Goal: Task Accomplishment & Management: Manage account settings

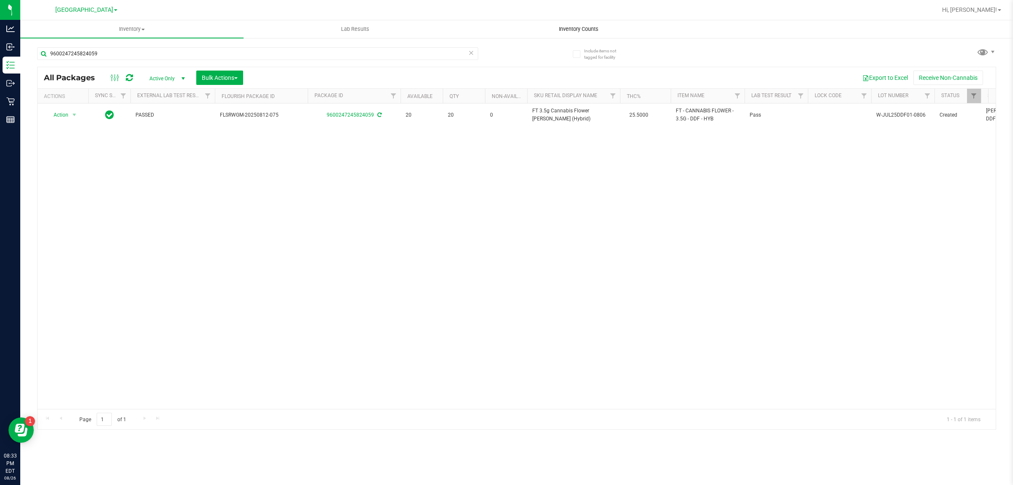
click at [584, 26] on span "Inventory Counts" at bounding box center [579, 29] width 62 height 8
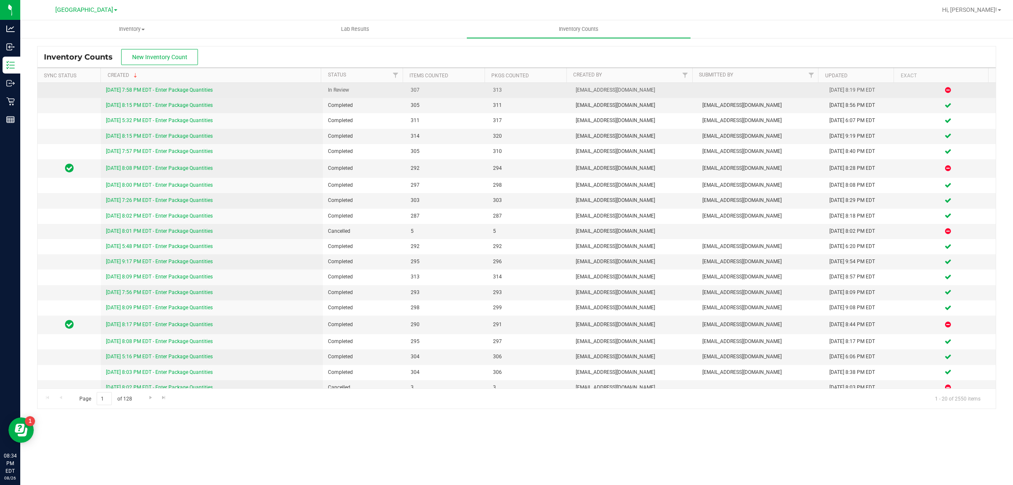
click at [167, 93] on div "[DATE] 7:58 PM EDT - Enter Package Quantities" at bounding box center [212, 90] width 212 height 8
click at [168, 90] on link "[DATE] 7:58 PM EDT - Enter Package Quantities" at bounding box center [159, 90] width 107 height 6
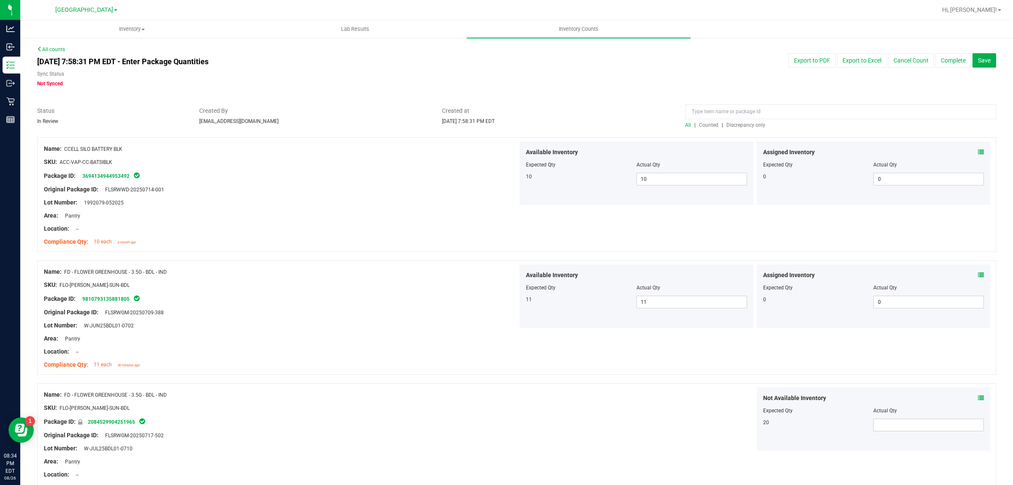
drag, startPoint x: 749, startPoint y: 119, endPoint x: 747, endPoint y: 124, distance: 4.4
click at [748, 119] on div at bounding box center [840, 113] width 311 height 15
click at [747, 124] on span "Discrepancy only" at bounding box center [746, 125] width 39 height 6
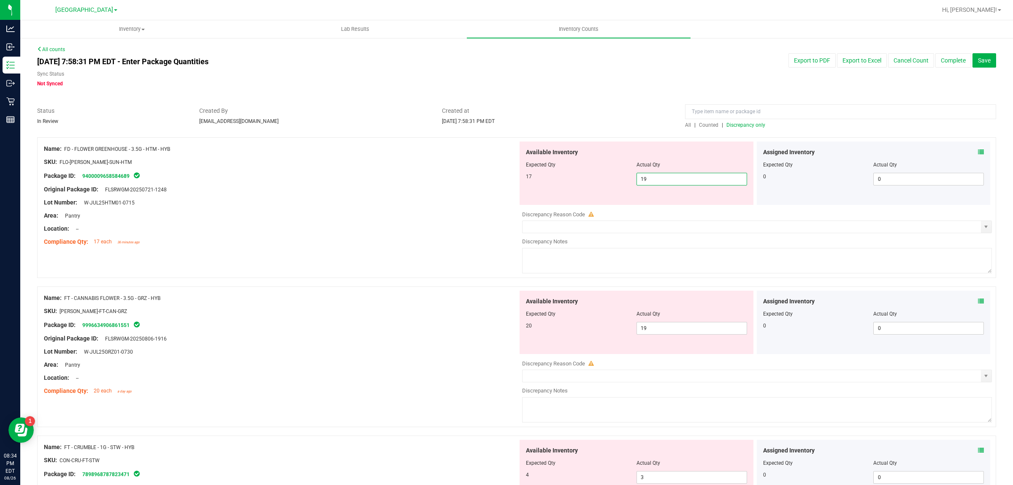
click at [686, 178] on span "19 19" at bounding box center [692, 179] width 111 height 13
type input "17"
click at [388, 227] on div "Location: --" at bounding box center [281, 228] width 474 height 9
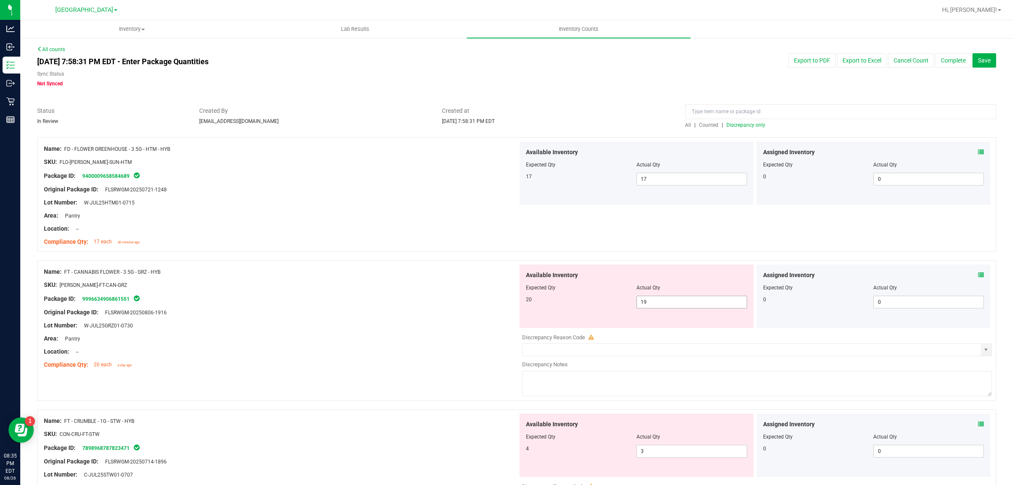
click at [675, 301] on span "19 19" at bounding box center [692, 302] width 111 height 13
click at [675, 301] on input "19" at bounding box center [692, 302] width 110 height 12
type input "20"
click at [423, 329] on div "Name: FT - CANNABIS FLOWER - 3.5G - GRZ - HYB SKU: [PERSON_NAME]-FT-CAN-GRZ Pac…" at bounding box center [281, 318] width 474 height 108
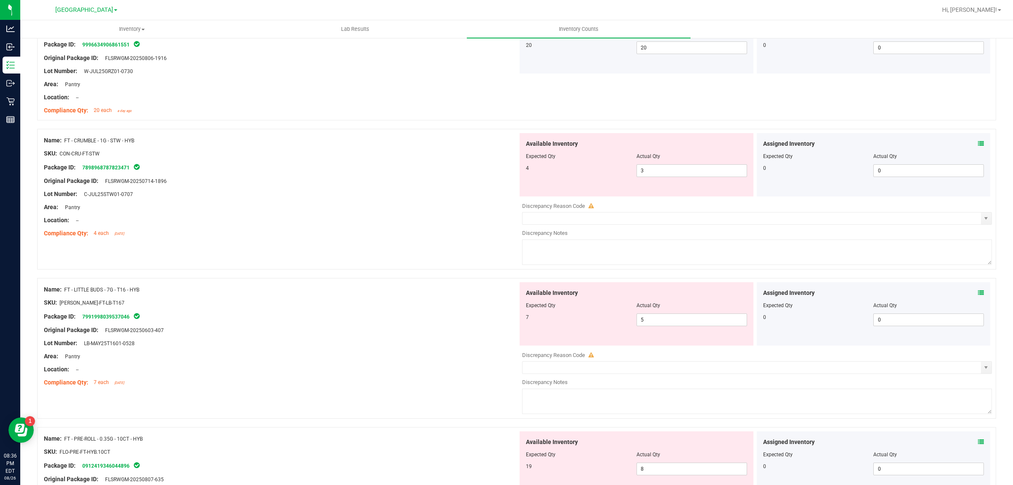
scroll to position [264, 0]
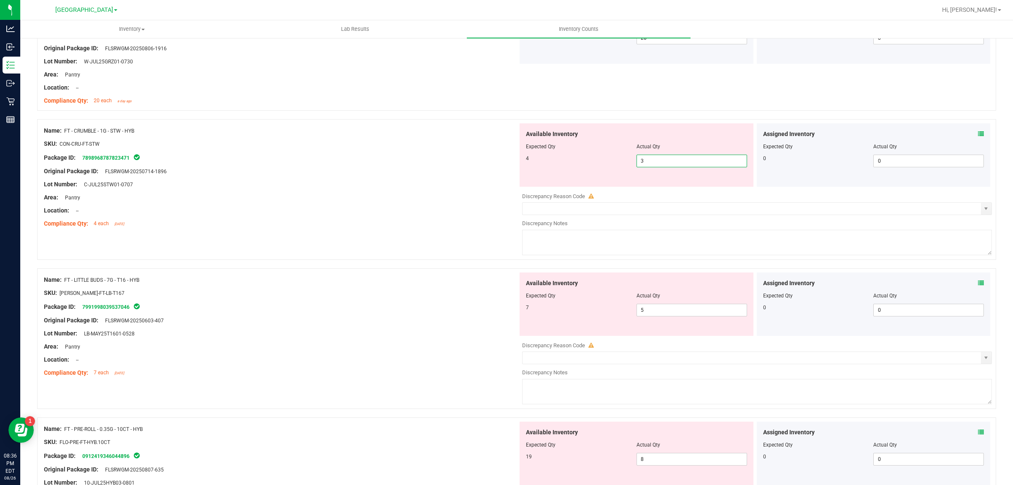
click at [649, 162] on span "3 3" at bounding box center [692, 161] width 111 height 13
click at [649, 162] on input "3" at bounding box center [692, 161] width 110 height 12
type input "4"
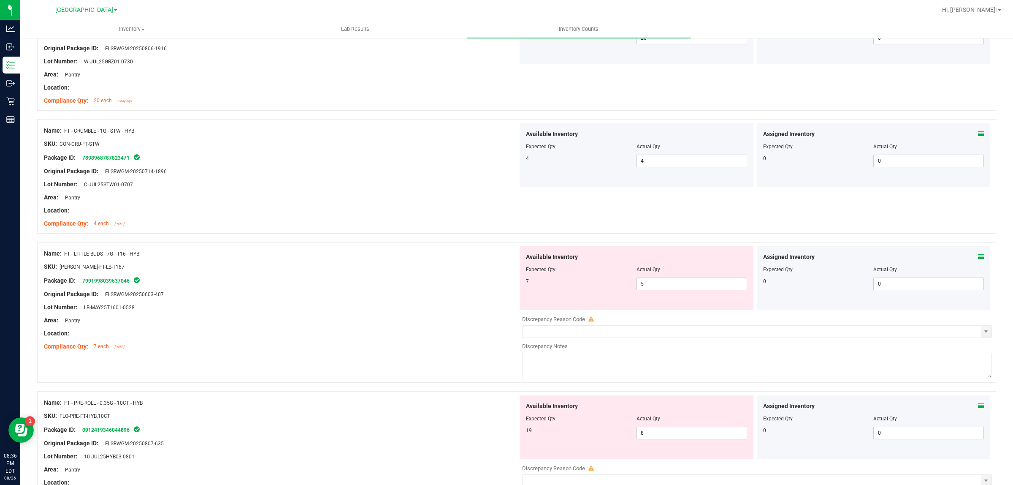
click at [379, 289] on div at bounding box center [281, 287] width 474 height 4
click at [666, 284] on span "5 5" at bounding box center [692, 283] width 111 height 13
click at [665, 283] on input "5" at bounding box center [692, 284] width 110 height 12
type input "7"
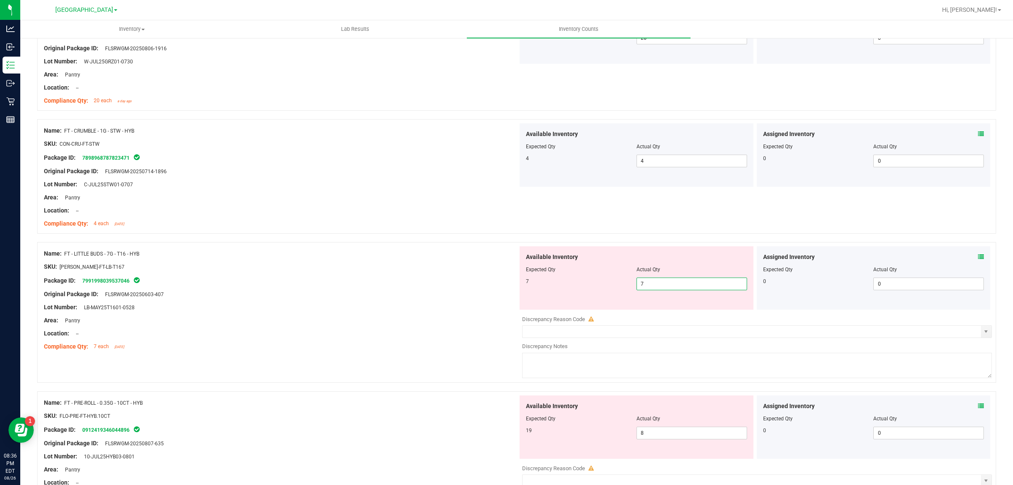
click at [368, 294] on div "Original Package ID: FLSRWGM-20250603-407" at bounding box center [281, 294] width 474 height 9
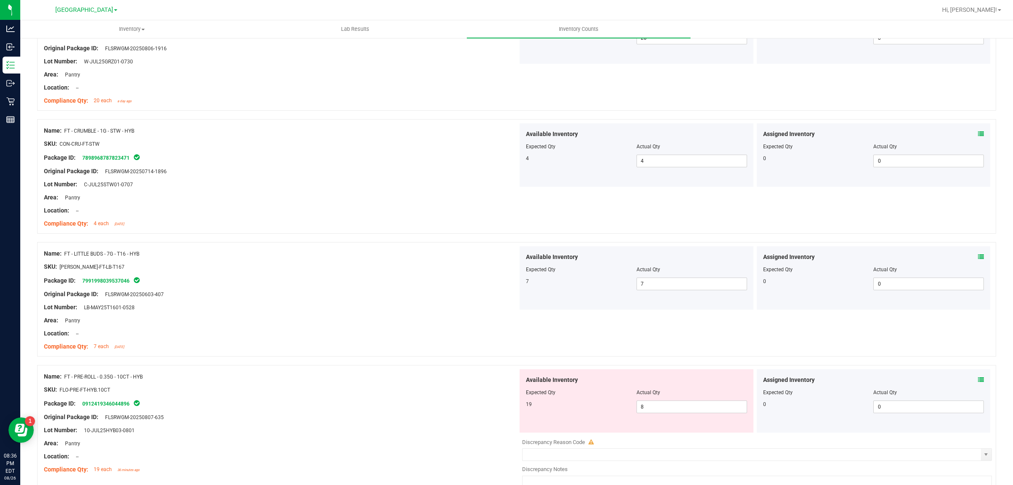
scroll to position [0, 0]
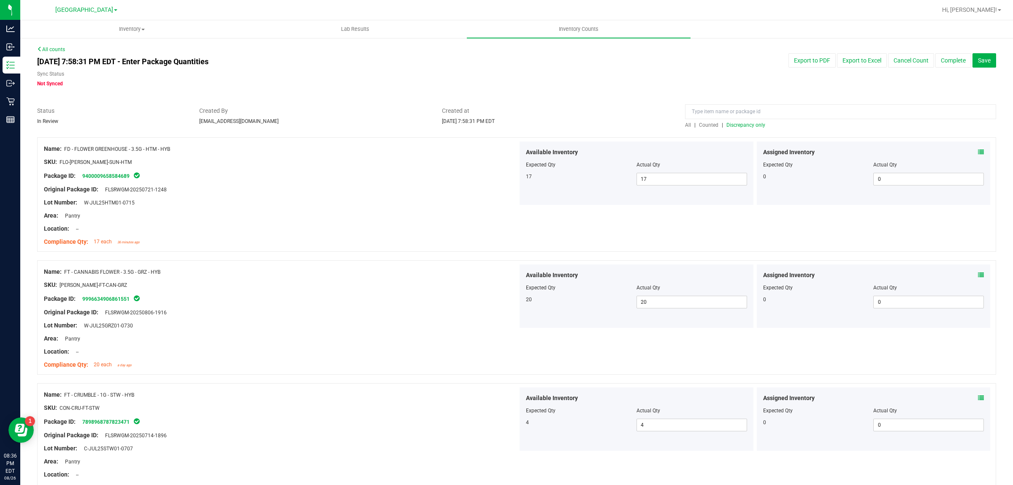
click at [754, 128] on div "All | Counted | Discrepancy only" at bounding box center [840, 125] width 311 height 8
click at [754, 125] on span "Discrepancy only" at bounding box center [746, 125] width 39 height 6
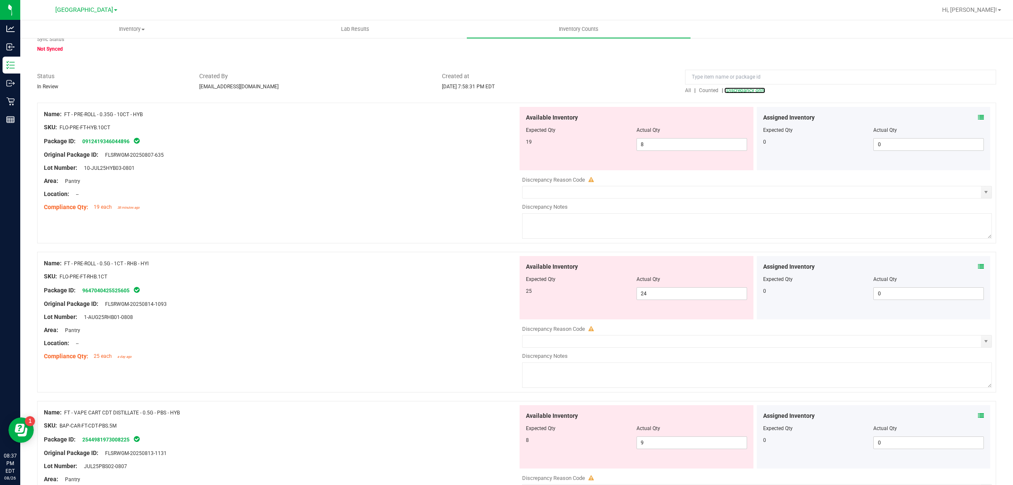
scroll to position [53, 0]
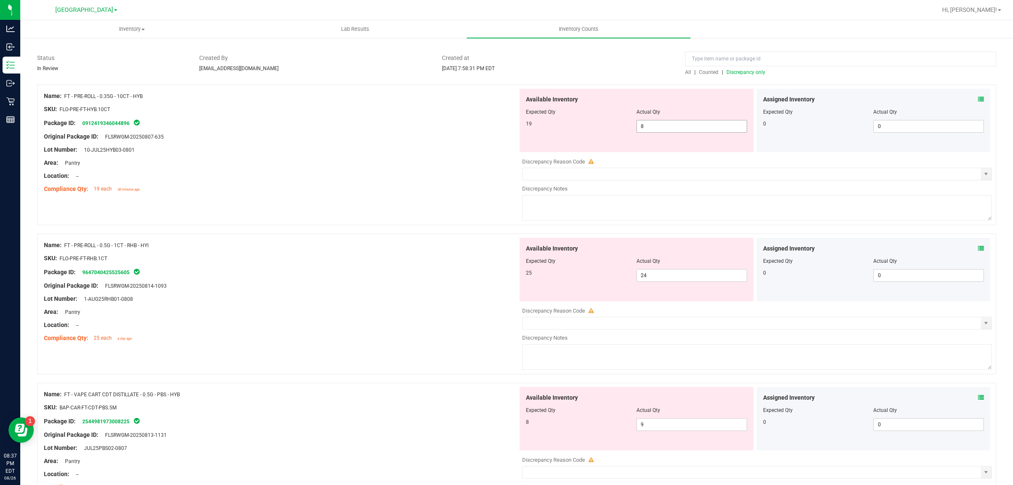
click at [641, 127] on span "8 8" at bounding box center [692, 126] width 111 height 13
type input "19"
click at [387, 150] on div "Lot Number: 10-JUL25HYB03-0801" at bounding box center [281, 149] width 474 height 9
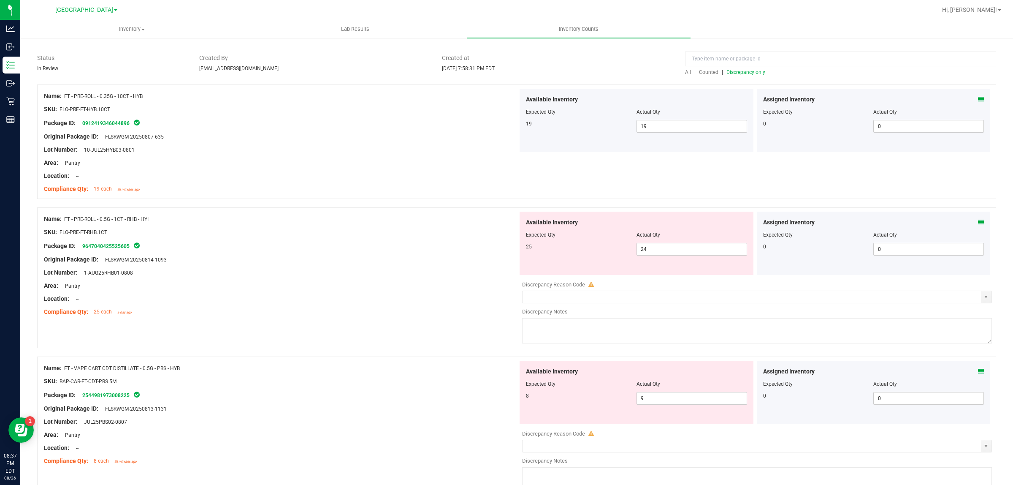
click at [736, 72] on span "Discrepancy only" at bounding box center [746, 72] width 39 height 6
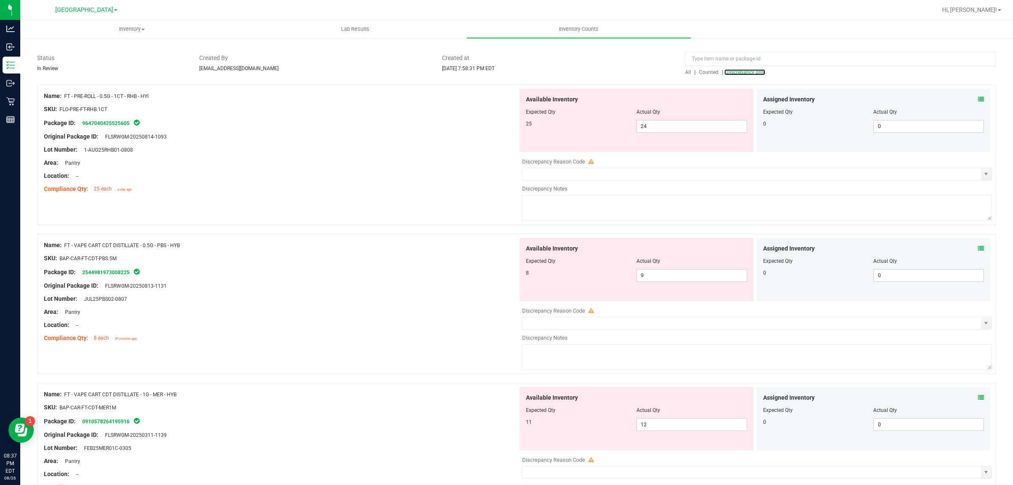
scroll to position [0, 0]
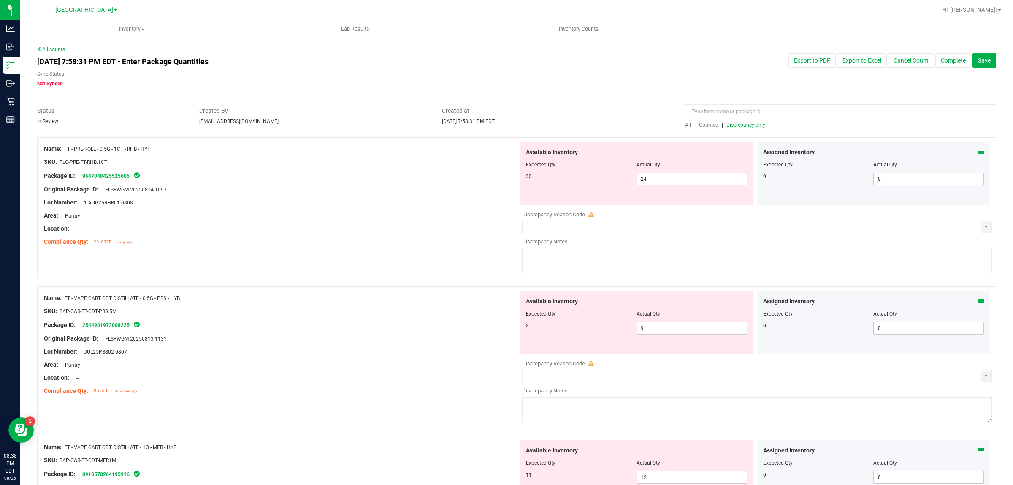
click at [651, 173] on span "24 24" at bounding box center [692, 179] width 111 height 13
click at [653, 172] on div "Available Inventory Expected Qty Actual Qty 25 24 24" at bounding box center [637, 172] width 234 height 63
click at [657, 178] on span "24 24" at bounding box center [692, 179] width 111 height 13
click at [657, 178] on input "24" at bounding box center [692, 179] width 110 height 12
click at [978, 154] on icon at bounding box center [981, 152] width 6 height 6
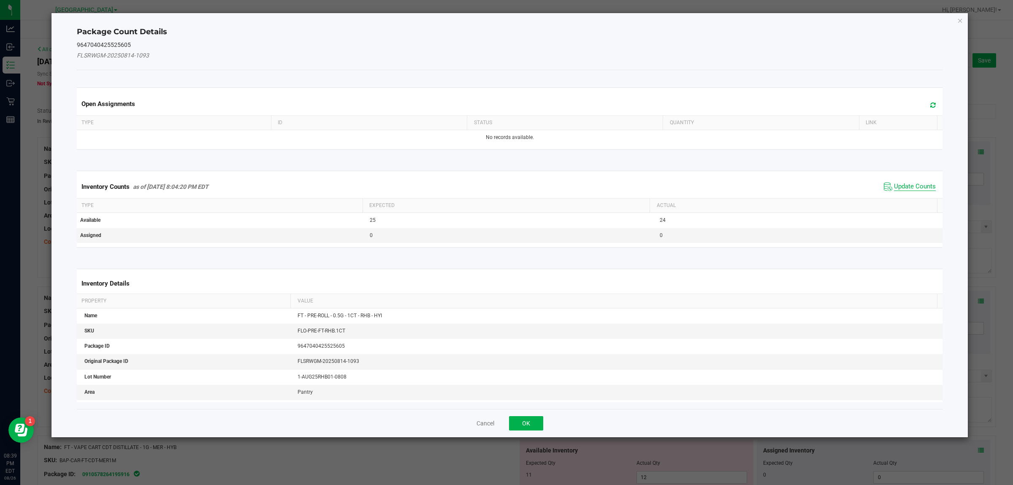
click at [908, 187] on span "Update Counts" at bounding box center [915, 186] width 42 height 8
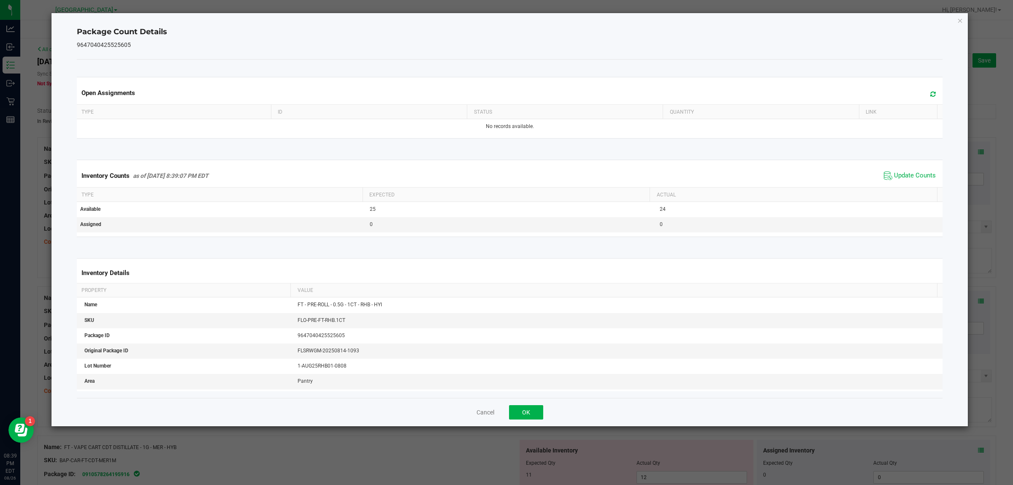
click at [961, 21] on icon "Close" at bounding box center [961, 20] width 6 height 10
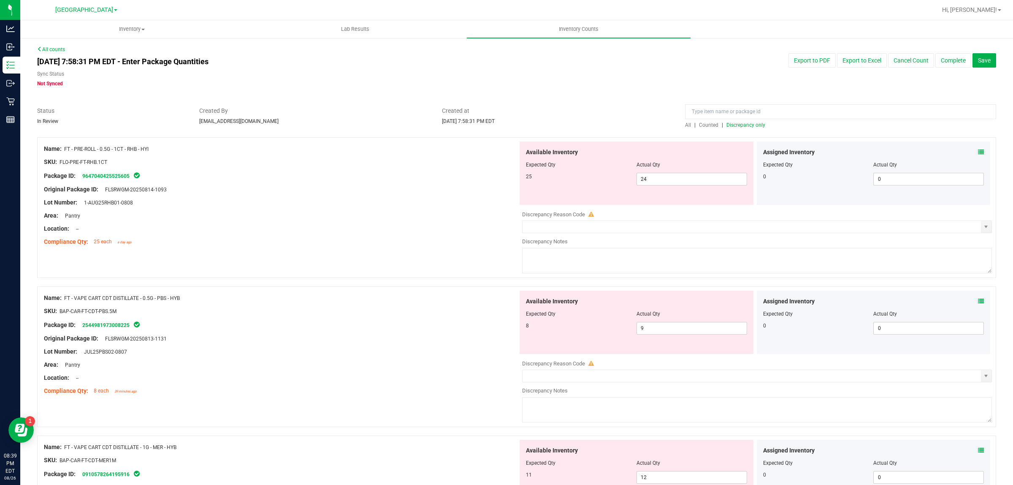
click at [978, 302] on icon at bounding box center [981, 301] width 6 height 6
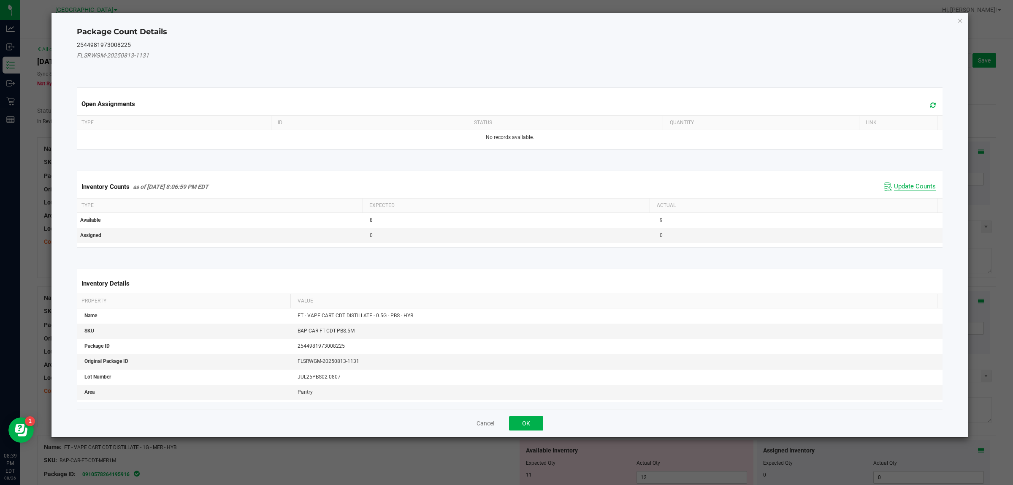
click at [918, 188] on span "Update Counts" at bounding box center [915, 186] width 42 height 8
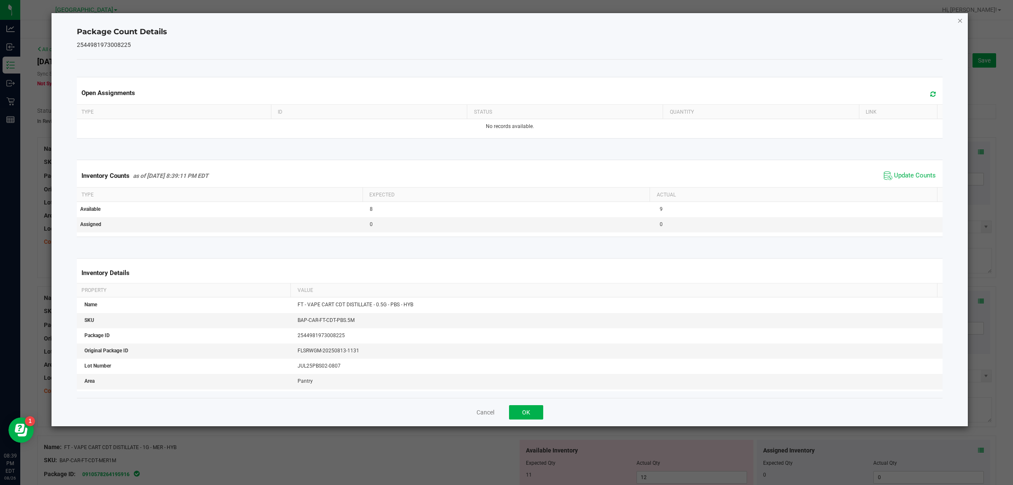
click at [961, 22] on icon "Close" at bounding box center [961, 20] width 6 height 10
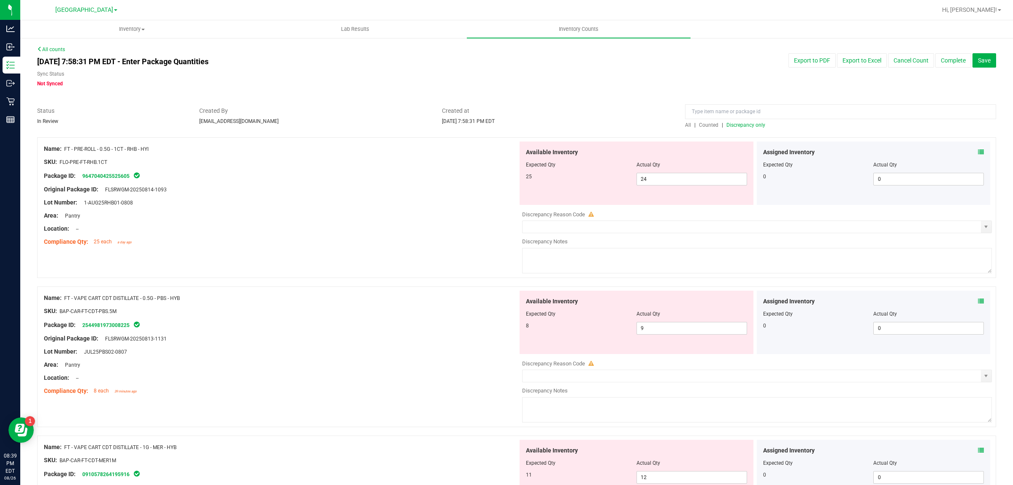
click at [710, 127] on span "Counted" at bounding box center [708, 125] width 19 height 6
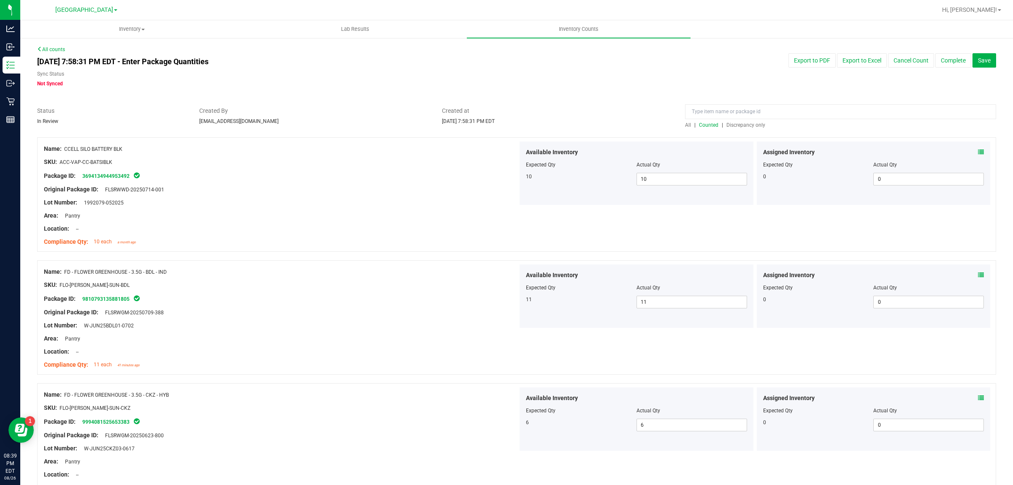
click at [742, 130] on div at bounding box center [516, 133] width 959 height 8
click at [742, 128] on div "All | Counted | Discrepancy only" at bounding box center [840, 125] width 311 height 8
click at [742, 125] on span "Discrepancy only" at bounding box center [746, 125] width 39 height 6
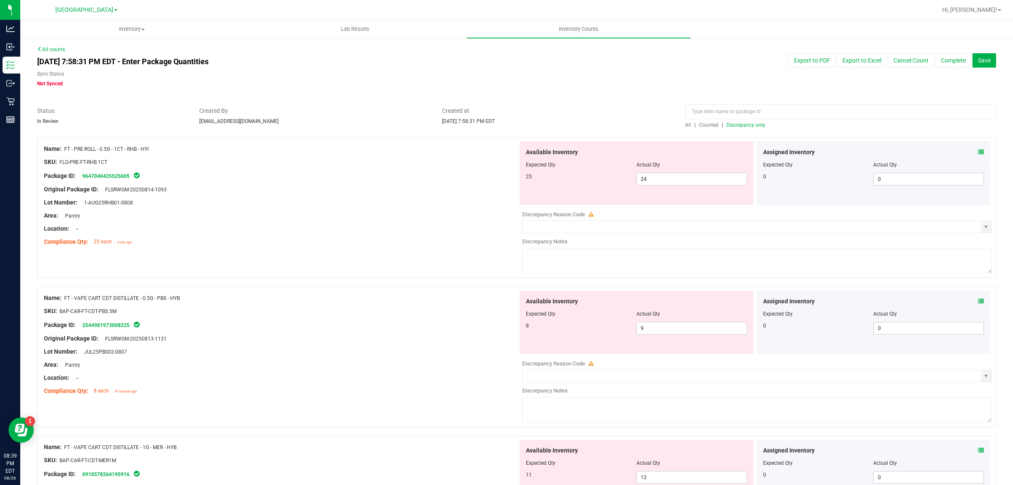
click at [322, 307] on div "SKU: BAP-CAR-FT-CDT-PBS.5M" at bounding box center [281, 311] width 474 height 9
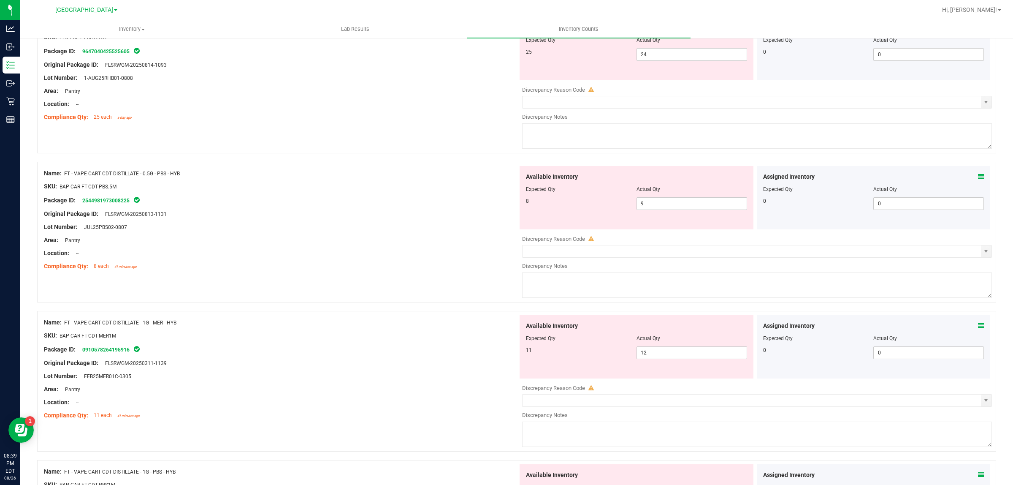
scroll to position [158, 0]
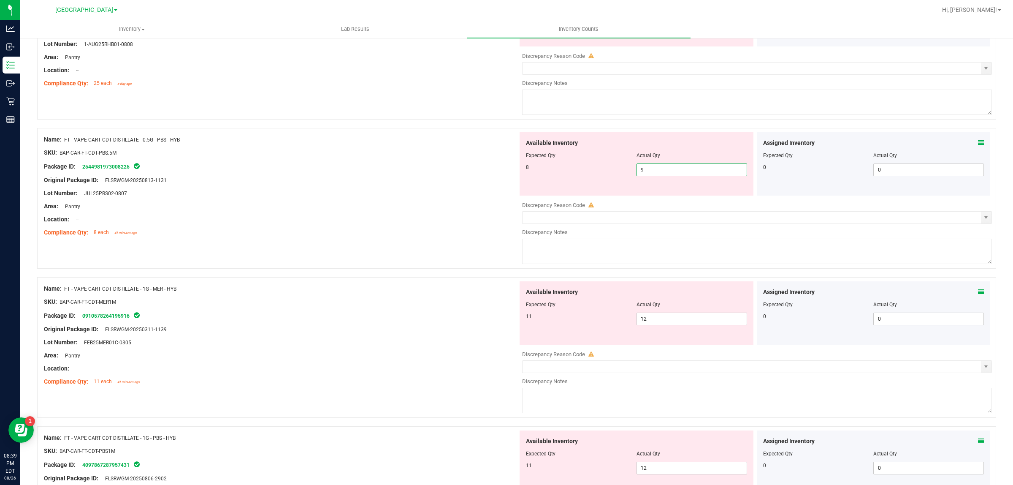
click at [659, 168] on span "9 9" at bounding box center [692, 169] width 111 height 13
type input "8"
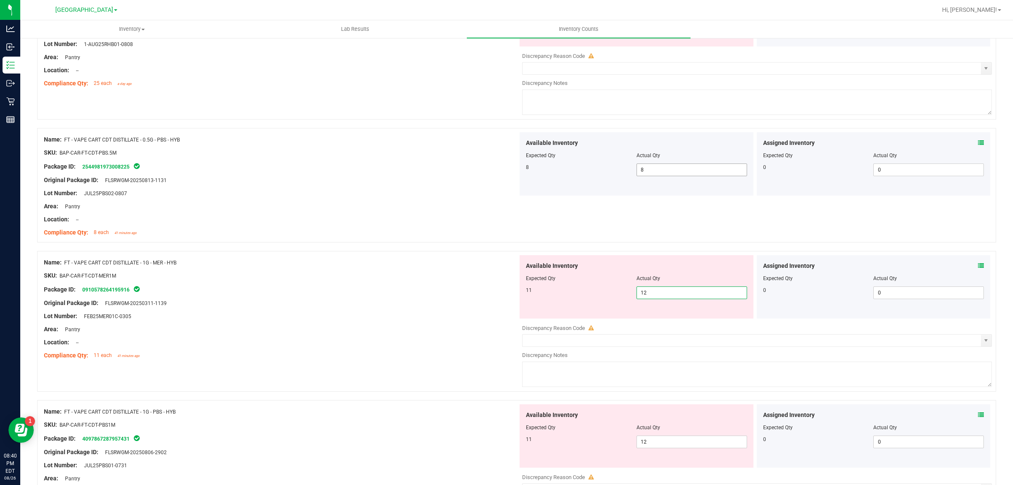
type input "2"
type input "11"
click at [416, 316] on div "Lot Number: FEB25MER01C-0305" at bounding box center [281, 316] width 474 height 9
type input "11"
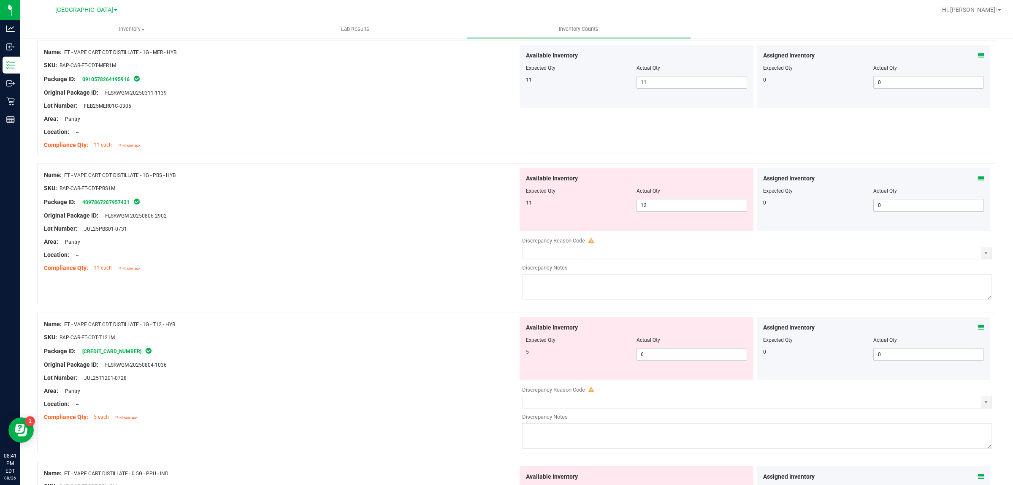
scroll to position [369, 0]
click at [676, 209] on span "12 12" at bounding box center [692, 204] width 111 height 13
type input "11"
click at [413, 251] on div "Location: --" at bounding box center [281, 254] width 474 height 9
type input "11"
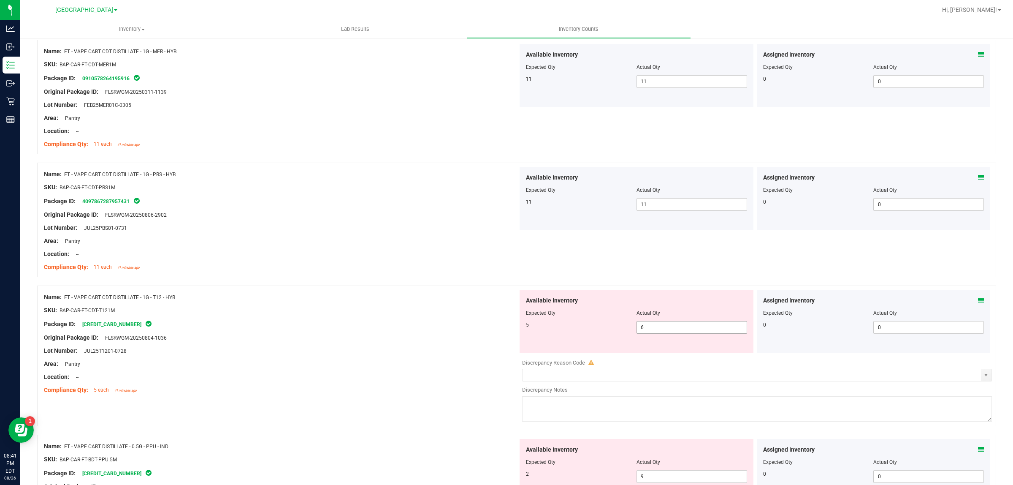
click at [667, 334] on span "6 6" at bounding box center [692, 327] width 111 height 13
click at [665, 332] on input "6" at bounding box center [692, 327] width 110 height 12
type input "65"
click at [405, 344] on div at bounding box center [281, 344] width 474 height 4
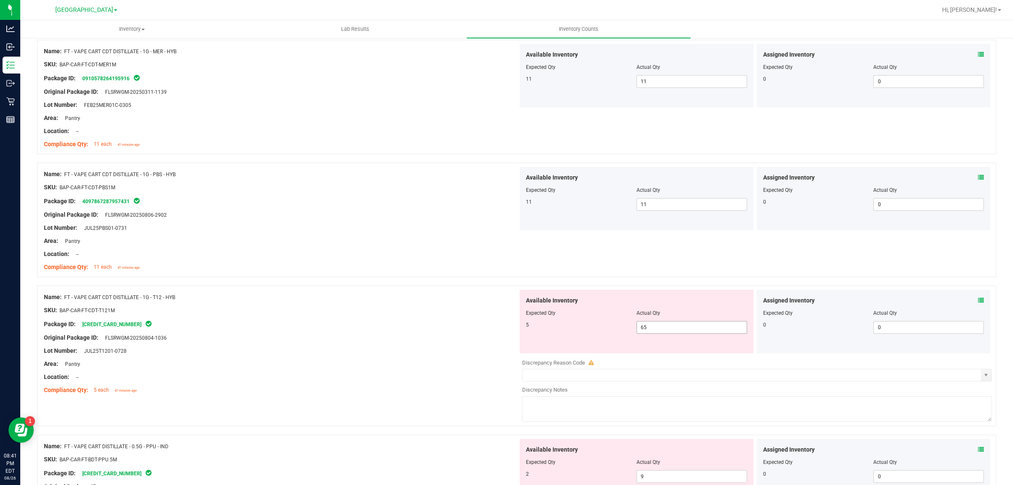
click at [689, 323] on span "65 65" at bounding box center [692, 327] width 111 height 13
click at [689, 323] on input "65" at bounding box center [692, 327] width 110 height 12
type input "5"
click at [429, 334] on div "Original Package ID: FLSRWGM-20250804-1036" at bounding box center [281, 337] width 474 height 9
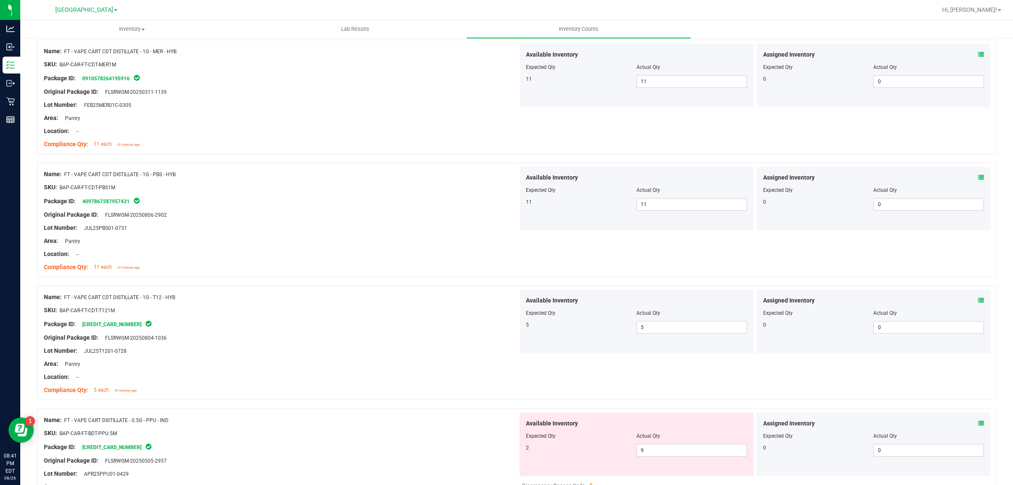
scroll to position [53, 0]
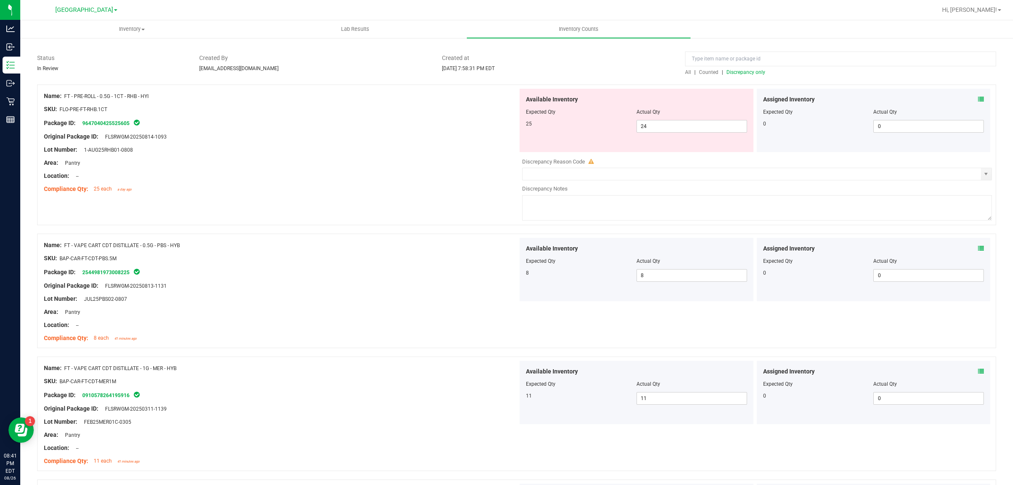
click at [740, 73] on span "Discrepancy only" at bounding box center [746, 72] width 39 height 6
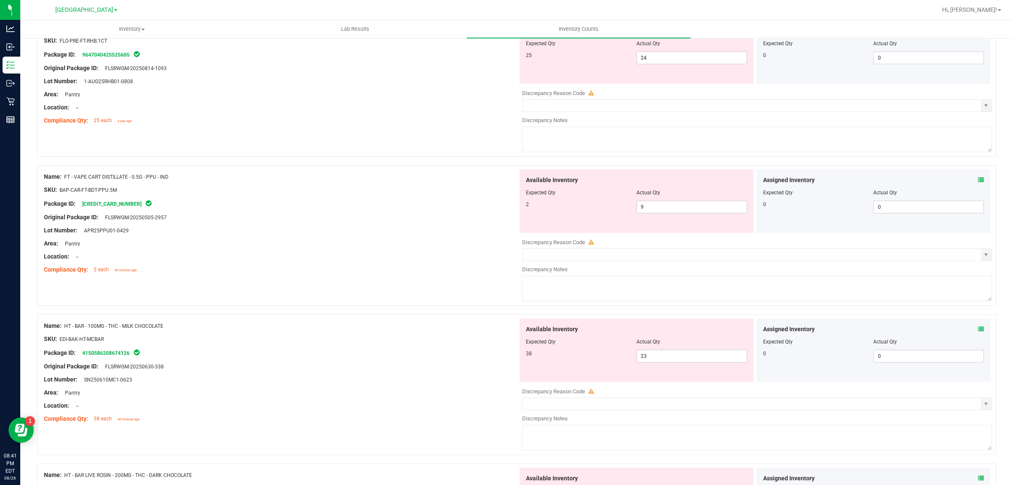
scroll to position [211, 0]
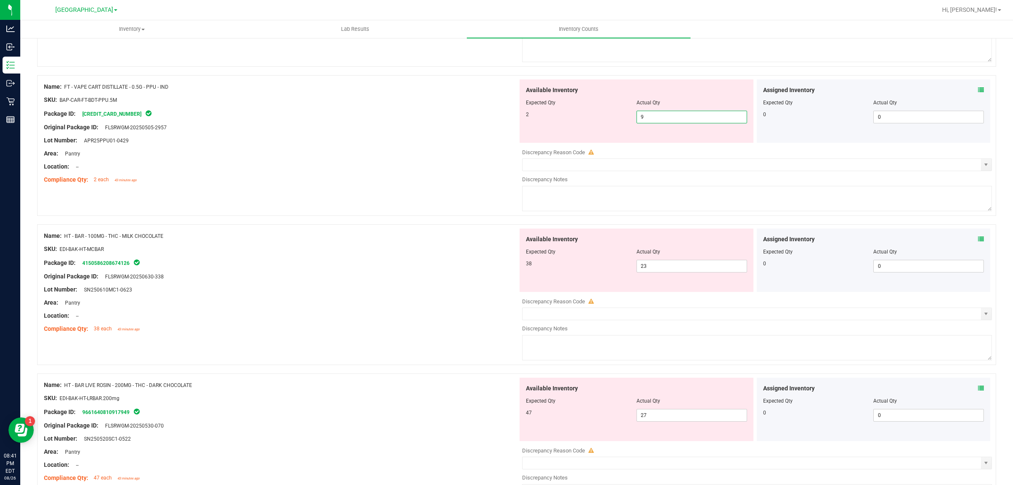
click at [663, 115] on span "9 9" at bounding box center [692, 117] width 111 height 13
type input "2"
click at [347, 151] on div "Area: Pantry" at bounding box center [281, 153] width 474 height 9
type input "2"
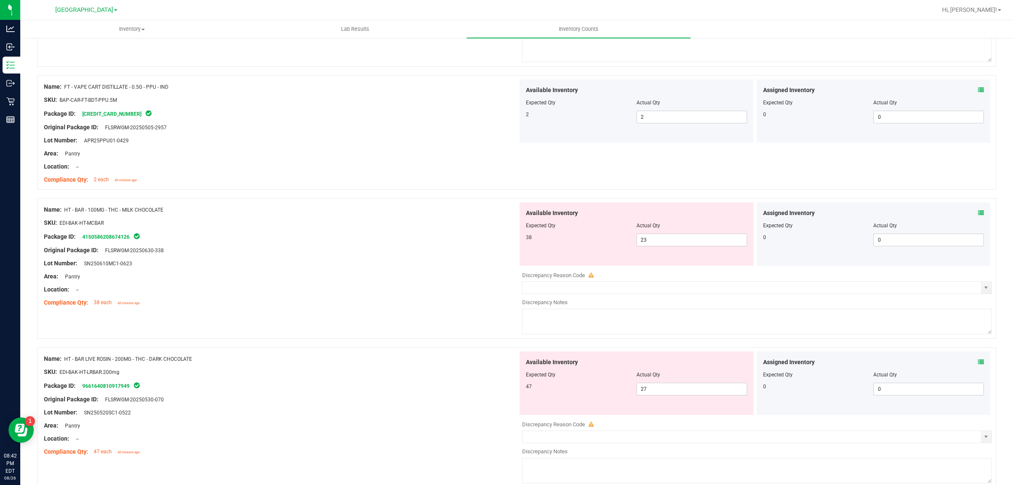
scroll to position [317, 0]
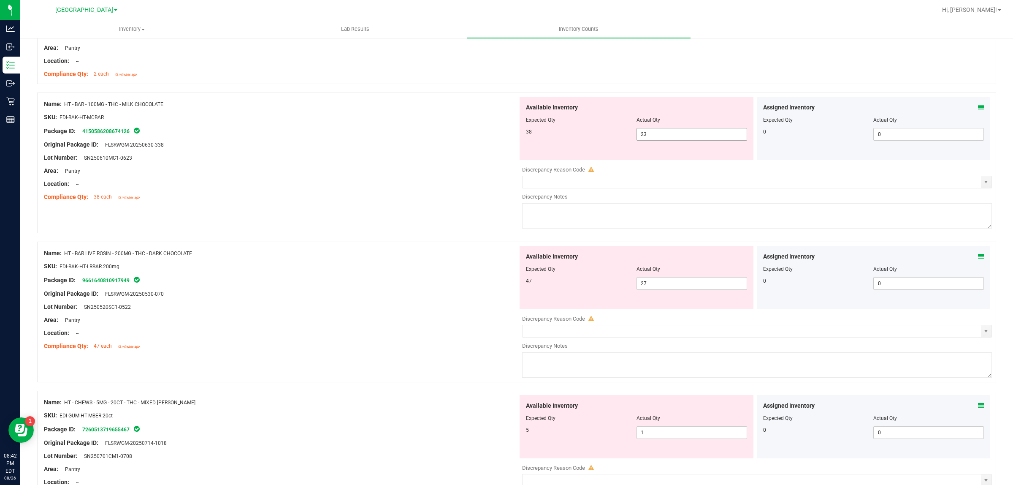
click at [663, 134] on span "23 23" at bounding box center [692, 134] width 111 height 13
type input "2"
type input "38"
click at [347, 194] on div "Compliance Qty: 38 each 43 minutes ago" at bounding box center [281, 197] width 474 height 9
type input "38"
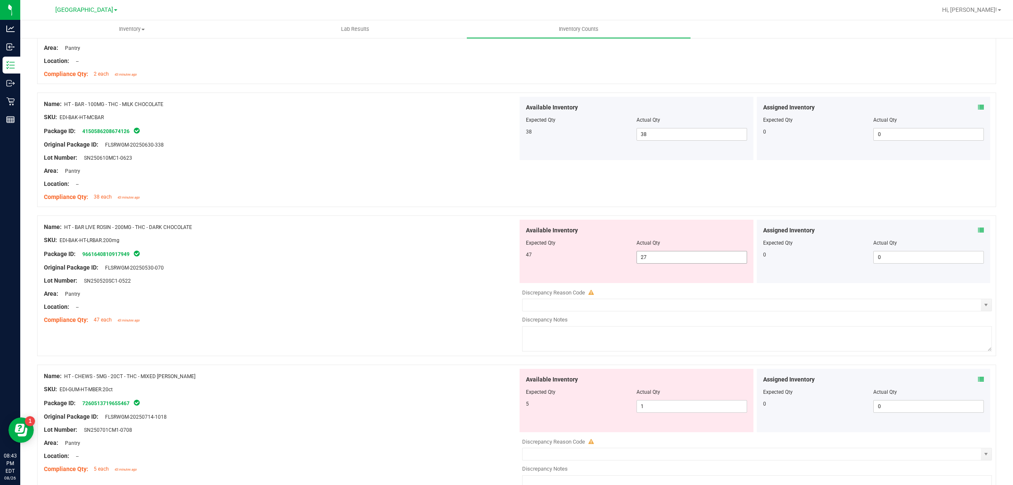
click at [653, 254] on span "27 27" at bounding box center [692, 257] width 111 height 13
type input "2"
type input "38"
click at [460, 255] on div "Package ID: 9661640810917949" at bounding box center [281, 254] width 474 height 10
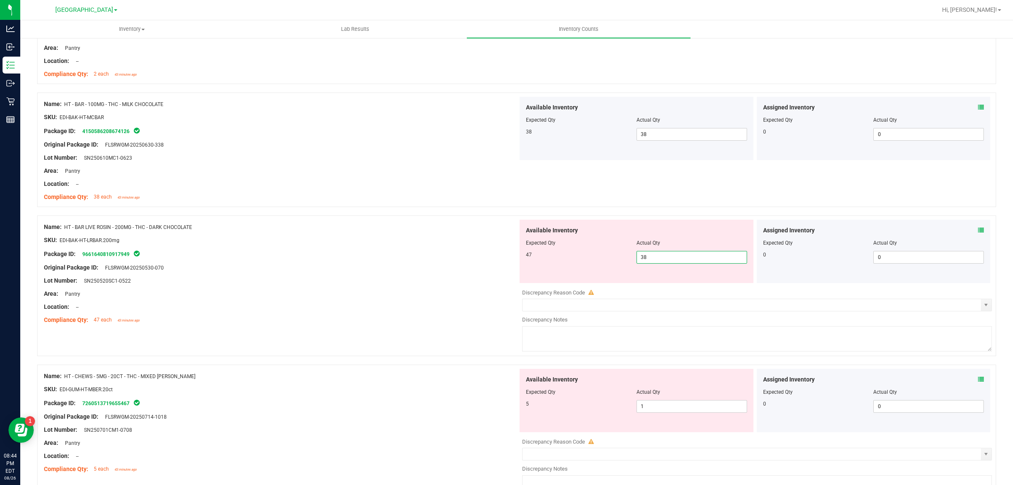
click at [712, 256] on span "38 38" at bounding box center [692, 257] width 111 height 13
click at [712, 256] on input "38" at bounding box center [692, 257] width 110 height 12
click at [712, 255] on input "38" at bounding box center [692, 257] width 110 height 12
type input "48"
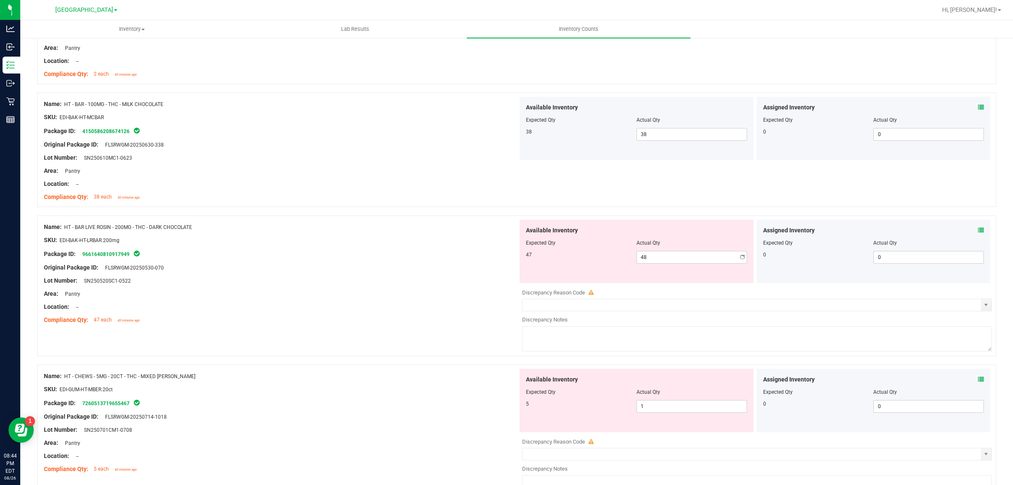
click at [448, 272] on div "Original Package ID: FLSRWGM-20250530-070" at bounding box center [281, 267] width 474 height 9
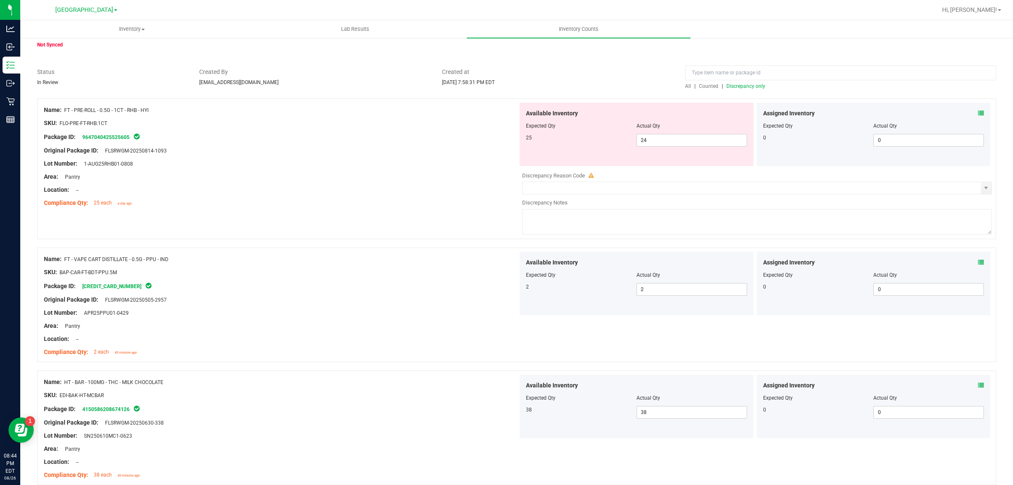
scroll to position [0, 0]
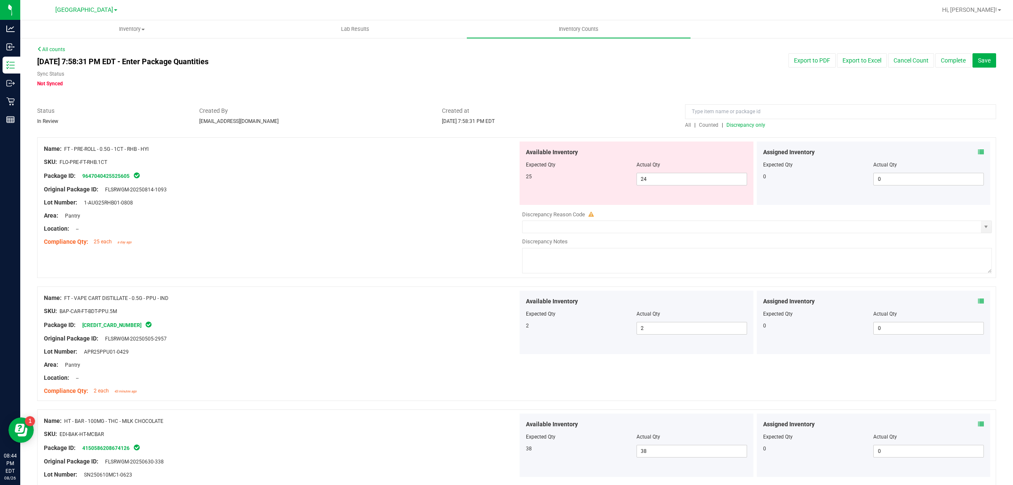
click at [704, 121] on div "All | Counted | Discrepancy only" at bounding box center [840, 125] width 311 height 8
click at [701, 124] on span "Counted" at bounding box center [708, 125] width 19 height 6
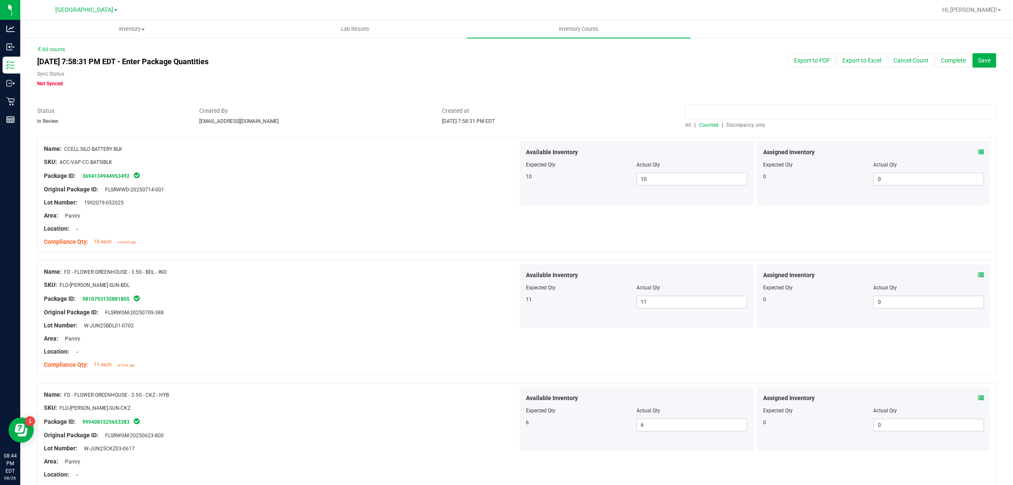
click at [714, 110] on input at bounding box center [840, 111] width 311 height 15
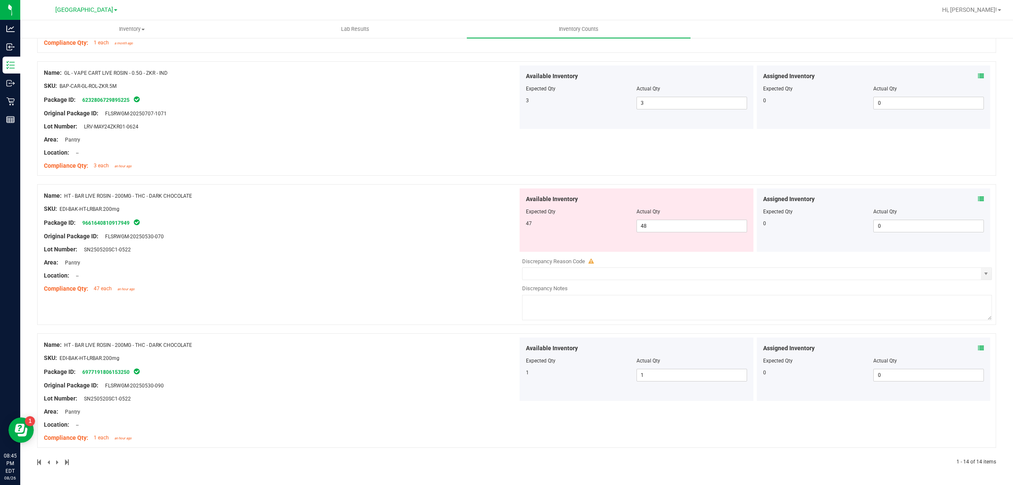
scroll to position [1430, 0]
type input "live rosin"
click at [670, 359] on div "Actual Qty" at bounding box center [692, 361] width 111 height 8
click at [668, 375] on span "1 1" at bounding box center [692, 375] width 111 height 13
click at [668, 375] on input "1" at bounding box center [692, 375] width 110 height 12
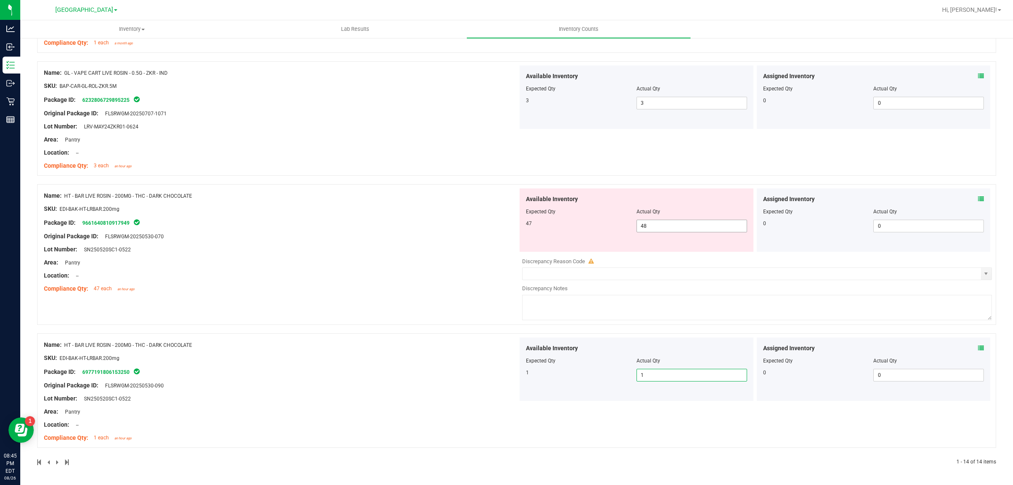
click at [682, 222] on span "48 48" at bounding box center [692, 226] width 111 height 13
click at [682, 222] on input "48" at bounding box center [692, 226] width 110 height 12
type input "47"
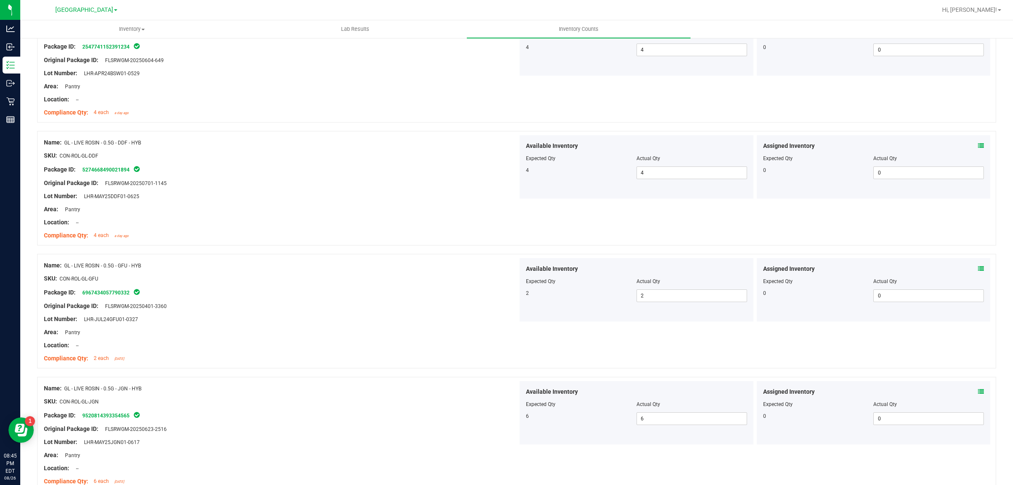
scroll to position [0, 0]
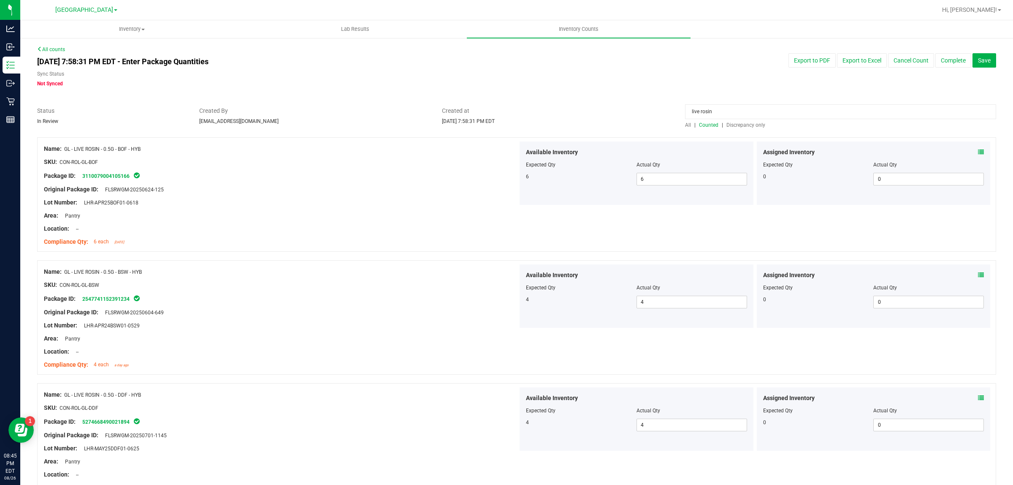
click at [714, 125] on span "Counted" at bounding box center [708, 125] width 19 height 6
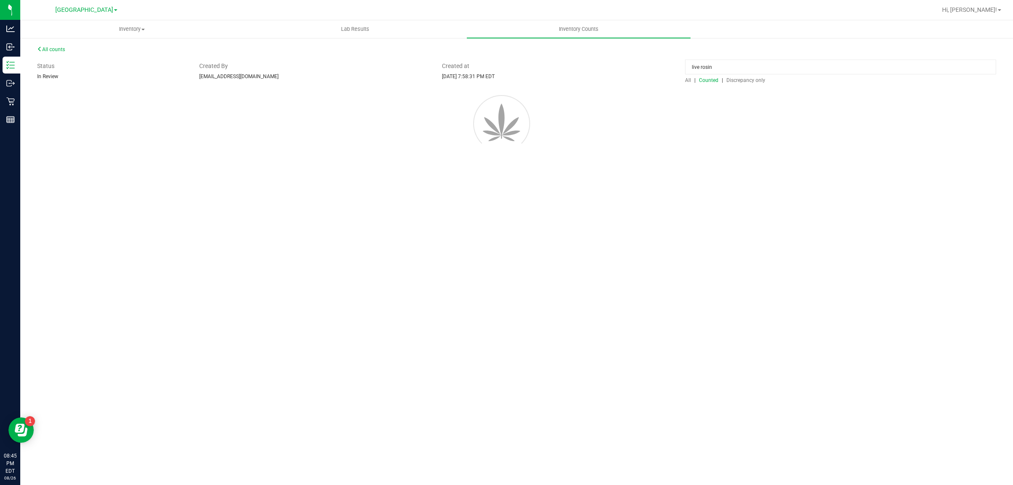
click at [760, 84] on div "All | Counted | Discrepancy only" at bounding box center [840, 80] width 311 height 8
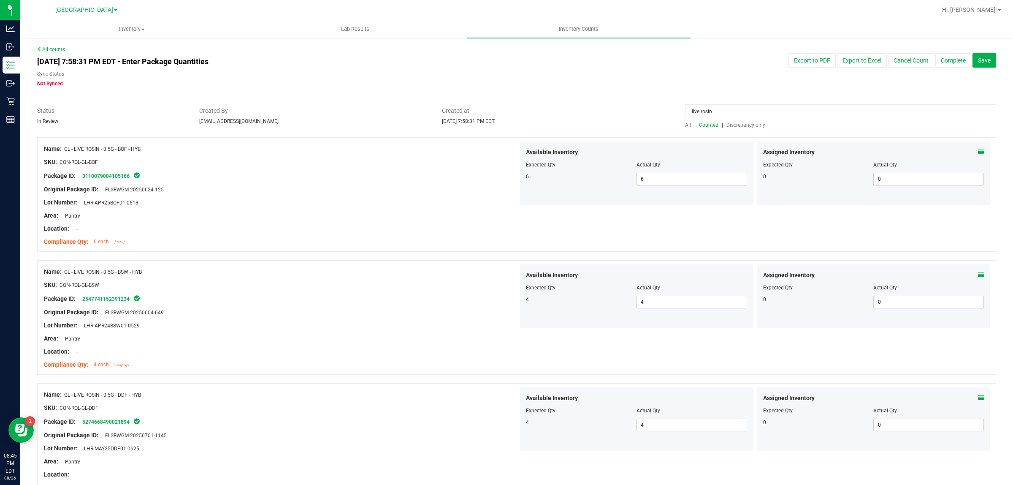
click at [743, 117] on input "live rosin" at bounding box center [840, 111] width 311 height 15
click at [748, 125] on span "Discrepancy only" at bounding box center [746, 125] width 39 height 6
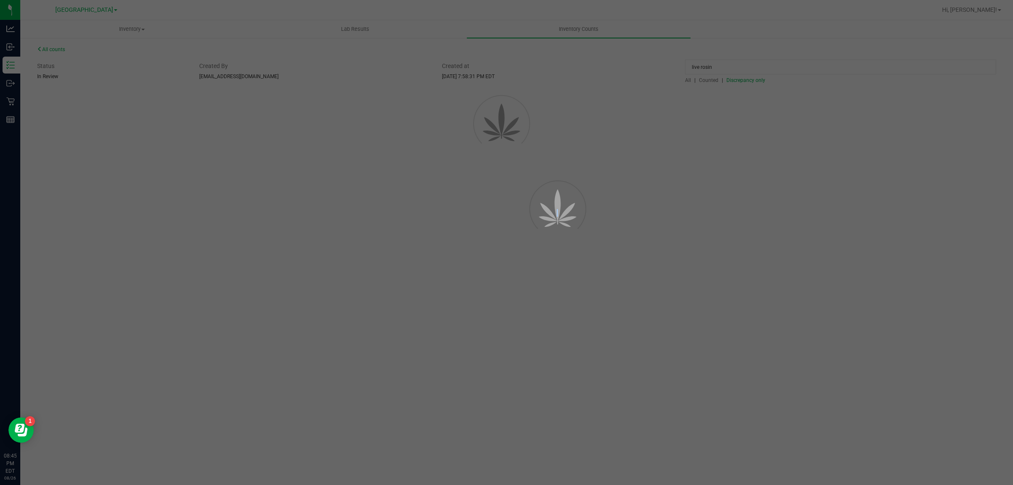
click at [748, 125] on div at bounding box center [506, 242] width 1013 height 485
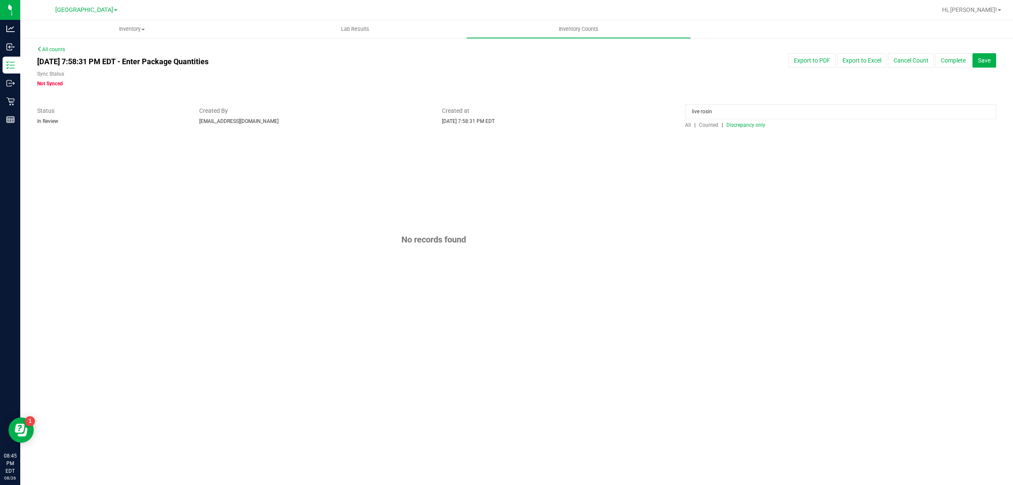
click at [733, 98] on div at bounding box center [516, 102] width 959 height 8
click at [732, 114] on input "live rosin" at bounding box center [840, 111] width 311 height 15
click at [731, 114] on input "live rosin" at bounding box center [840, 111] width 311 height 15
click at [749, 125] on span "Discrepancy only" at bounding box center [746, 125] width 39 height 6
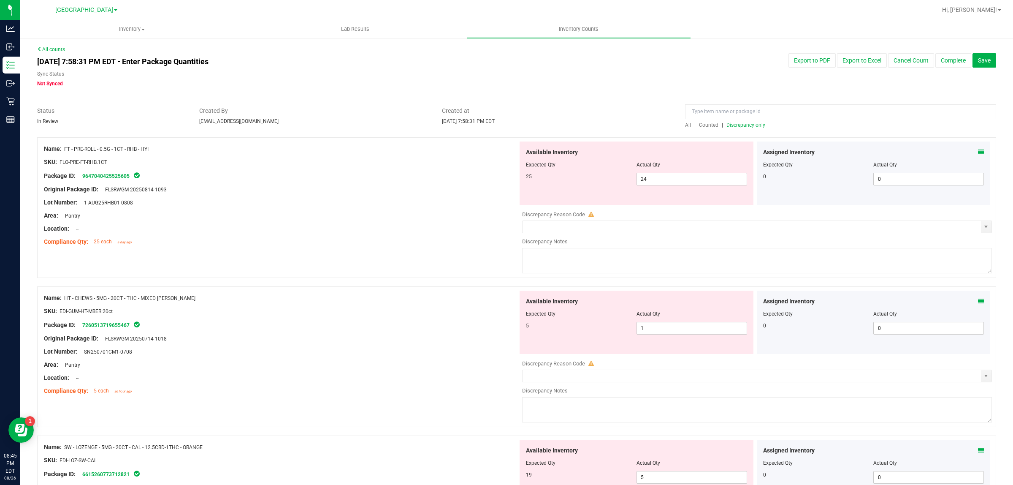
click at [703, 122] on span "Counted" at bounding box center [708, 125] width 19 height 6
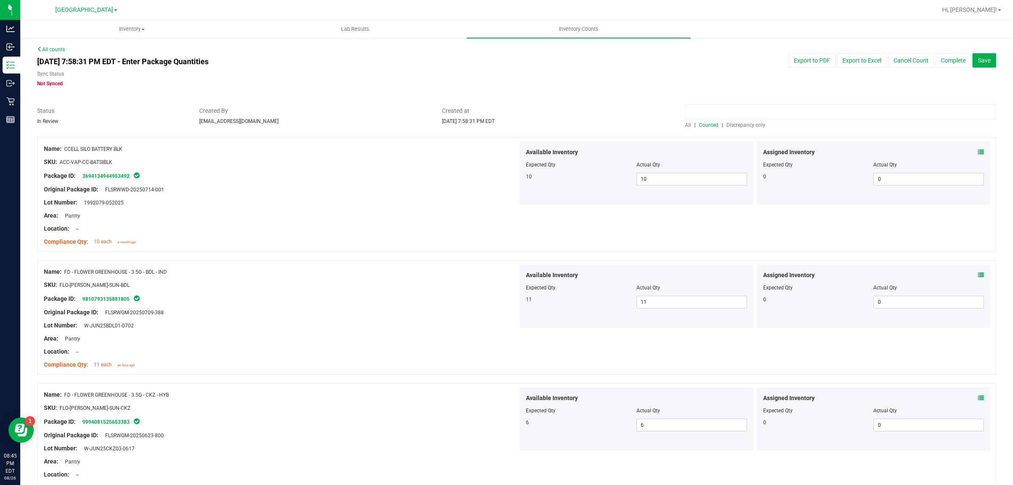
click at [744, 109] on input at bounding box center [840, 111] width 311 height 15
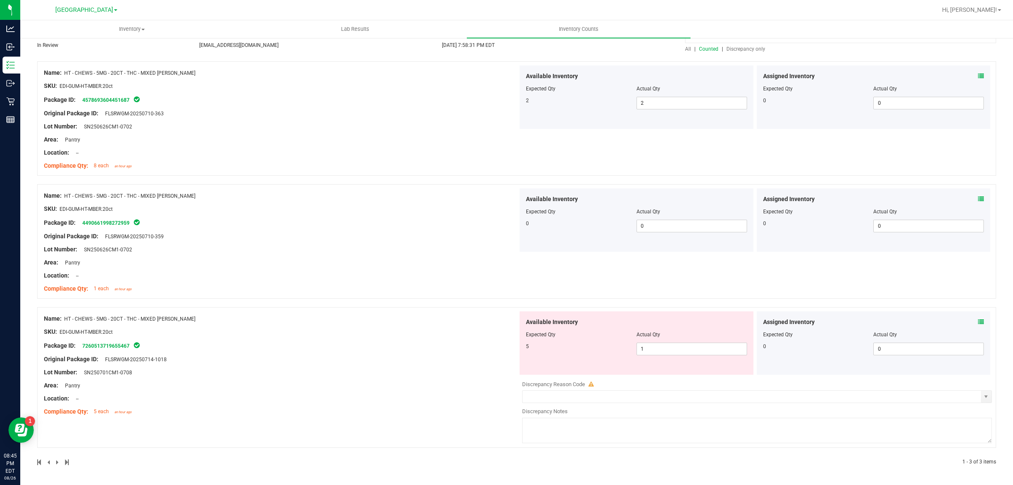
scroll to position [76, 0]
type input "mixed"
click at [695, 347] on span "1 1" at bounding box center [692, 348] width 111 height 13
click at [695, 347] on input "1" at bounding box center [692, 349] width 110 height 12
type input "5"
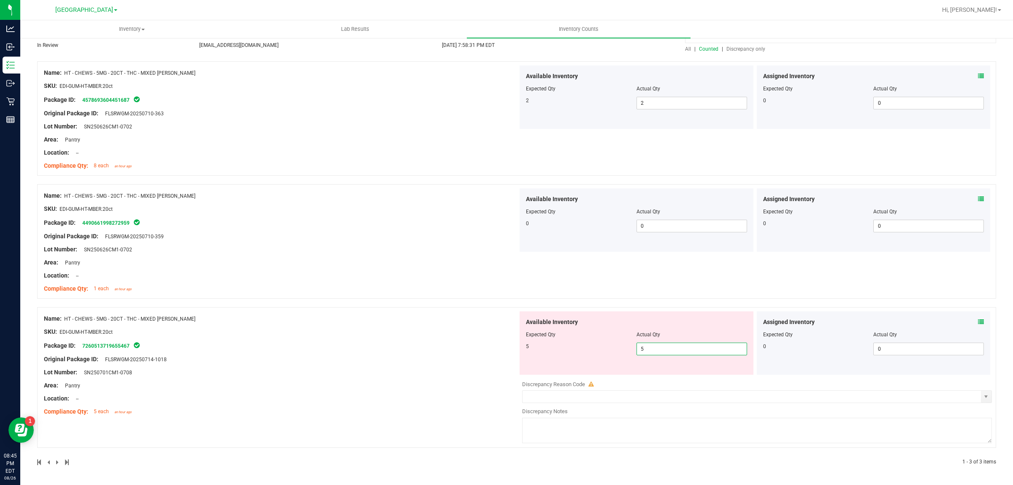
type input "5"
click at [417, 359] on div "Name: HT - CHEWS - 5MG - 20CT - THC - MIXED [PERSON_NAME] SKU: EDI-GUM-HT-MBER.…" at bounding box center [281, 365] width 474 height 108
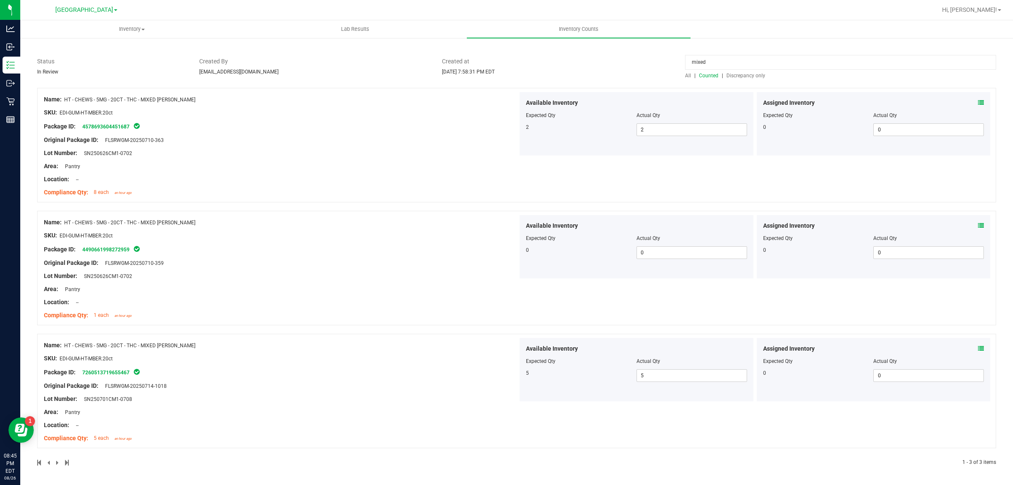
scroll to position [0, 0]
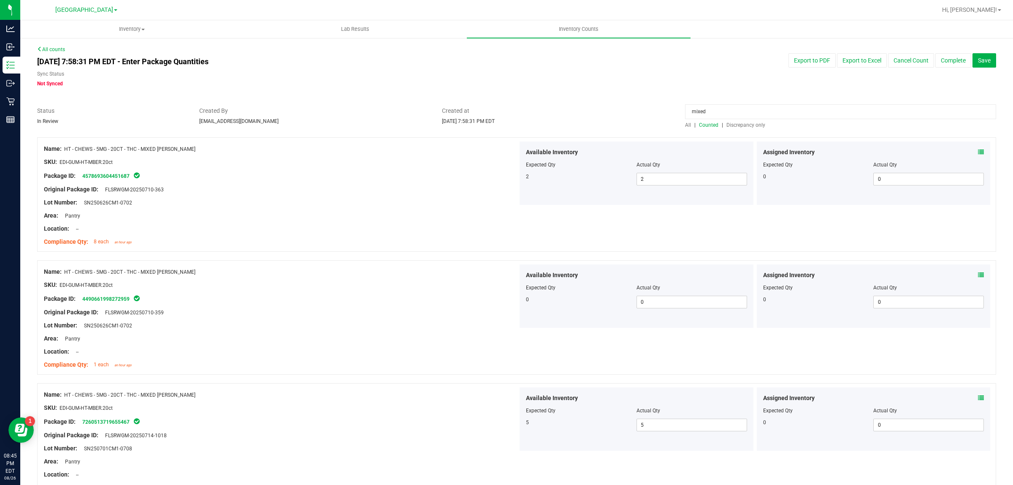
click at [708, 112] on input "mixed" at bounding box center [840, 111] width 311 height 15
click at [743, 120] on div "All | Counted | Discrepancy only" at bounding box center [841, 117] width 324 height 22
click at [744, 124] on div "All counts [DATE] 7:58:31 PM EDT - Enter Package Quantities Sync Status Not Syn…" at bounding box center [516, 286] width 959 height 480
click at [753, 68] on div "[DATE] 7:58:31 PM EDT - Enter Package Quantities Sync Status Not Synced Export …" at bounding box center [517, 70] width 972 height 34
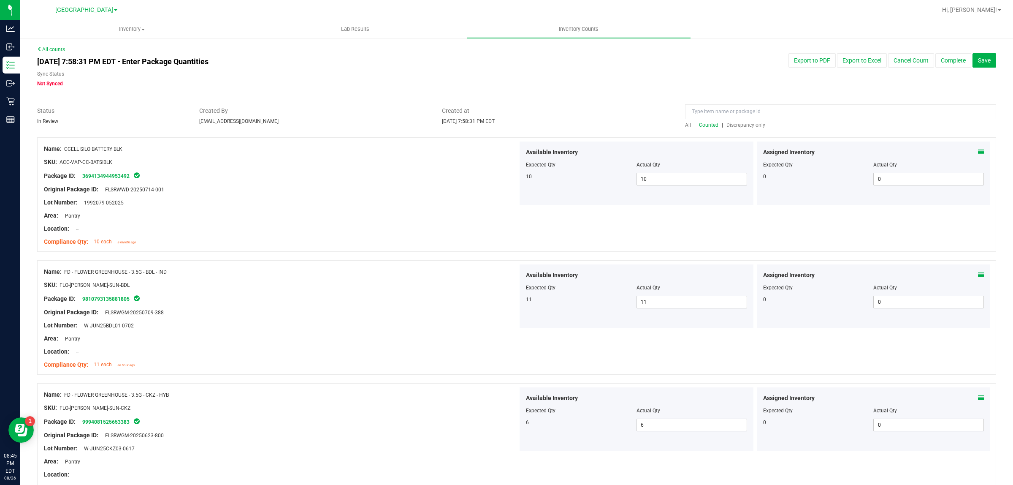
click at [752, 129] on div at bounding box center [516, 133] width 959 height 8
click at [751, 126] on span "Discrepancy only" at bounding box center [746, 125] width 39 height 6
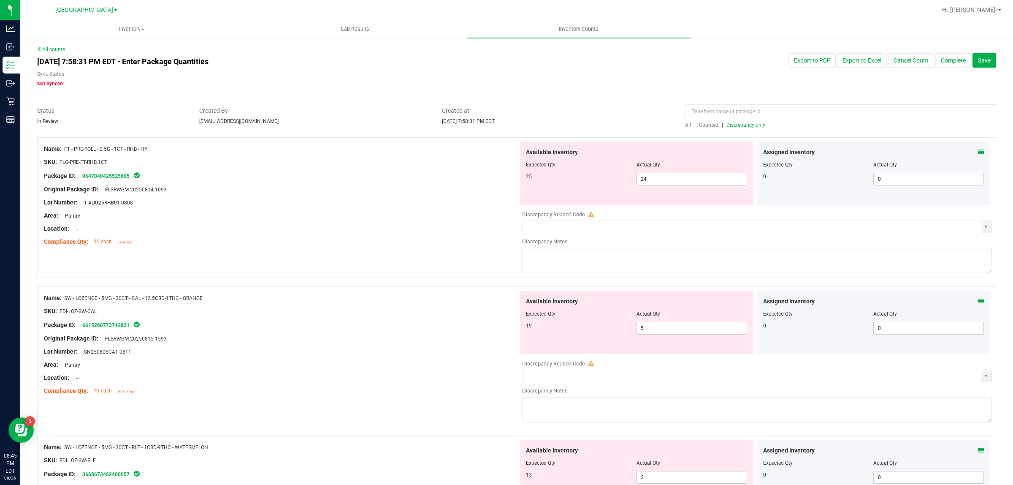
click at [387, 234] on div at bounding box center [281, 235] width 474 height 4
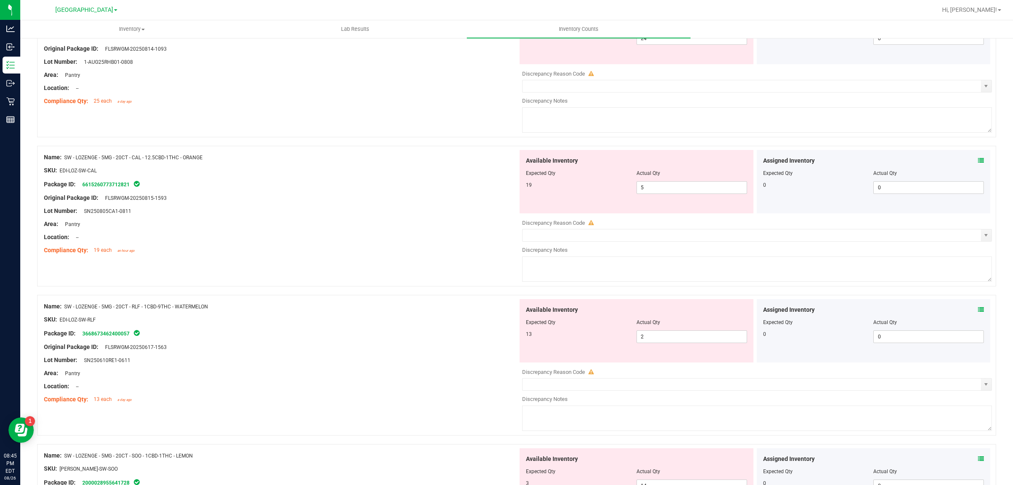
scroll to position [158, 0]
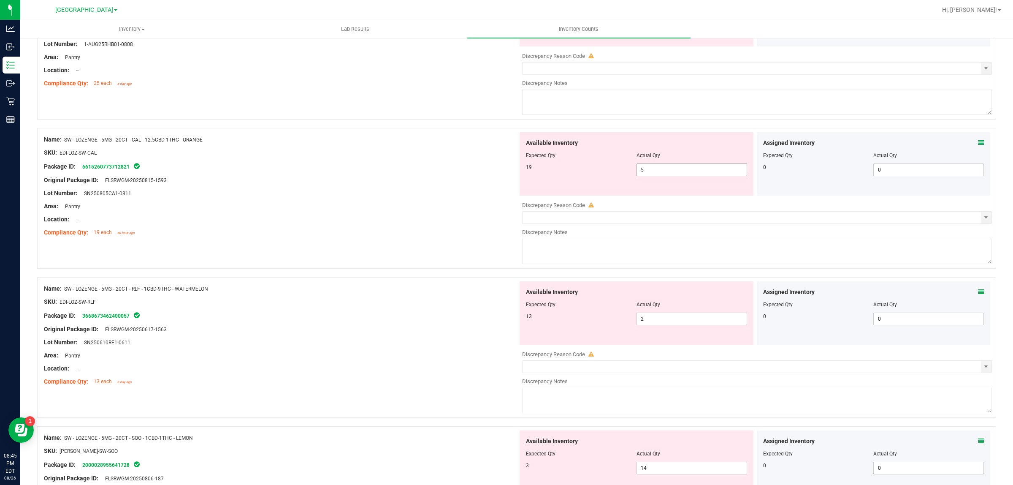
click at [693, 173] on span "5 5" at bounding box center [692, 169] width 111 height 13
click at [695, 167] on input "5" at bounding box center [692, 170] width 110 height 12
type input "19"
click at [487, 174] on div at bounding box center [281, 173] width 474 height 4
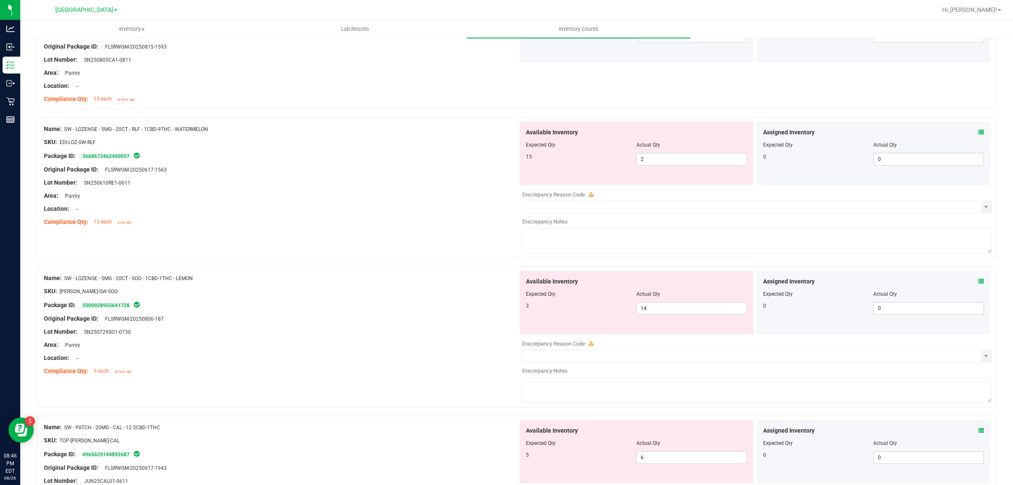
scroll to position [317, 0]
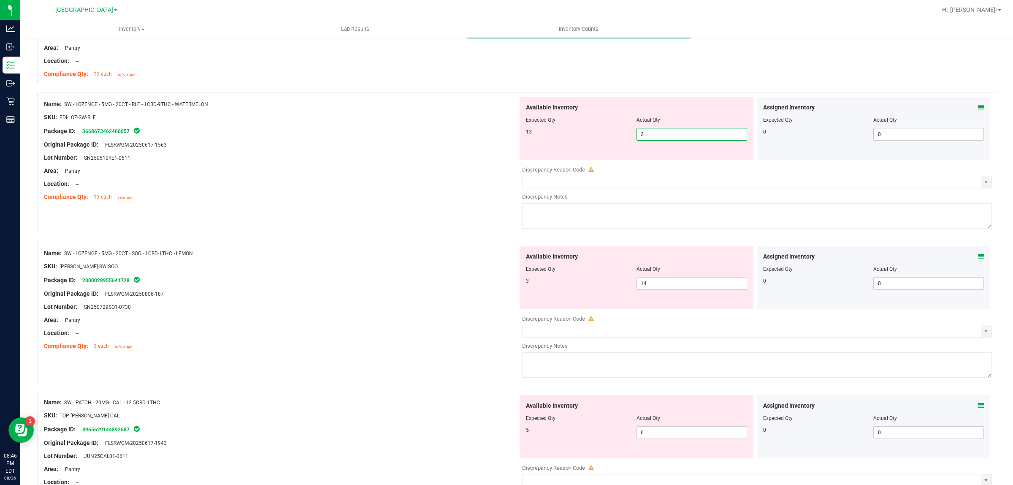
click at [678, 129] on span "2 2" at bounding box center [692, 134] width 111 height 13
type input "13"
click at [342, 180] on div "Location: --" at bounding box center [281, 183] width 474 height 9
type input "13"
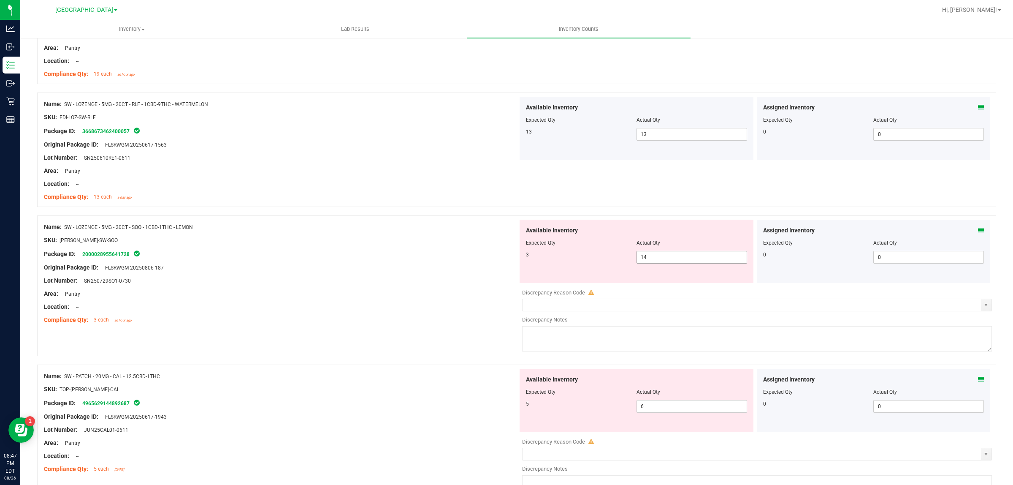
click at [669, 261] on span "14 14" at bounding box center [692, 257] width 111 height 13
click at [669, 261] on input "14" at bounding box center [692, 257] width 110 height 12
type input "3"
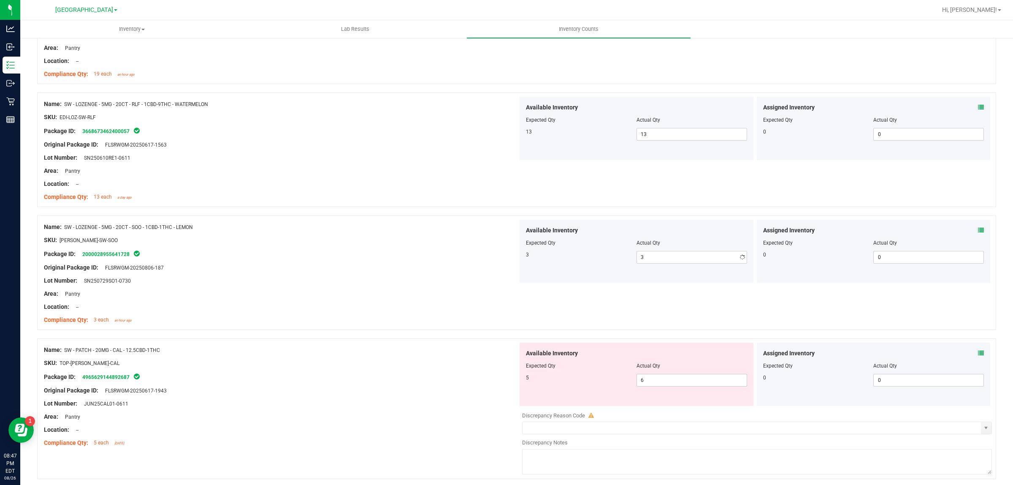
click at [328, 294] on div "Area: Pantry" at bounding box center [281, 293] width 474 height 9
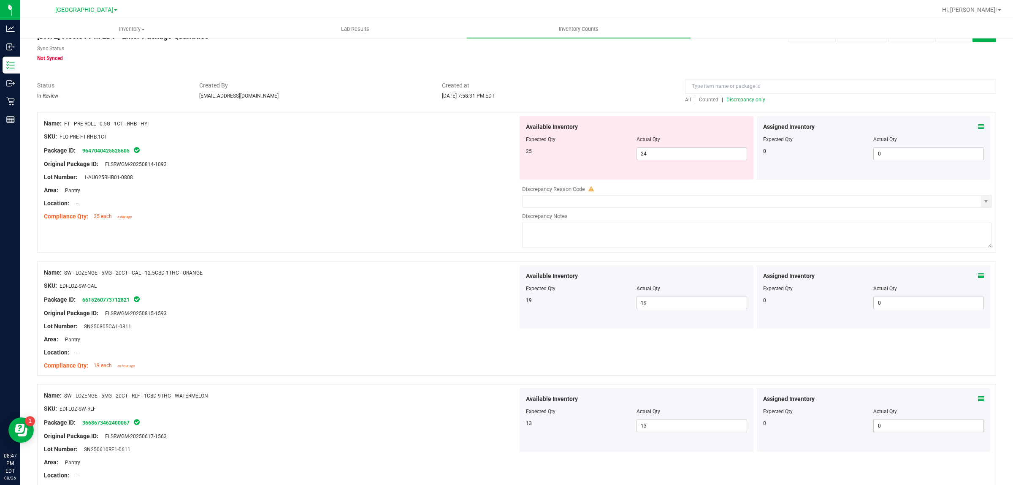
scroll to position [0, 0]
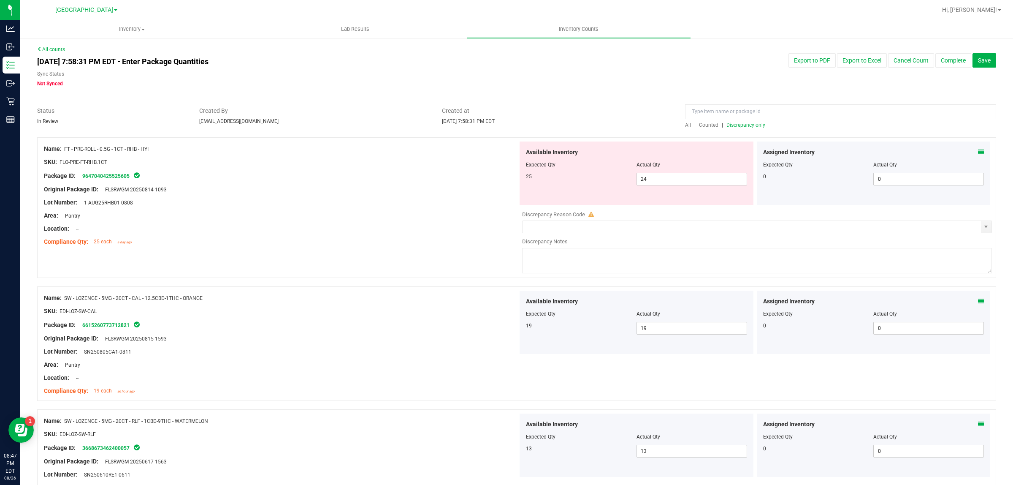
click at [730, 124] on span "Discrepancy only" at bounding box center [746, 125] width 39 height 6
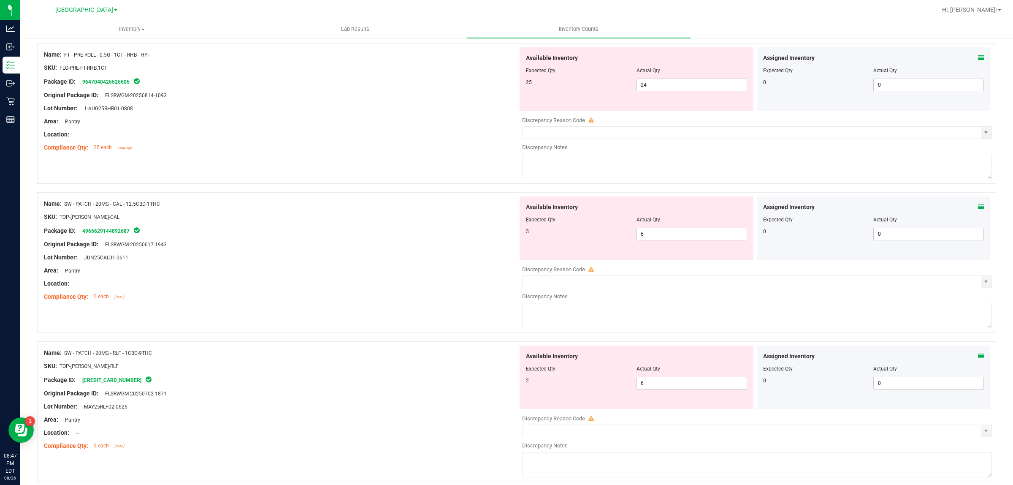
scroll to position [106, 0]
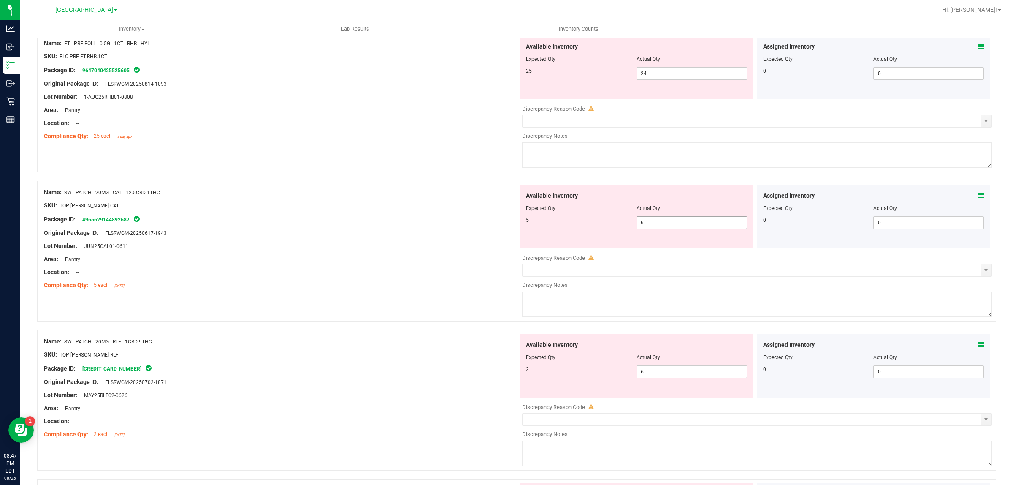
click at [678, 228] on span "6 6" at bounding box center [692, 222] width 111 height 13
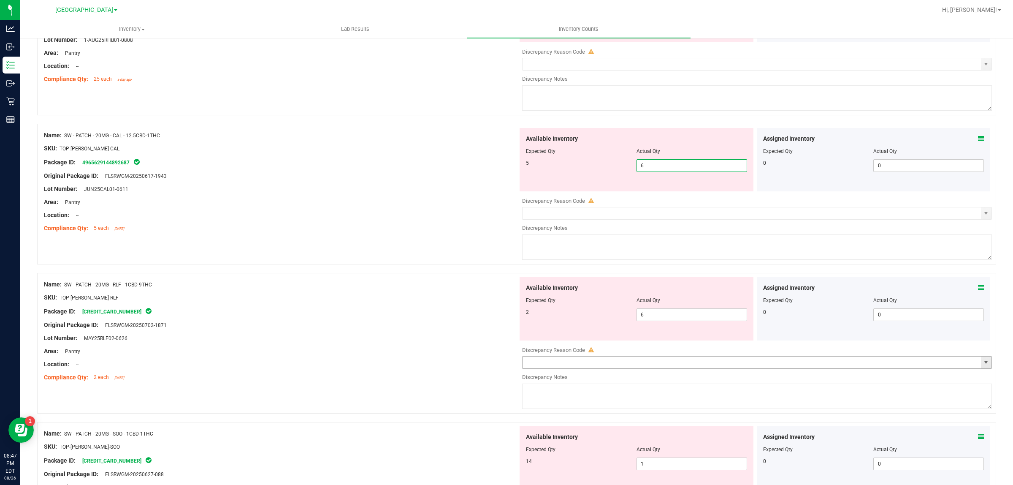
scroll to position [211, 0]
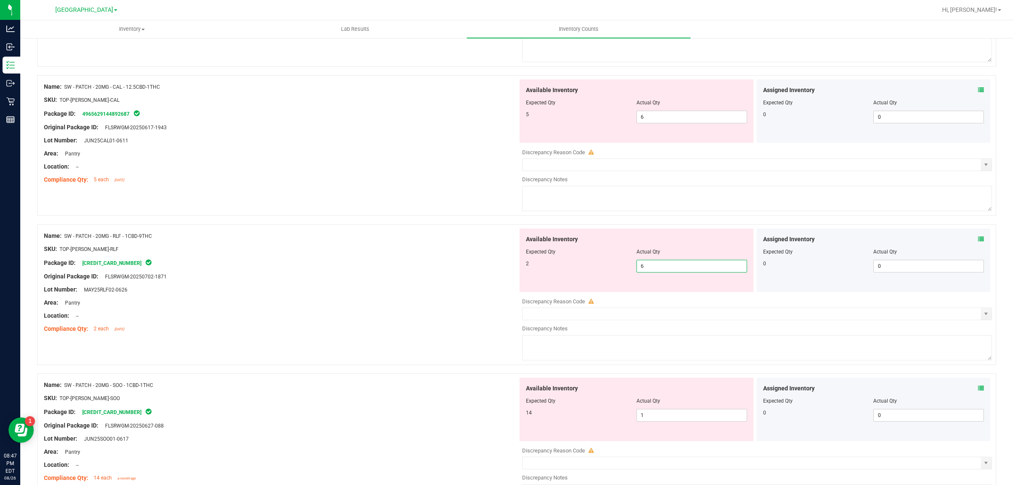
click at [660, 270] on span "6 6" at bounding box center [692, 266] width 111 height 13
click at [660, 269] on input "6" at bounding box center [692, 266] width 110 height 12
type input "2"
click at [426, 268] on div "Package ID: [CREDIT_CARD_NUMBER]" at bounding box center [281, 263] width 474 height 10
type input "2"
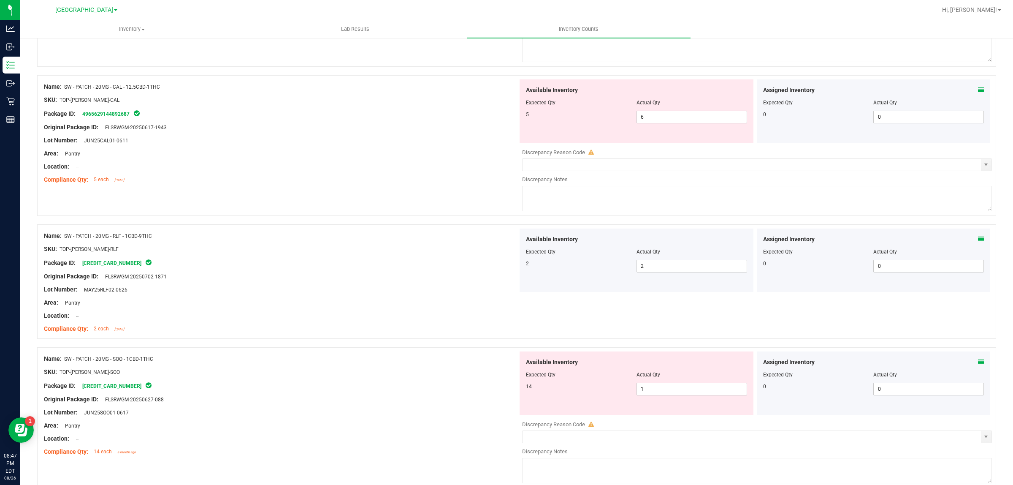
click at [650, 398] on div "Available Inventory Expected Qty Actual Qty 14 1 1" at bounding box center [637, 382] width 234 height 63
click at [652, 392] on span "1 1" at bounding box center [692, 389] width 111 height 13
type input "14"
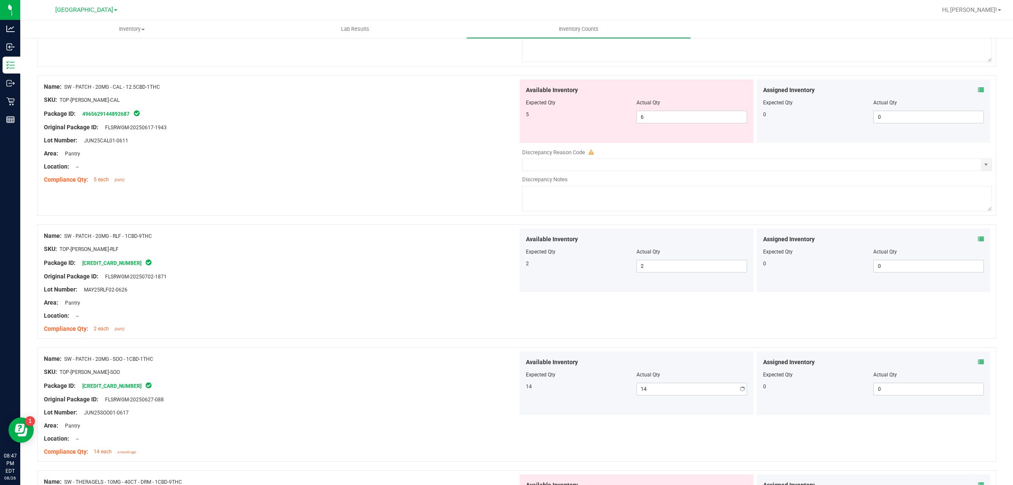
click at [489, 346] on div at bounding box center [516, 343] width 959 height 8
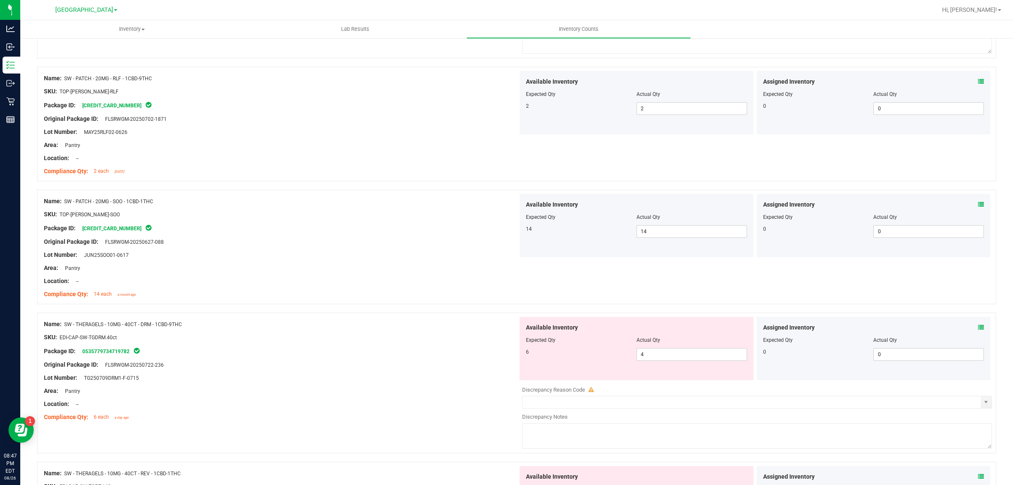
scroll to position [369, 0]
click at [661, 358] on span "4 4" at bounding box center [692, 353] width 111 height 13
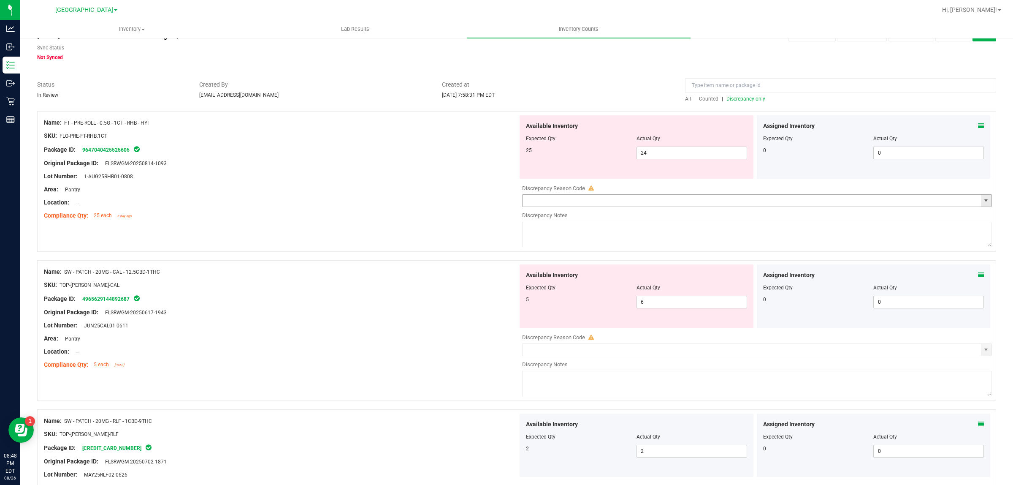
scroll to position [0, 0]
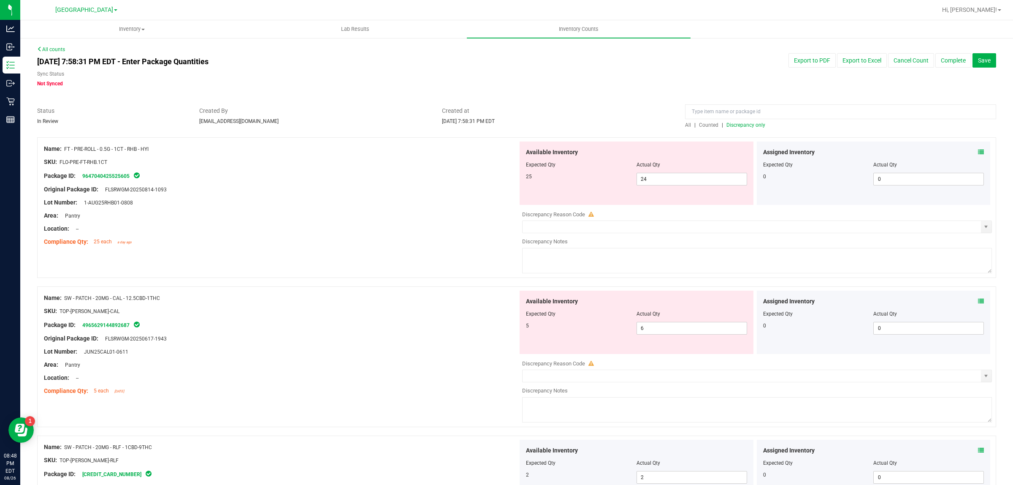
click at [749, 123] on span "Discrepancy only" at bounding box center [746, 125] width 39 height 6
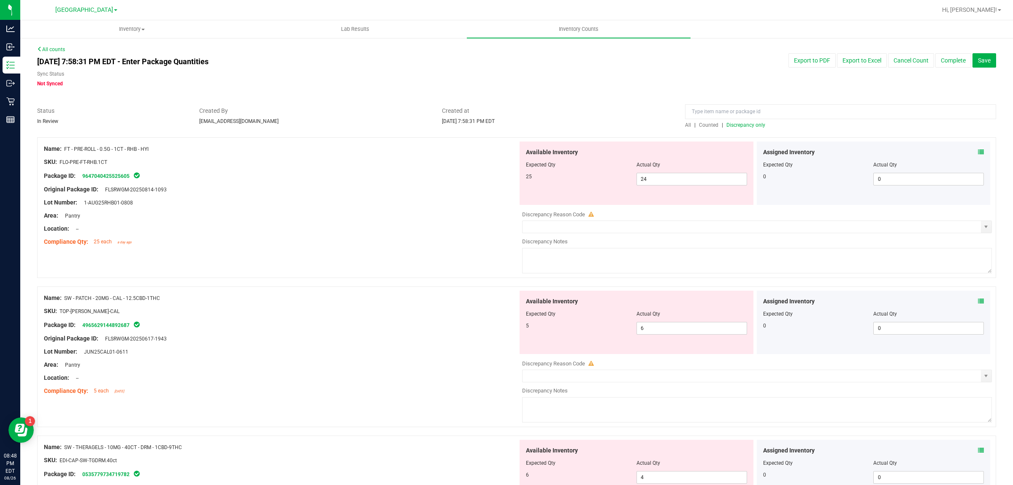
click at [444, 347] on div "Lot Number: JUN25CAL01-0611" at bounding box center [281, 351] width 474 height 9
click at [700, 326] on span "6 6" at bounding box center [692, 328] width 111 height 13
type input "5"
click at [440, 341] on div "Original Package ID: FLSRWGM-20250617-1943" at bounding box center [281, 338] width 474 height 9
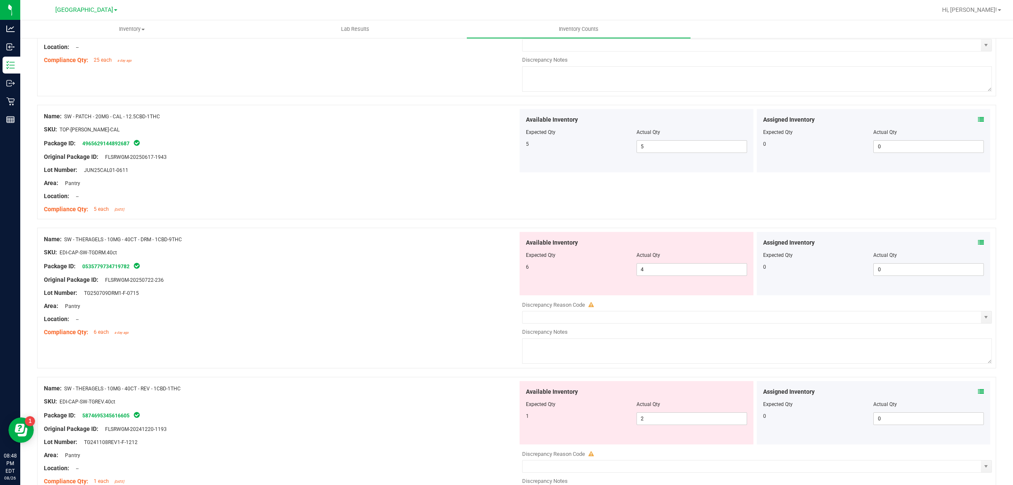
scroll to position [211, 0]
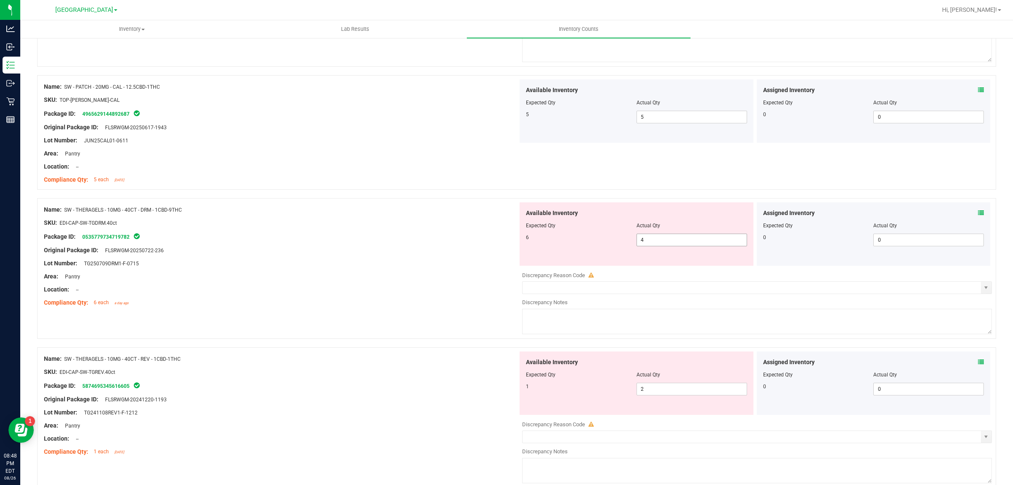
click at [672, 240] on span "4 4" at bounding box center [692, 239] width 111 height 13
type input "6"
click at [365, 289] on div "Location: --" at bounding box center [281, 289] width 474 height 9
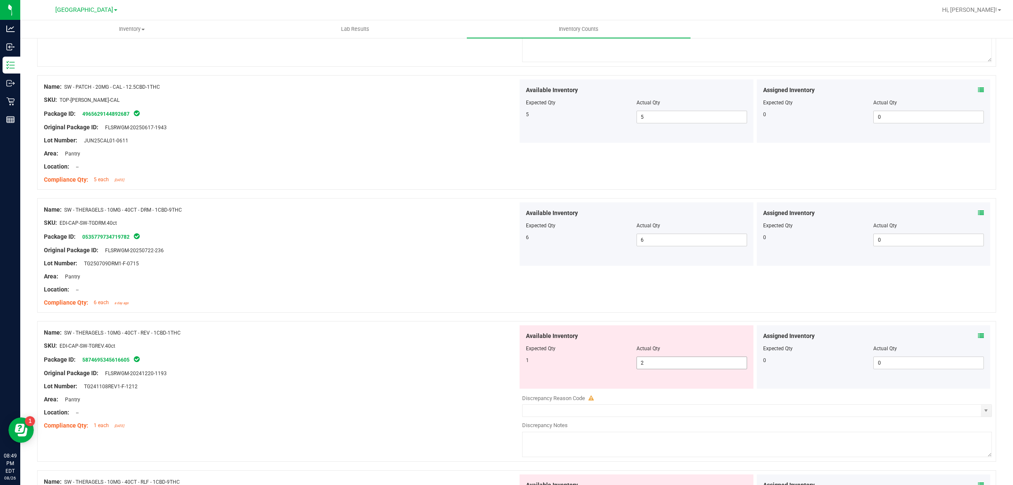
click at [654, 360] on span "2 2" at bounding box center [692, 362] width 111 height 13
type input "1"
click at [339, 336] on div "Name: SW - THERAGELS - 10MG - 40CT - REV - 1CBD-1THC" at bounding box center [281, 332] width 474 height 9
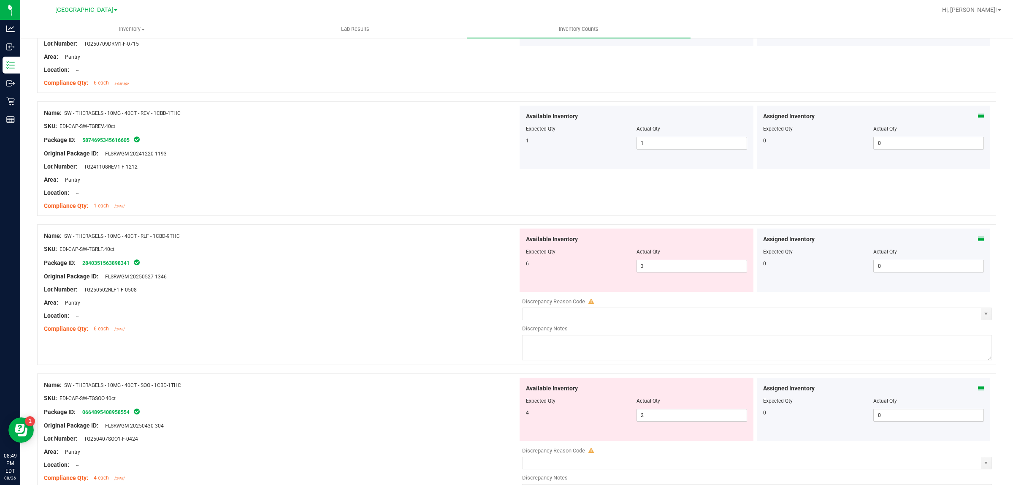
scroll to position [528, 0]
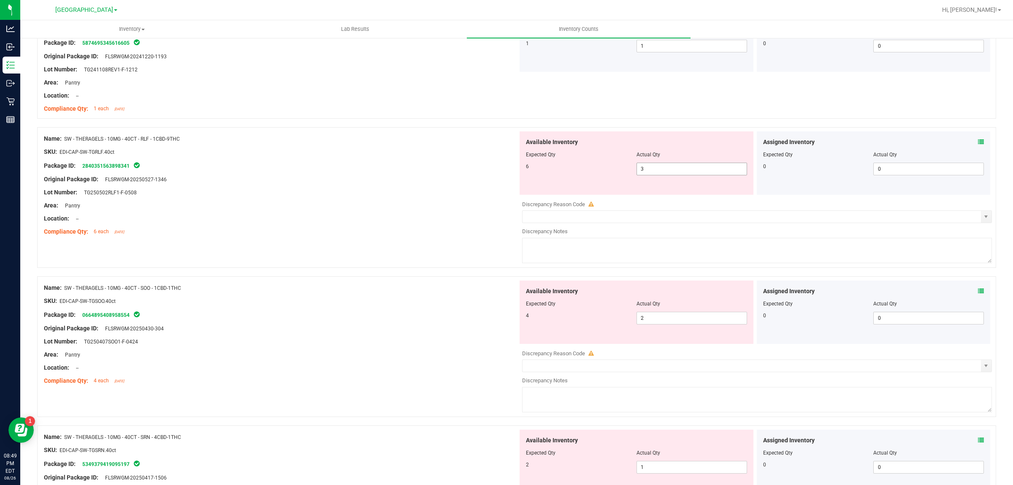
click at [661, 163] on span "3 3" at bounding box center [692, 169] width 111 height 13
click at [664, 170] on input "3" at bounding box center [692, 169] width 110 height 12
type input "6"
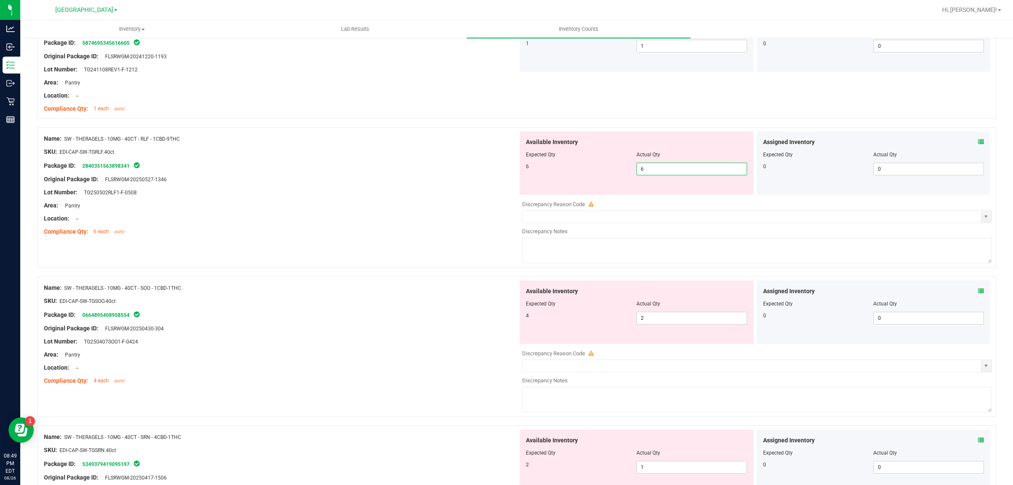
click at [395, 207] on div "Area: Pantry" at bounding box center [281, 205] width 474 height 9
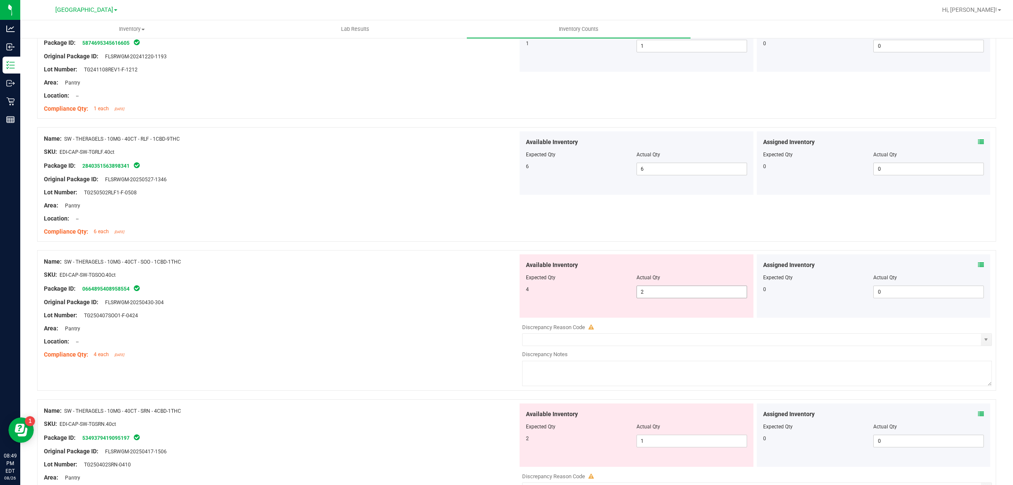
click at [655, 295] on span "2 2" at bounding box center [692, 291] width 111 height 13
type input "4"
click at [304, 307] on div "Original Package ID: FLSRWGM-20250430-304" at bounding box center [281, 302] width 474 height 9
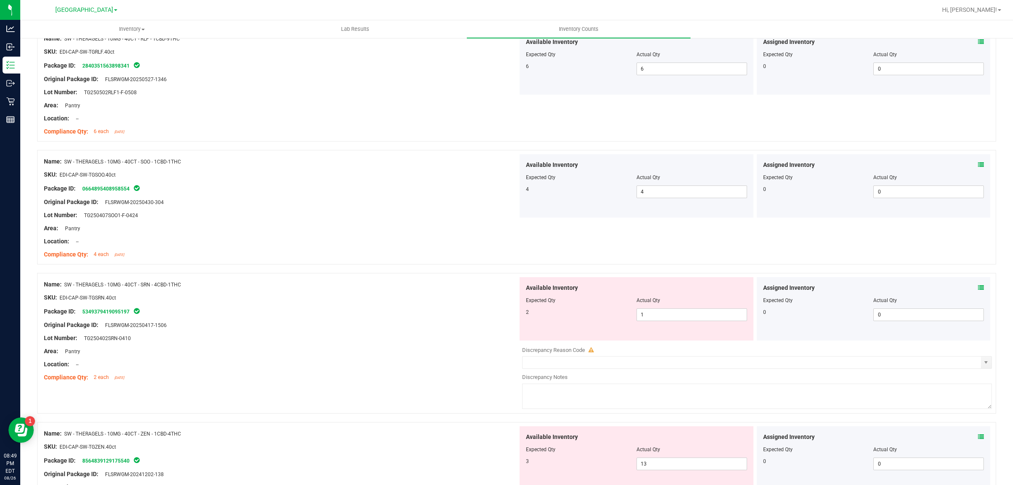
scroll to position [739, 0]
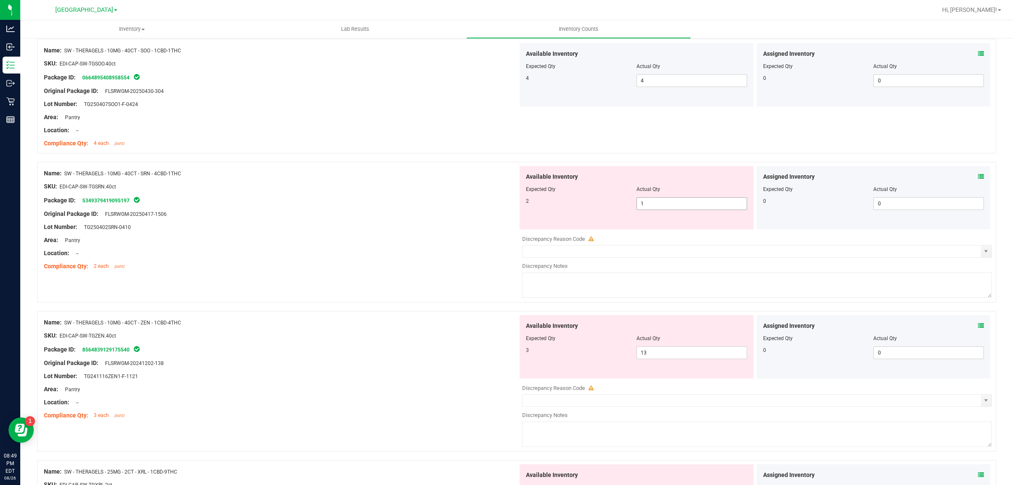
click at [642, 209] on span "1 1" at bounding box center [692, 203] width 111 height 13
type input "12"
click at [674, 197] on div at bounding box center [636, 195] width 221 height 4
click at [674, 200] on span "12 12" at bounding box center [692, 203] width 111 height 13
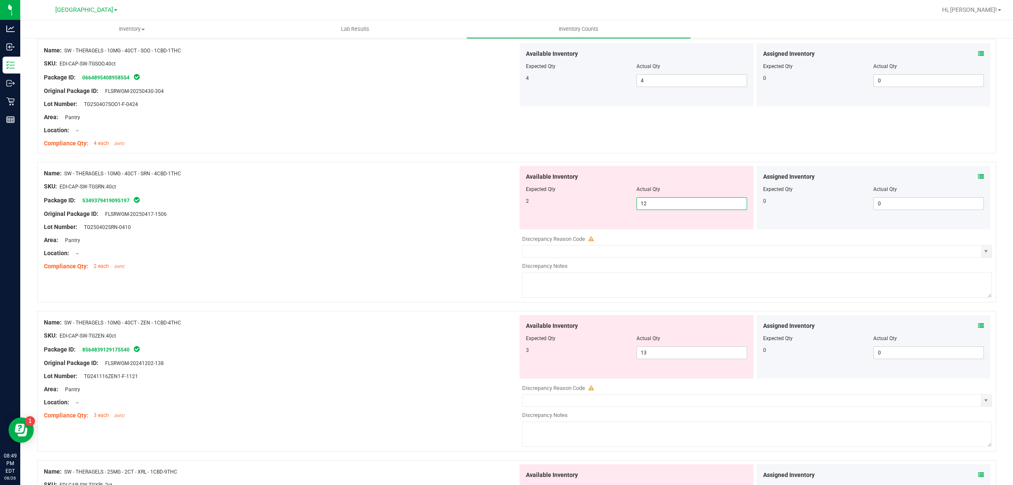
click at [674, 200] on input "12" at bounding box center [692, 204] width 110 height 12
type input "2"
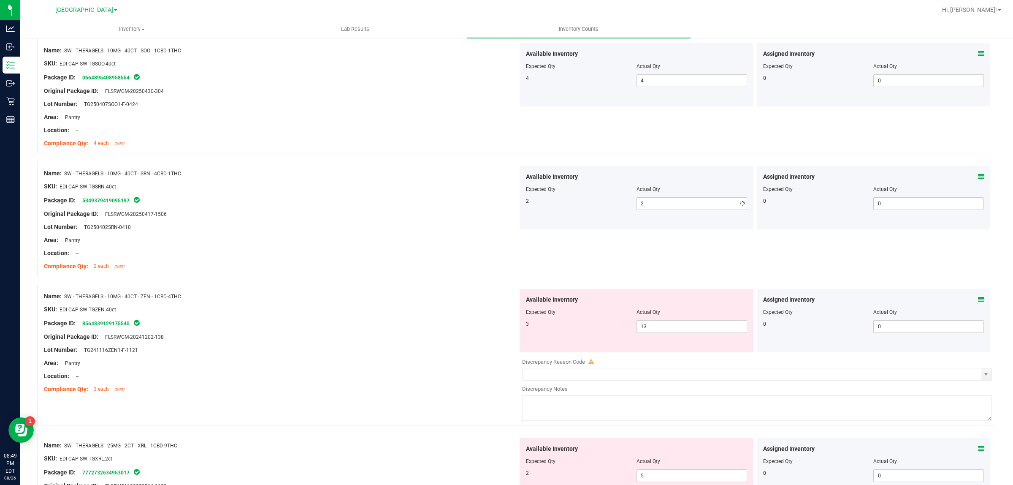
click at [457, 242] on div "Area: Pantry" at bounding box center [281, 240] width 474 height 9
click at [695, 327] on span "13 13" at bounding box center [692, 326] width 111 height 13
click at [695, 327] on input "13" at bounding box center [692, 326] width 110 height 12
type input "3"
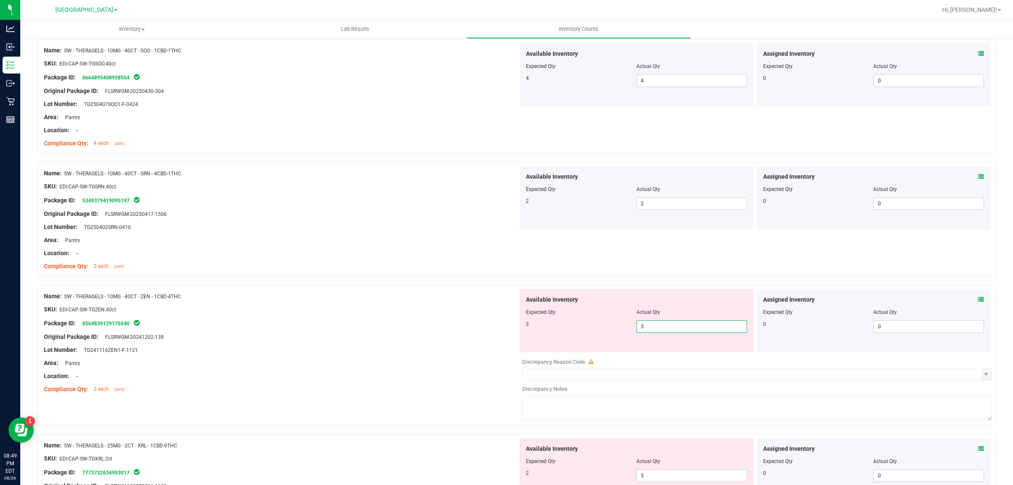
click at [423, 295] on div "Name: SW - THERAGELS - 10MG - 40CT - ZEN - 1CBD-4THC" at bounding box center [281, 296] width 474 height 9
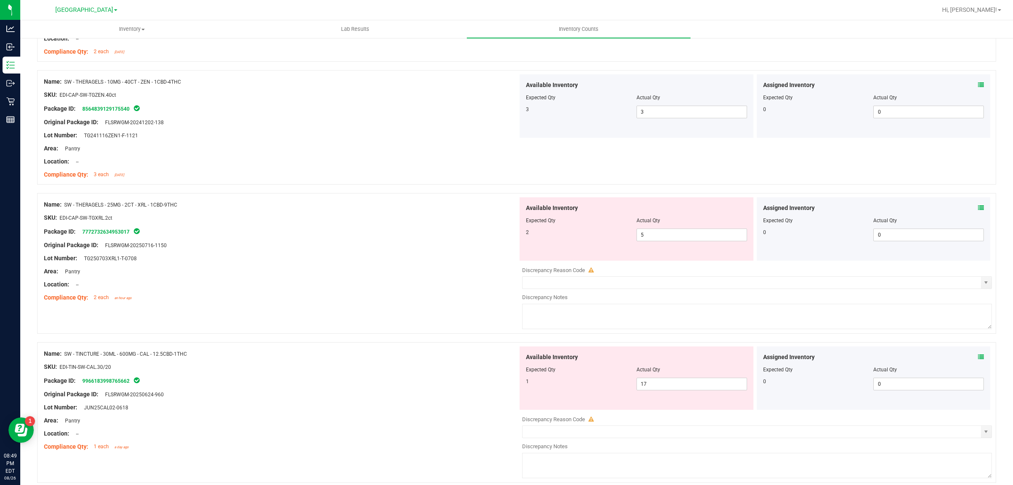
scroll to position [1003, 0]
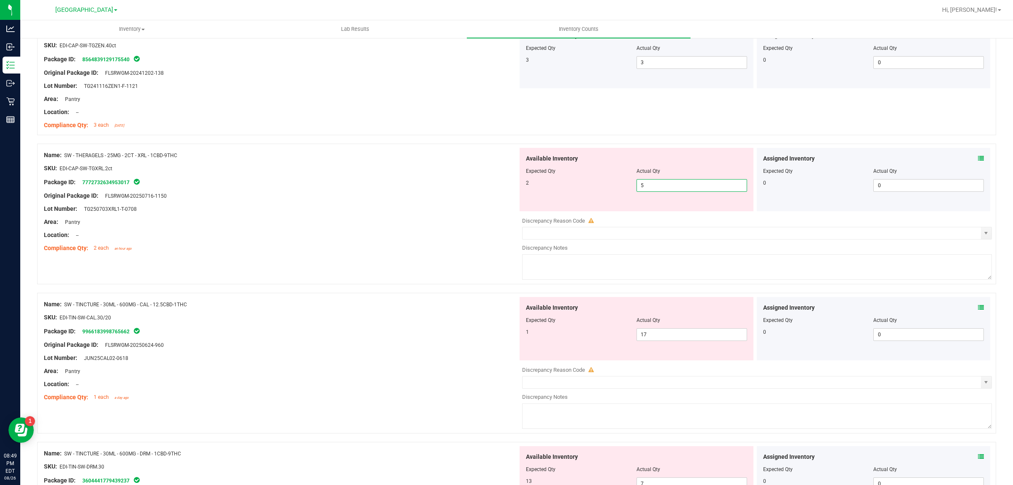
click at [670, 186] on span "5 5" at bounding box center [692, 185] width 111 height 13
type input "2"
click at [288, 258] on div "Name: SW - THERAGELS - 25MG - 2CT - XRL - 1CBD-9THC SKU: EDI-CAP-SW-TGXRL.2ct P…" at bounding box center [516, 214] width 959 height 141
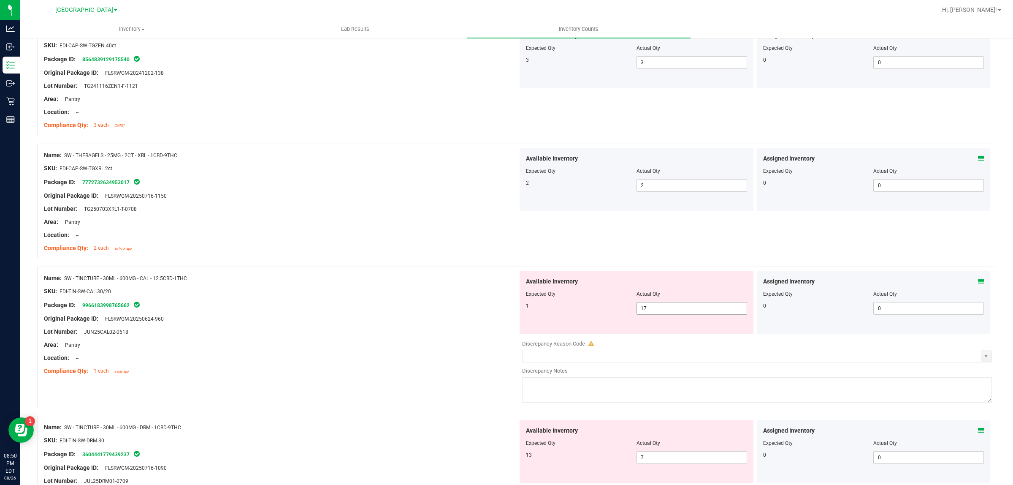
click at [676, 312] on span "17 17" at bounding box center [692, 308] width 111 height 13
type input "1"
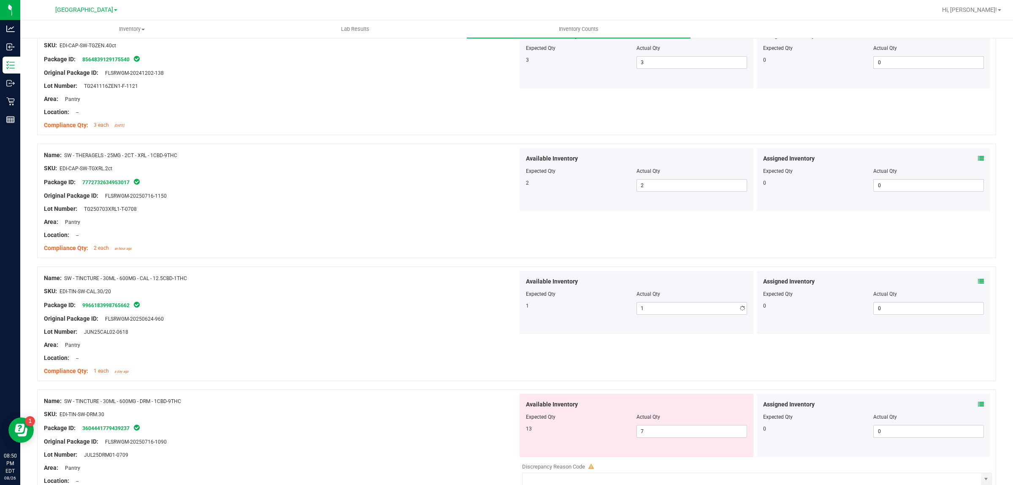
click at [442, 342] on div "Area: Pantry" at bounding box center [281, 344] width 474 height 9
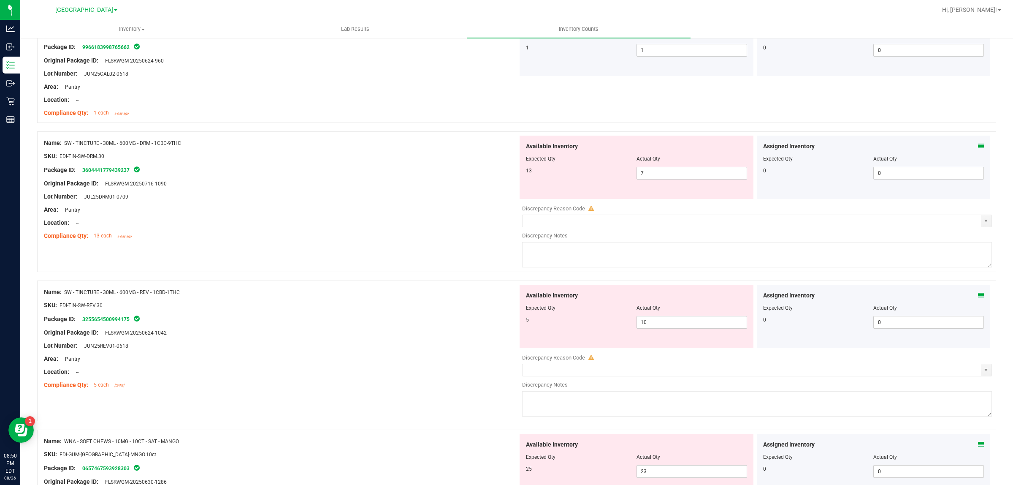
scroll to position [1267, 0]
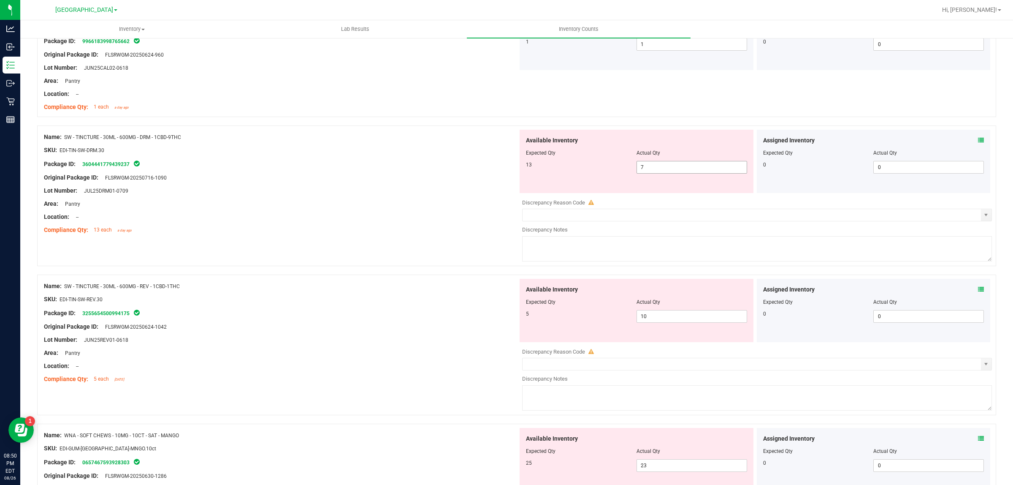
click at [669, 169] on span "7 7" at bounding box center [692, 167] width 111 height 13
type input "13"
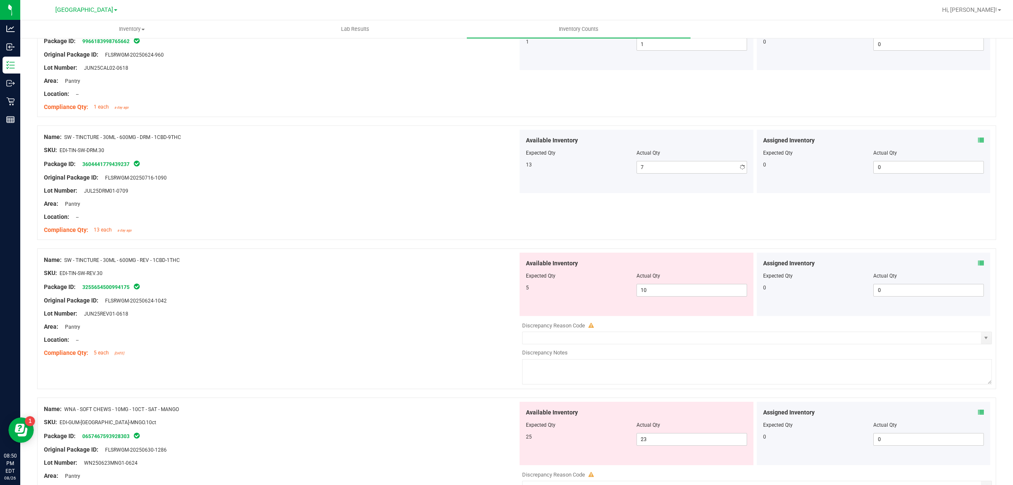
type input "13"
drag, startPoint x: 345, startPoint y: 252, endPoint x: 356, endPoint y: 252, distance: 10.6
click at [649, 291] on span "10 10" at bounding box center [692, 290] width 111 height 13
type input "1"
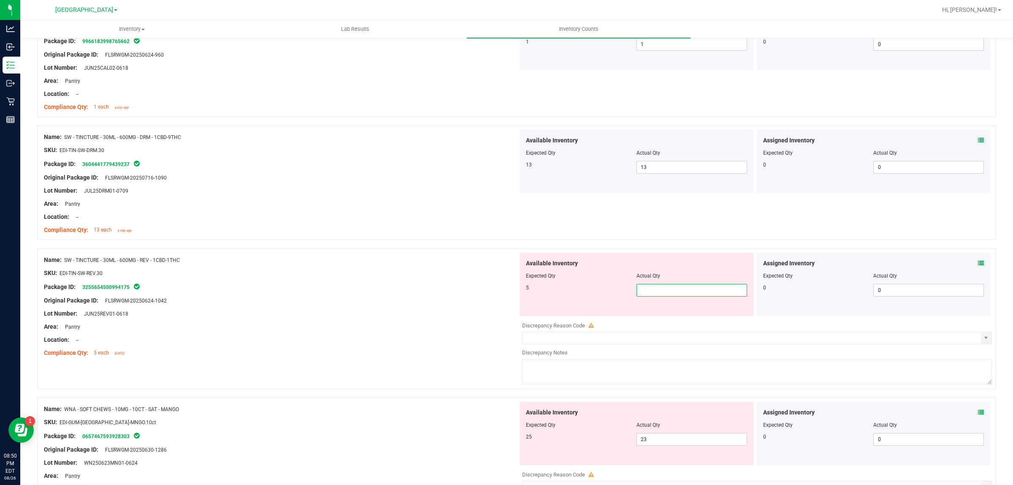
click at [336, 342] on div "Location: --" at bounding box center [281, 339] width 474 height 9
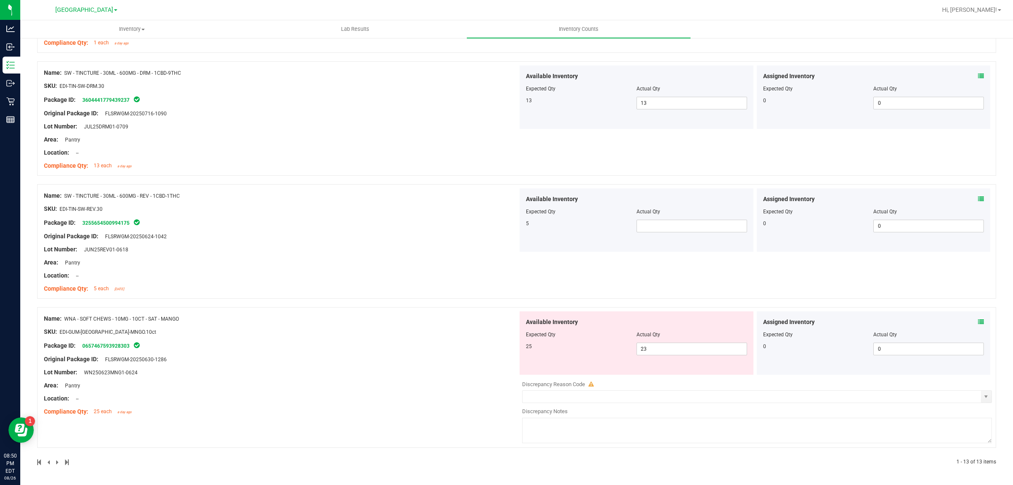
scroll to position [1333, 0]
click at [671, 229] on span at bounding box center [692, 226] width 111 height 13
click at [672, 228] on input "text" at bounding box center [692, 226] width 110 height 12
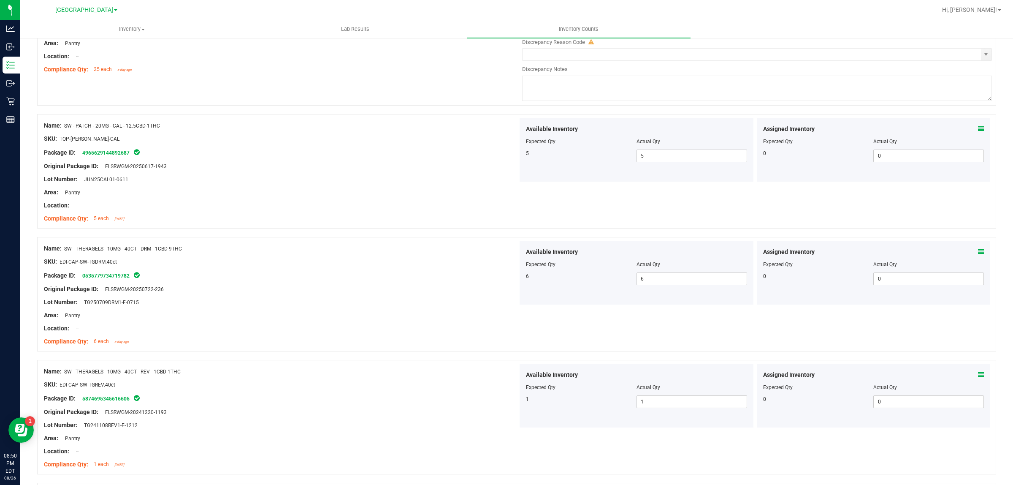
scroll to position [0, 0]
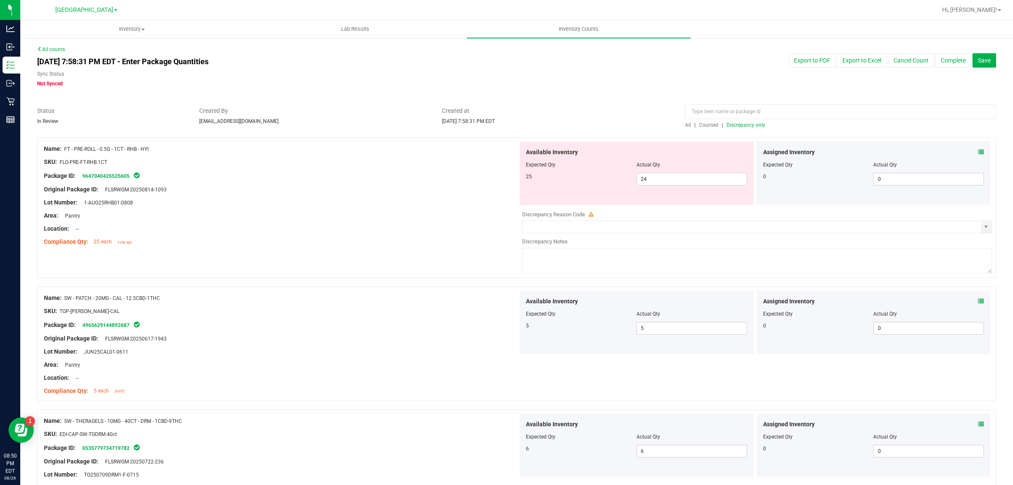
click at [739, 127] on span "Discrepancy only" at bounding box center [746, 125] width 39 height 6
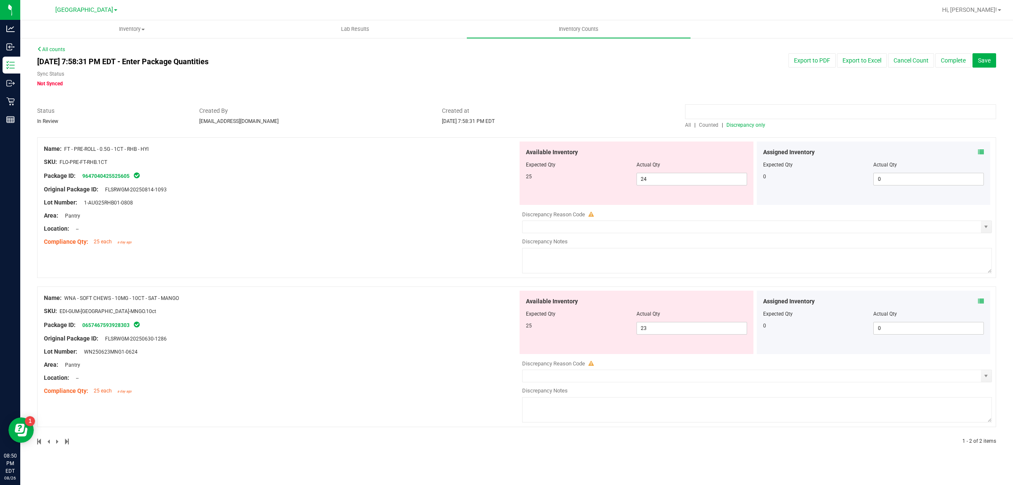
click at [731, 112] on input at bounding box center [840, 111] width 311 height 15
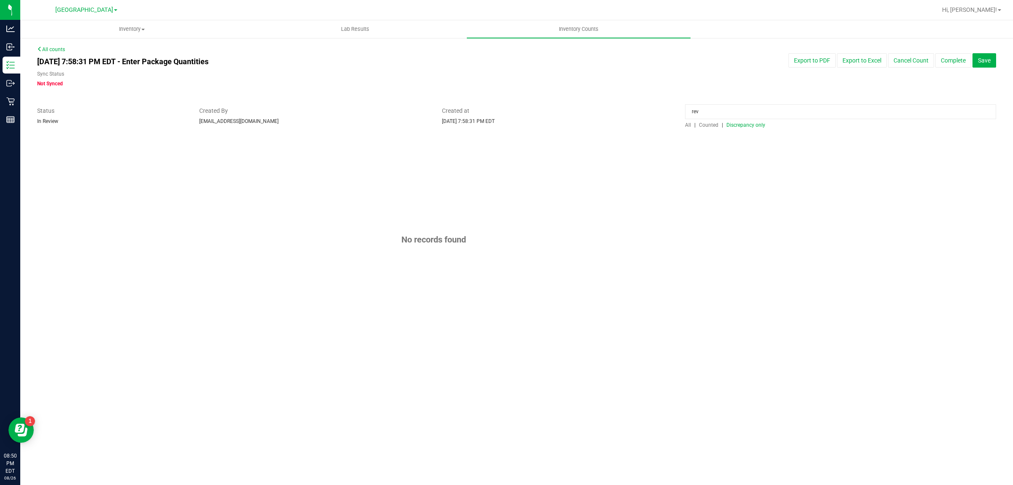
type input "rev"
click at [711, 124] on span "Counted" at bounding box center [708, 125] width 19 height 6
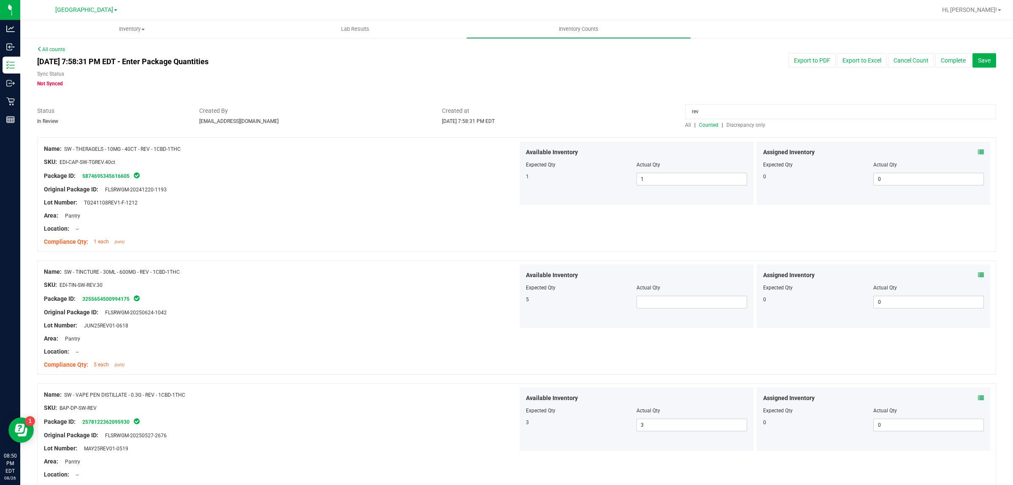
drag, startPoint x: 398, startPoint y: 326, endPoint x: 520, endPoint y: 311, distance: 123.0
click at [398, 325] on div "Lot Number: JUN25REV01-0618" at bounding box center [281, 325] width 474 height 9
click at [657, 306] on span at bounding box center [692, 302] width 111 height 13
type input "4"
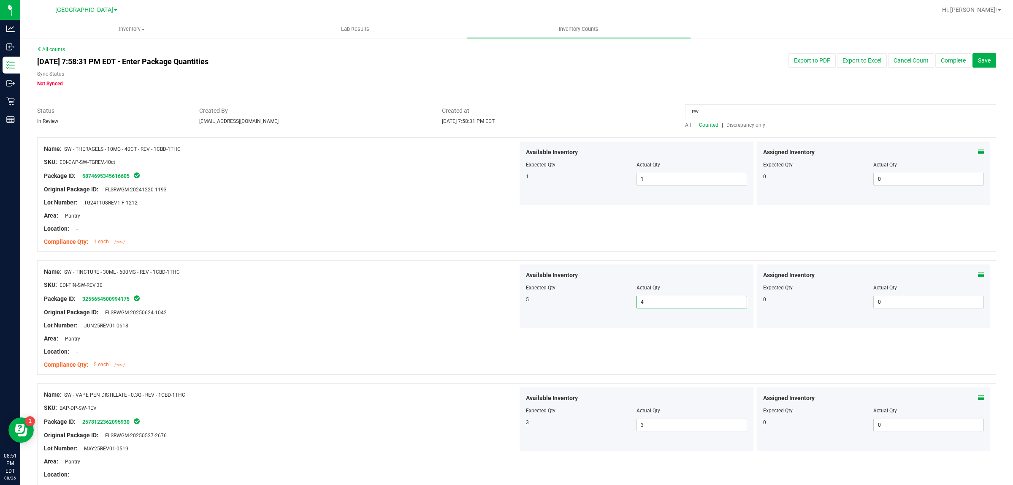
click at [412, 290] on div at bounding box center [281, 291] width 474 height 4
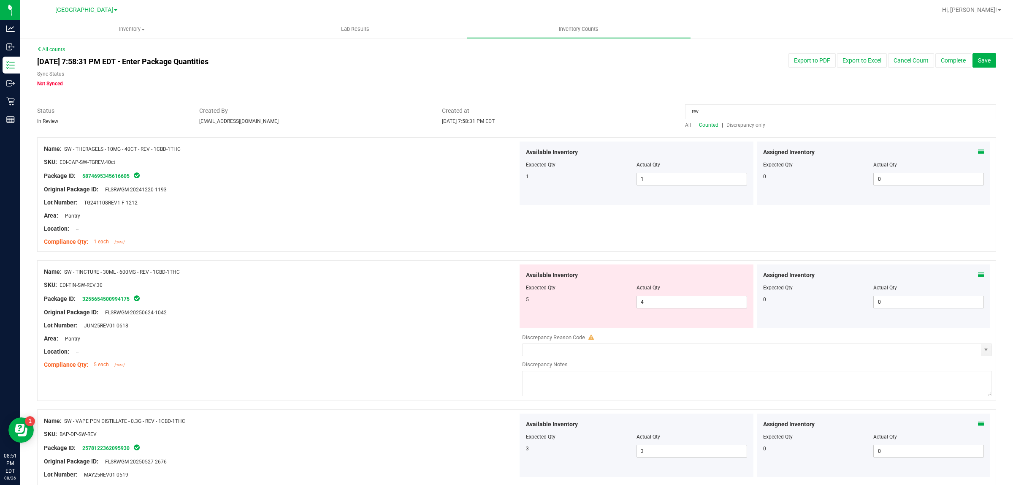
click at [750, 123] on span "Discrepancy only" at bounding box center [746, 125] width 39 height 6
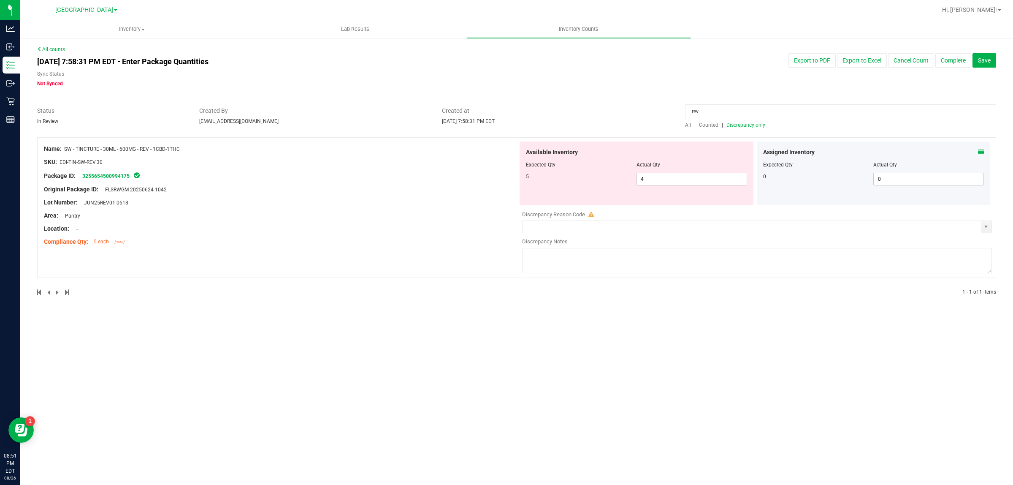
click at [742, 109] on input "rev" at bounding box center [840, 111] width 311 height 15
click at [755, 128] on div "All counts [DATE] 7:58:31 PM EDT - Enter Package Quantities Sync Status Not Syn…" at bounding box center [516, 176] width 959 height 261
click at [756, 125] on span "Discrepancy only" at bounding box center [746, 125] width 39 height 6
click at [579, 340] on div "Inventory All packages All inventory Waste log Create inventory Lab Results Inv…" at bounding box center [516, 252] width 993 height 464
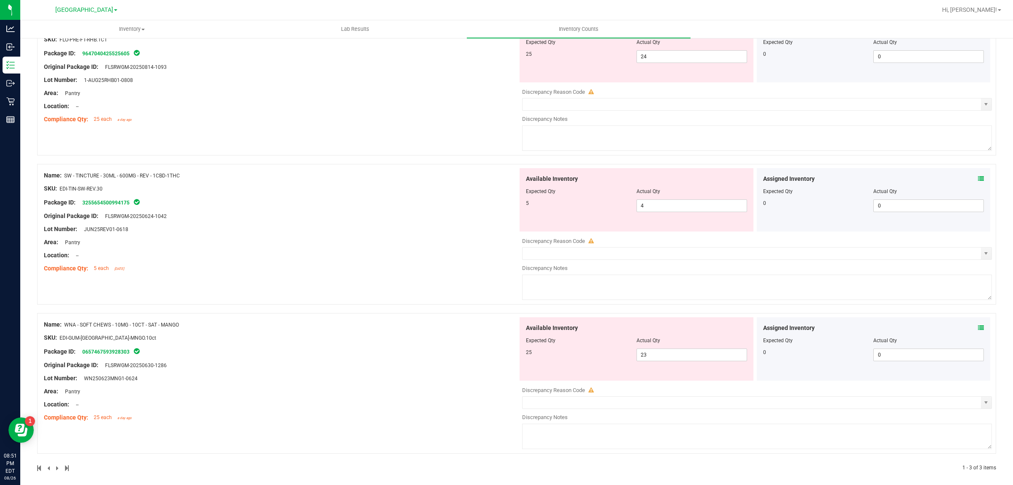
scroll to position [130, 0]
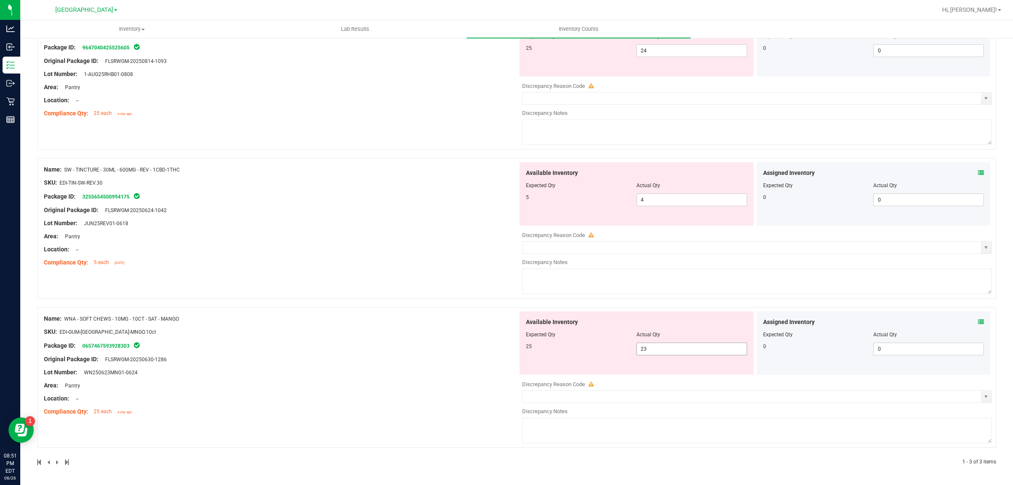
click at [681, 345] on span "23 23" at bounding box center [692, 348] width 111 height 13
type input "25"
drag, startPoint x: 377, startPoint y: 354, endPoint x: 378, endPoint y: 345, distance: 9.0
click at [378, 353] on div "Name: WNA - SOFT CHEWS - 10MG - 10CT - SAT - MANGO SKU: EDI-GUM-[GEOGRAPHIC_DAT…" at bounding box center [281, 365] width 474 height 108
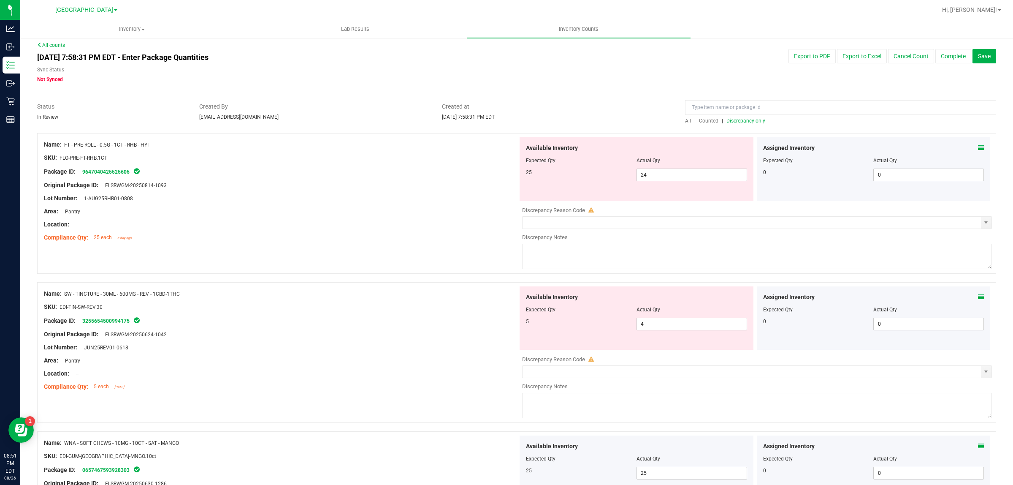
scroll to position [0, 0]
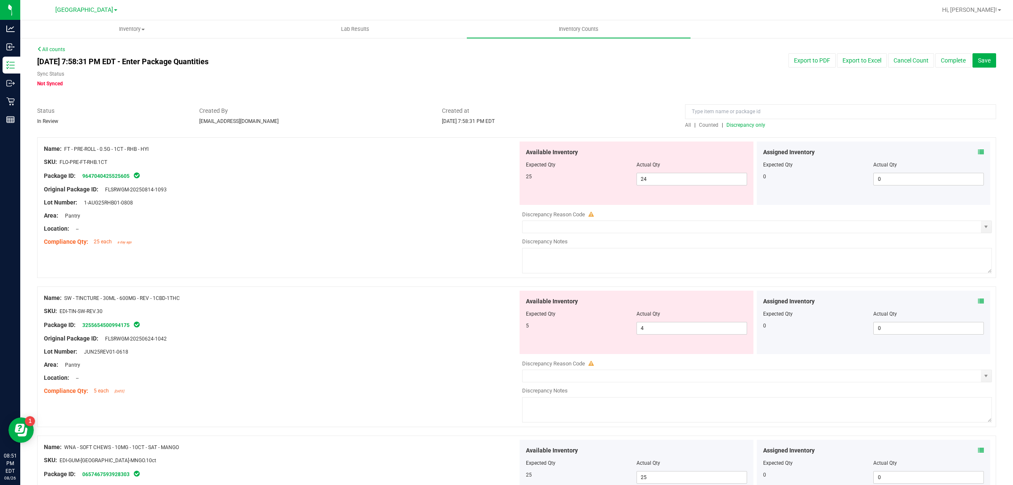
click at [482, 302] on div at bounding box center [281, 304] width 474 height 4
click at [750, 125] on span "Discrepancy only" at bounding box center [746, 125] width 39 height 6
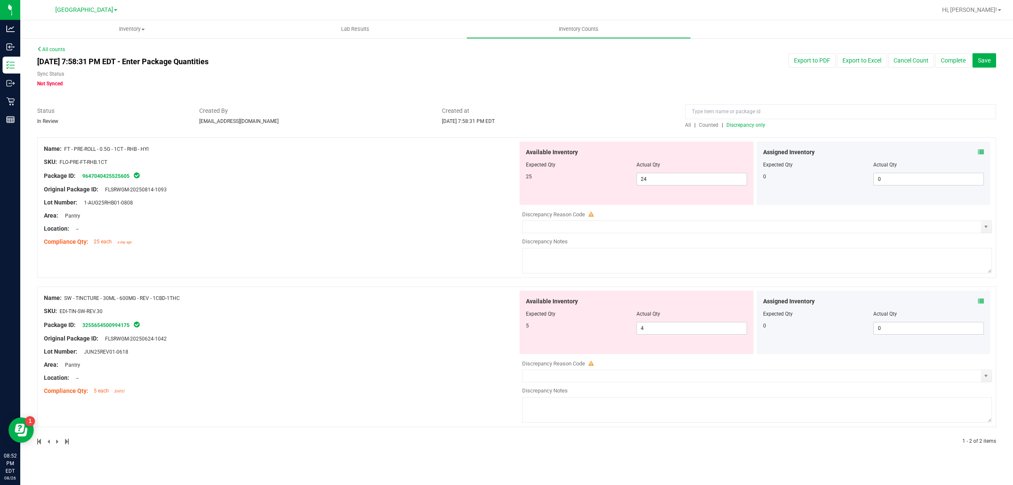
click at [976, 301] on div "Assigned Inventory" at bounding box center [873, 301] width 221 height 9
click at [981, 301] on icon at bounding box center [981, 301] width 6 height 6
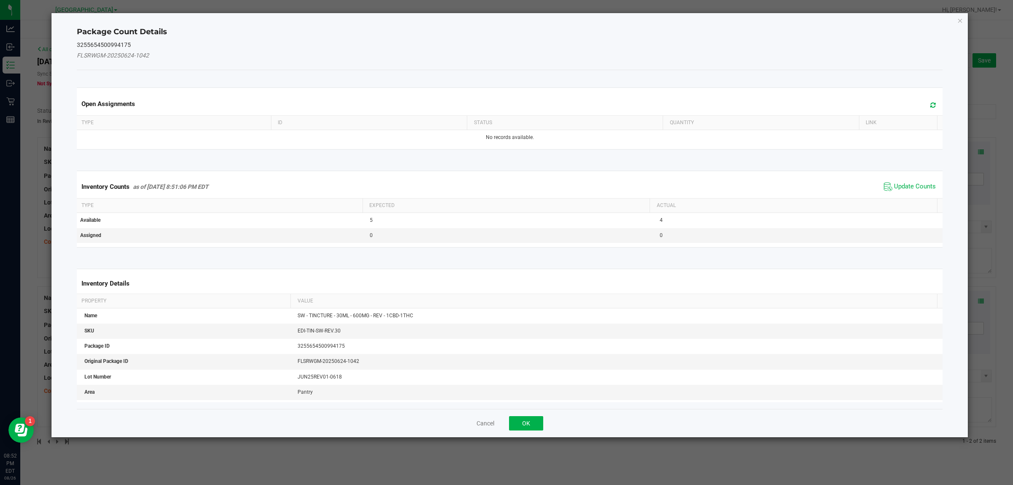
click at [912, 178] on div "Inventory Counts as of [DATE] 8:51:06 PM EDT Update Counts" at bounding box center [510, 186] width 870 height 23
click at [911, 183] on span "Update Counts" at bounding box center [915, 186] width 42 height 8
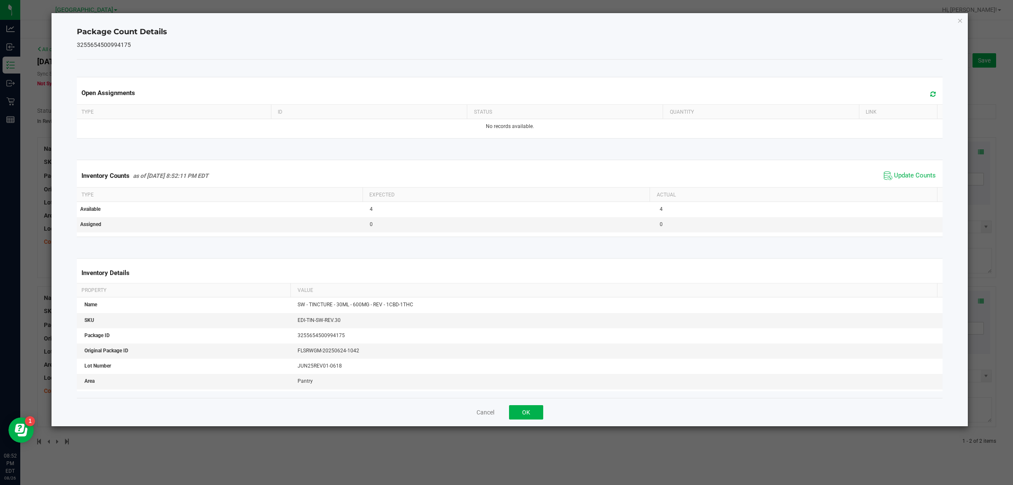
click at [956, 22] on div "Package Count Details 3255654500994175 Open Assignments Type ID Status Quantity…" at bounding box center [510, 219] width 917 height 413
click at [958, 22] on icon "Close" at bounding box center [961, 20] width 6 height 10
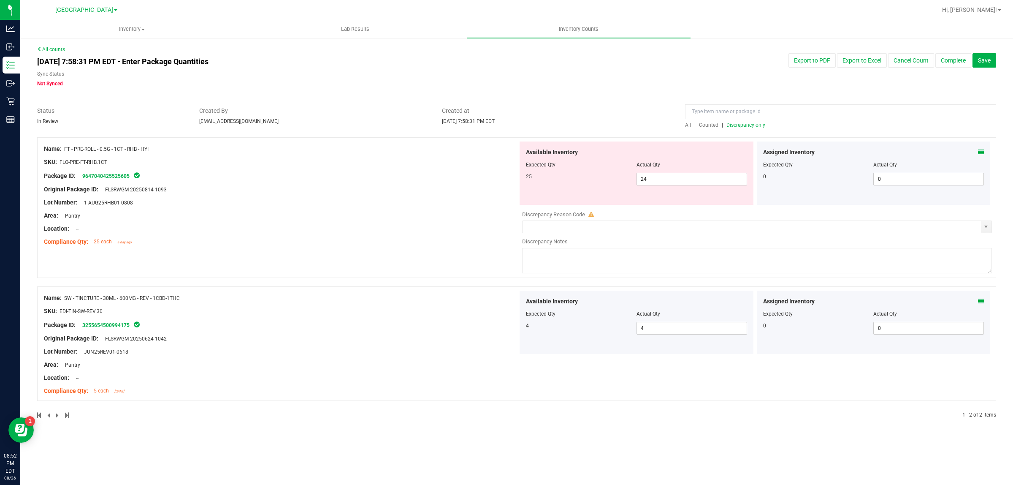
click at [983, 150] on icon at bounding box center [981, 152] width 6 height 6
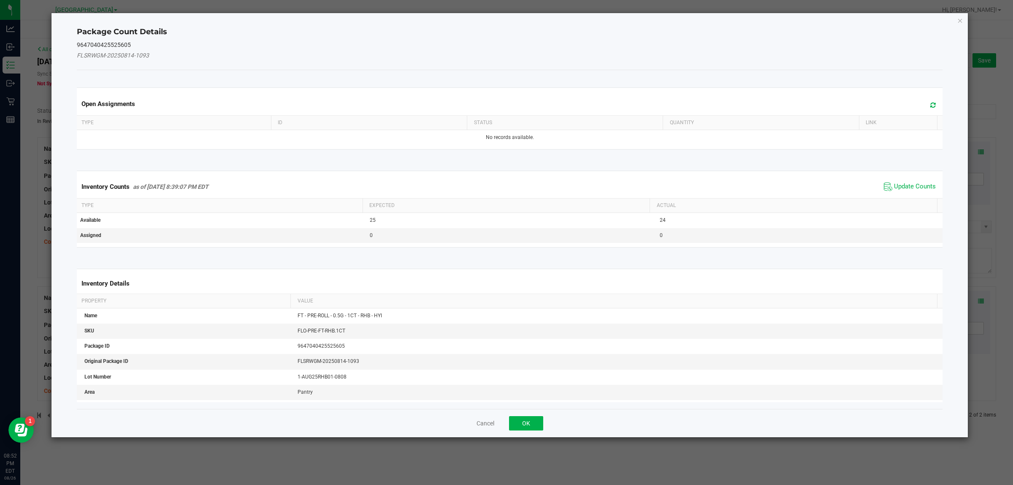
click at [888, 193] on div "Inventory Counts as of [DATE] 8:39:07 PM EDT Update Counts" at bounding box center [510, 186] width 870 height 23
click at [896, 184] on span "Update Counts" at bounding box center [915, 186] width 42 height 8
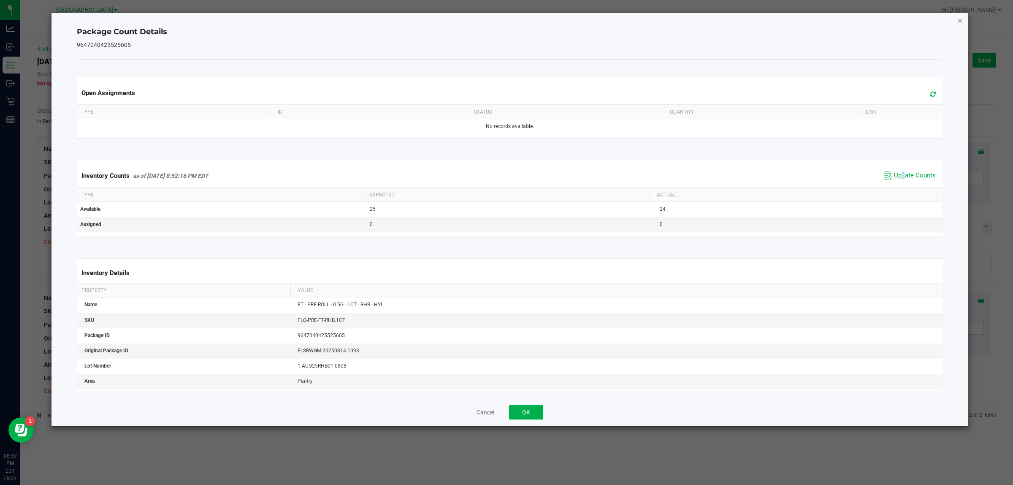
click at [961, 17] on icon "Close" at bounding box center [961, 20] width 6 height 10
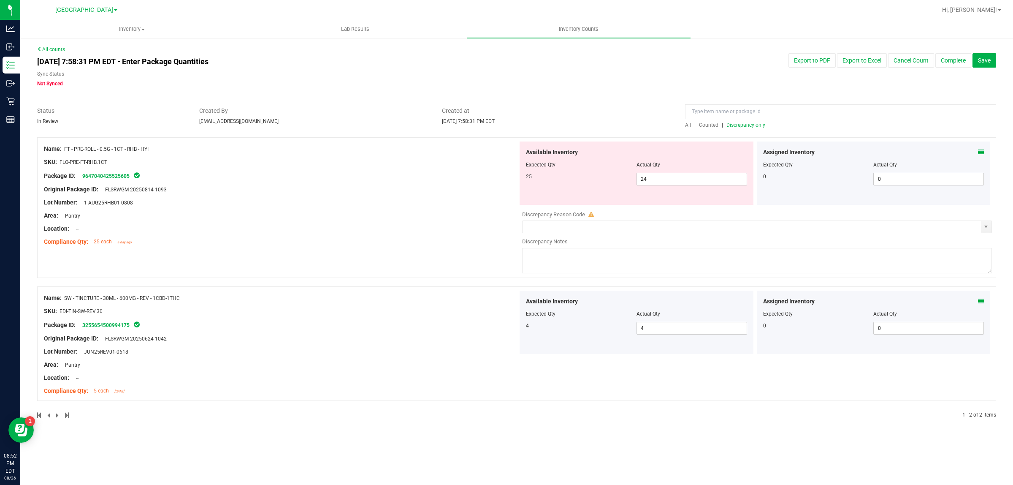
click at [744, 122] on span "Discrepancy only" at bounding box center [746, 125] width 39 height 6
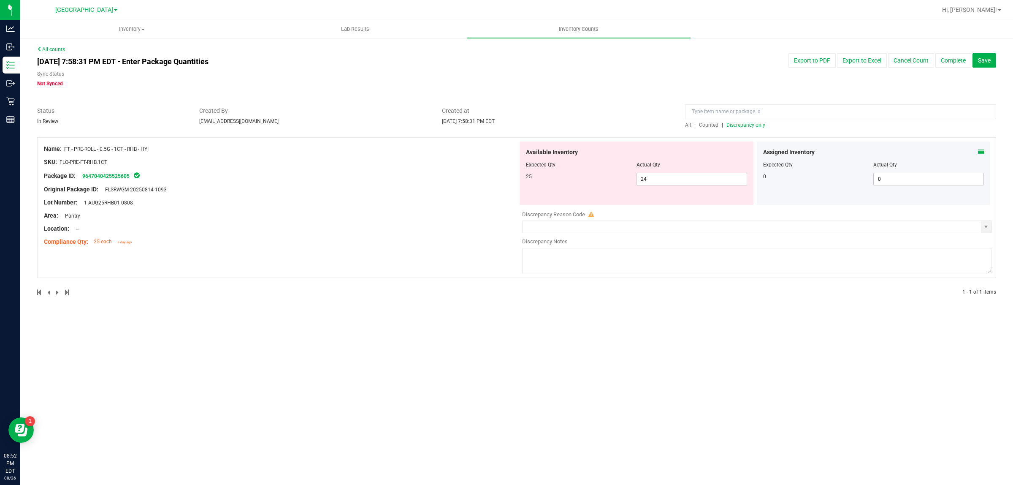
click at [710, 122] on span "Counted" at bounding box center [708, 125] width 19 height 6
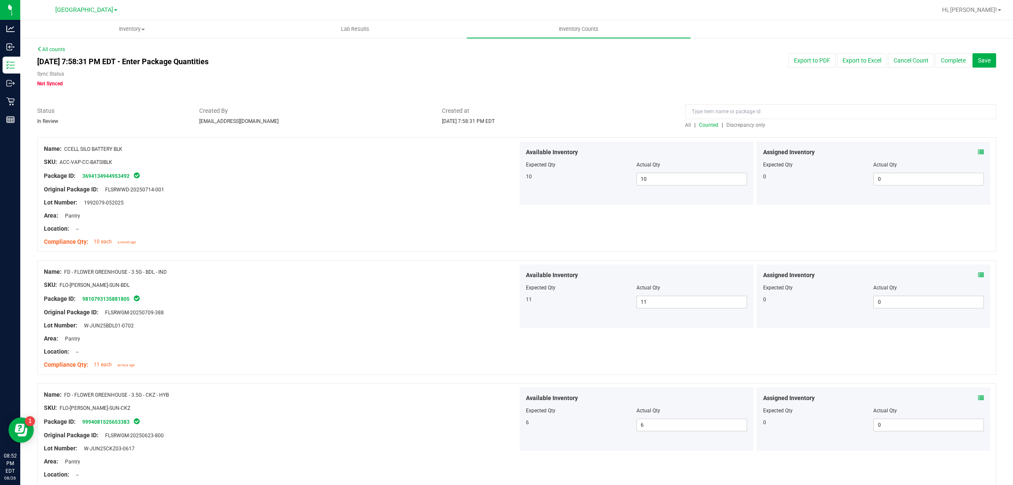
click at [746, 125] on span "Discrepancy only" at bounding box center [746, 125] width 39 height 6
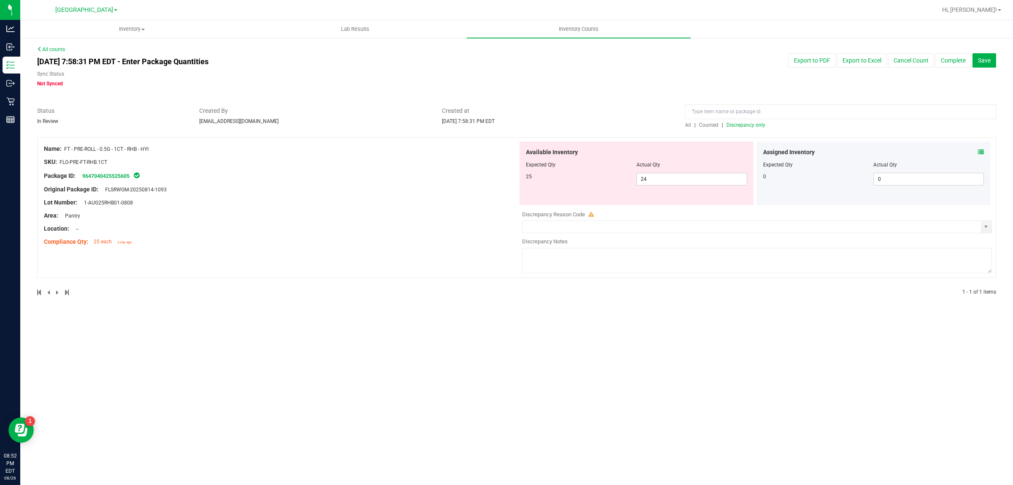
click at [968, 152] on div "Assigned Inventory" at bounding box center [873, 152] width 221 height 9
click at [979, 152] on icon at bounding box center [981, 152] width 6 height 6
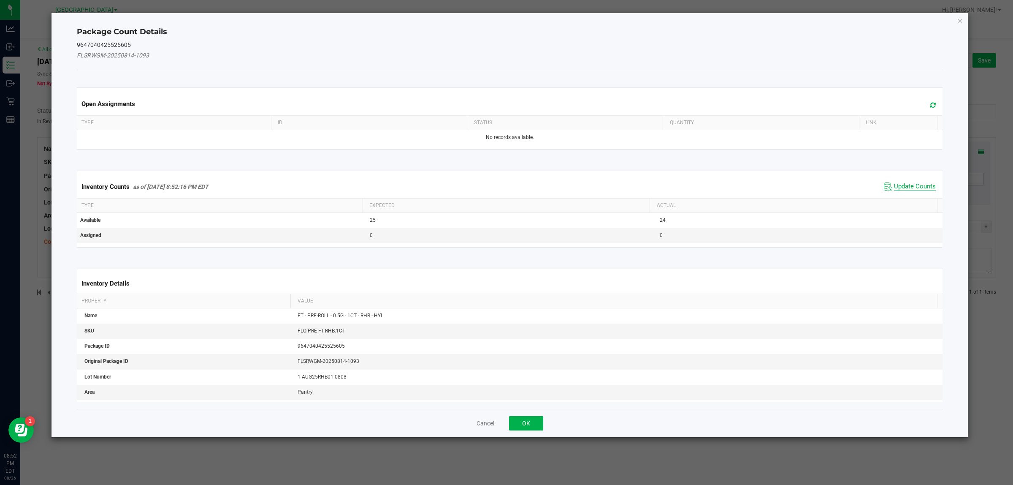
click at [920, 190] on span "Update Counts" at bounding box center [915, 186] width 42 height 8
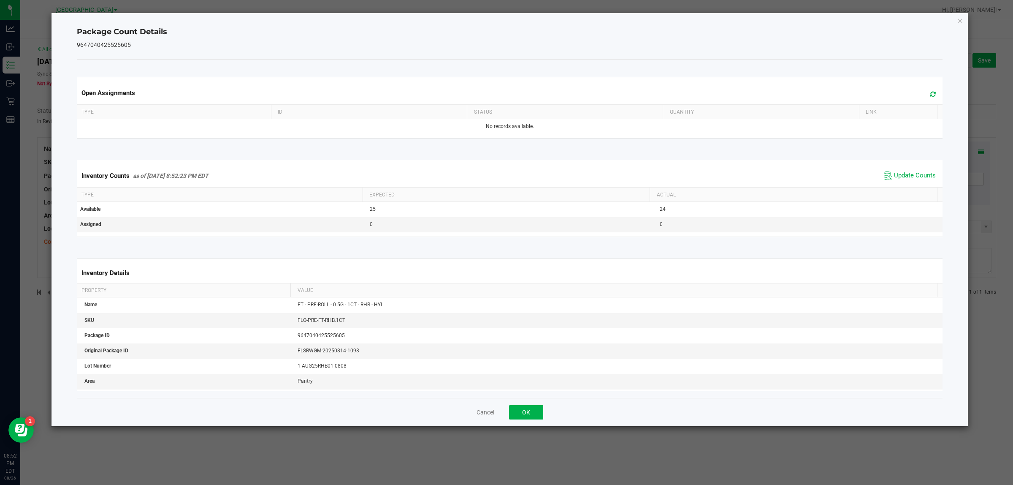
click at [919, 186] on div "Inventory Counts as of [DATE] 8:52:23 PM EDT Update Counts" at bounding box center [510, 175] width 870 height 23
click at [915, 172] on span "Update Counts" at bounding box center [915, 175] width 42 height 8
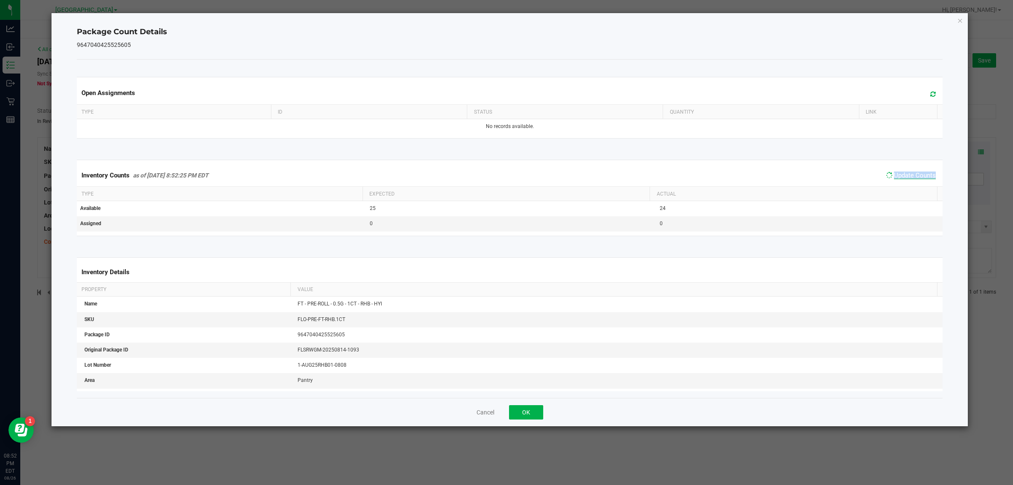
click at [915, 172] on span "Update Counts" at bounding box center [915, 175] width 42 height 8
drag, startPoint x: 915, startPoint y: 172, endPoint x: 942, endPoint y: 65, distance: 110.0
click at [915, 171] on span "Update Counts" at bounding box center [915, 175] width 42 height 8
click at [958, 27] on div "Package Count Details 9647040425525605 Open Assignments Type ID Status Quantity…" at bounding box center [510, 219] width 917 height 413
click at [958, 22] on icon "Close" at bounding box center [961, 20] width 6 height 10
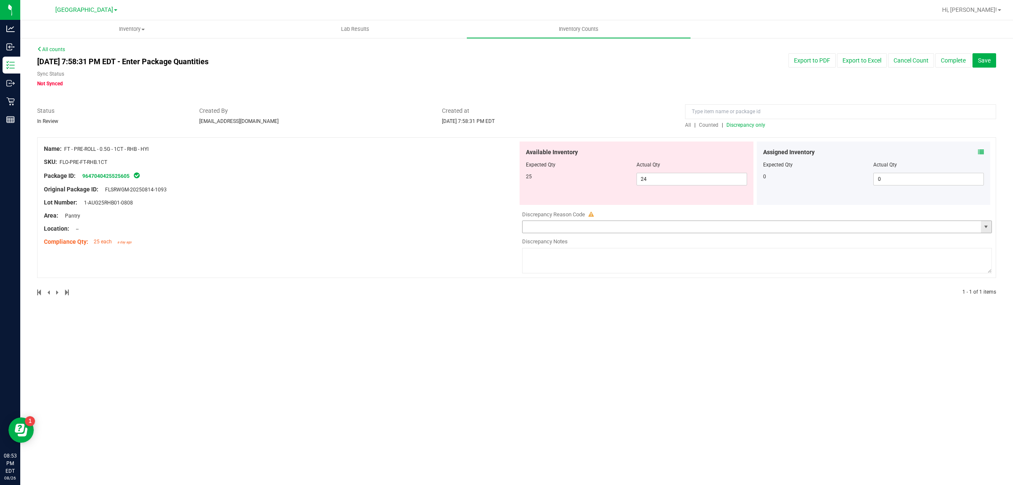
click at [981, 229] on span "select" at bounding box center [986, 227] width 11 height 12
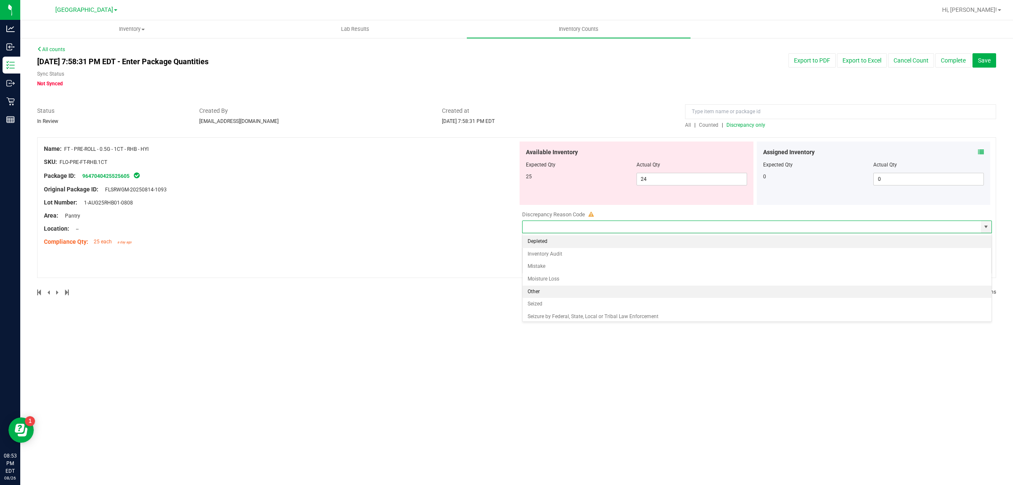
click at [660, 293] on li "Other" at bounding box center [757, 291] width 469 height 13
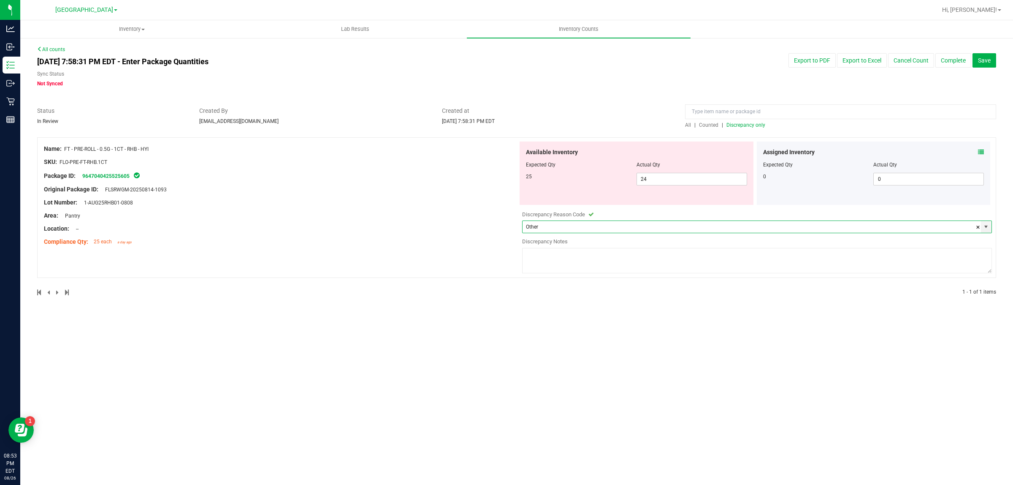
click at [992, 228] on div "Name: FT - PRE-ROLL - 0.5G - 1CT - RHB - HYI SKU: FLO-PRE-FT-RHB.1CT Package ID…" at bounding box center [516, 207] width 959 height 141
click at [991, 228] on div "Name: FT - PRE-ROLL - 0.5G - 1CT - RHB - HYI SKU: FLO-PRE-FT-RHB.1CT Package ID…" at bounding box center [516, 207] width 959 height 141
click at [989, 228] on span "select" at bounding box center [986, 226] width 7 height 7
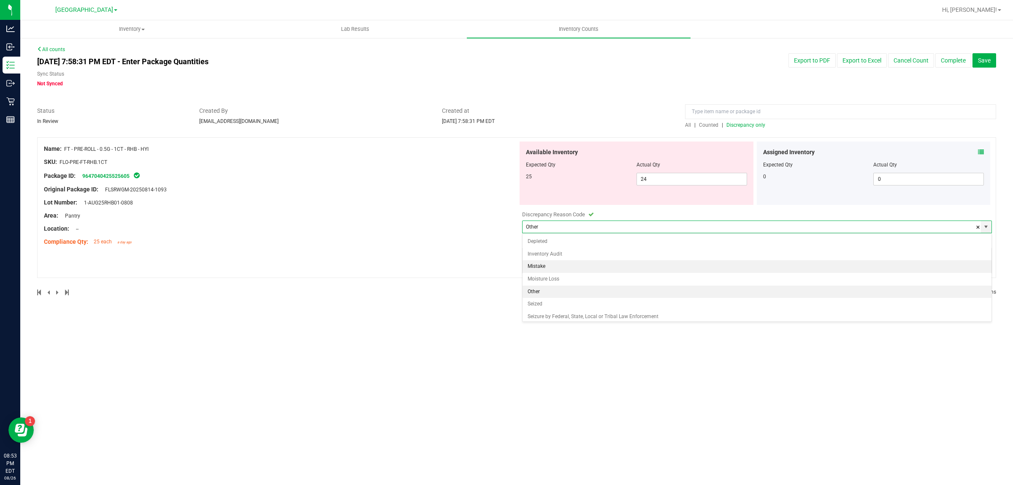
click at [605, 269] on li "Mistake" at bounding box center [757, 266] width 469 height 13
type input "Mistake"
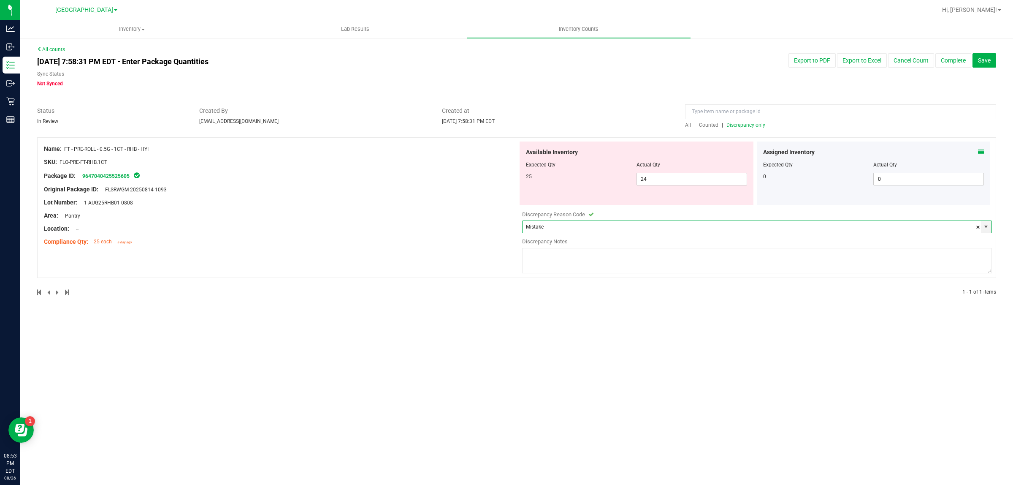
click at [600, 249] on textarea at bounding box center [757, 260] width 470 height 25
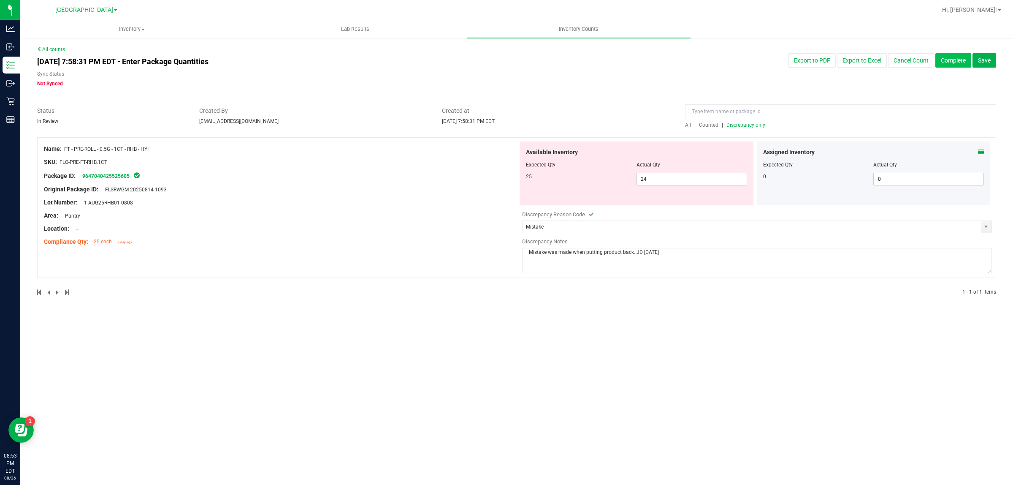
type textarea "Mistake was made when putting product back. JD [DATE]"
click at [954, 60] on button "Complete" at bounding box center [954, 60] width 36 height 14
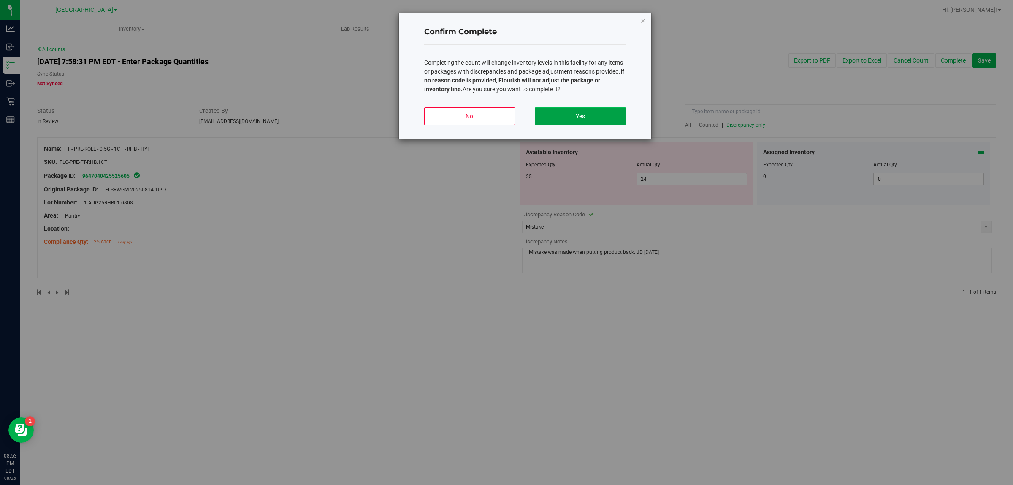
click at [606, 110] on button "Yes" at bounding box center [580, 116] width 91 height 18
